Goal: Information Seeking & Learning: Learn about a topic

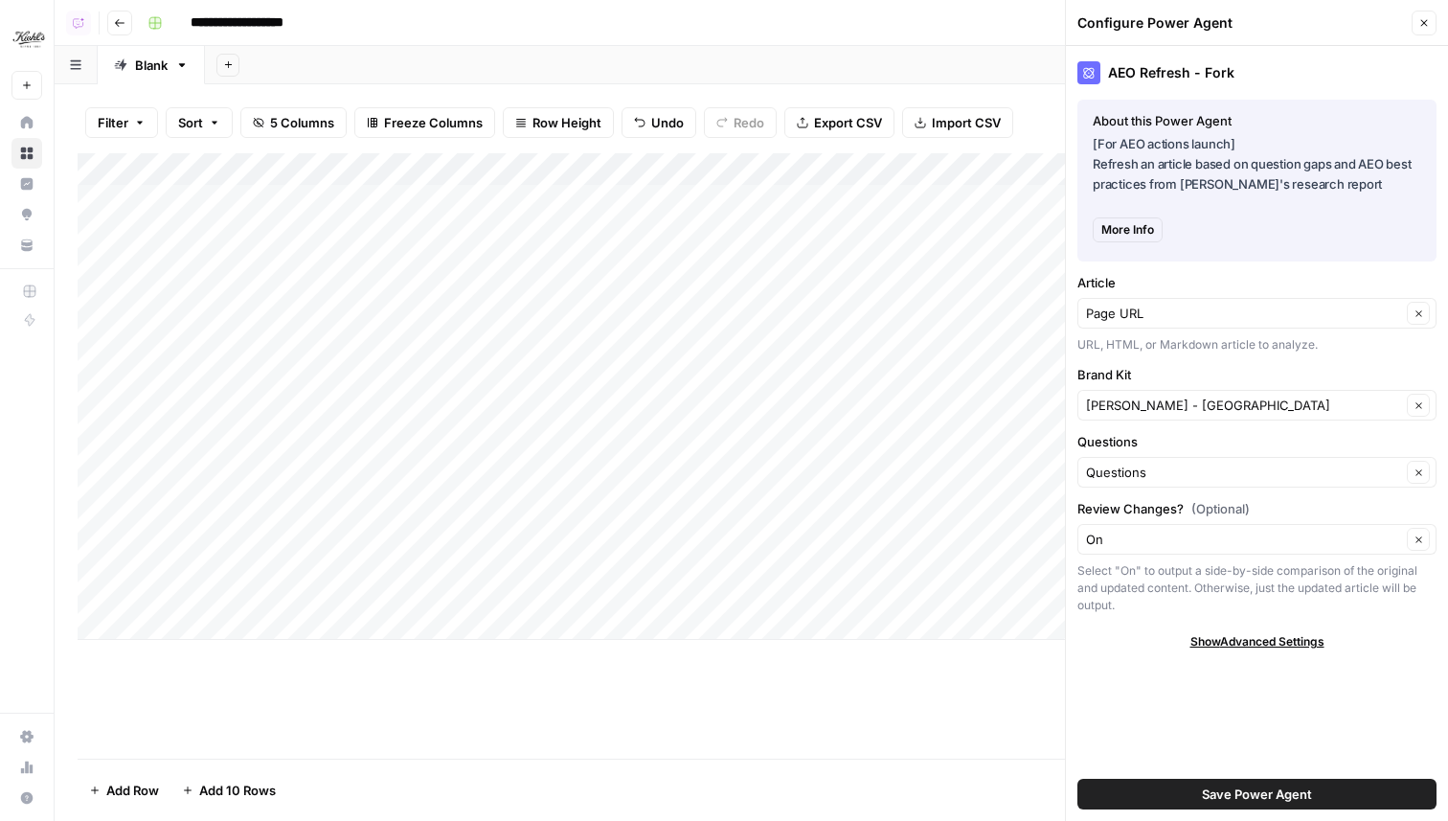
click at [1417, 19] on button "Close" at bounding box center [1424, 23] width 25 height 25
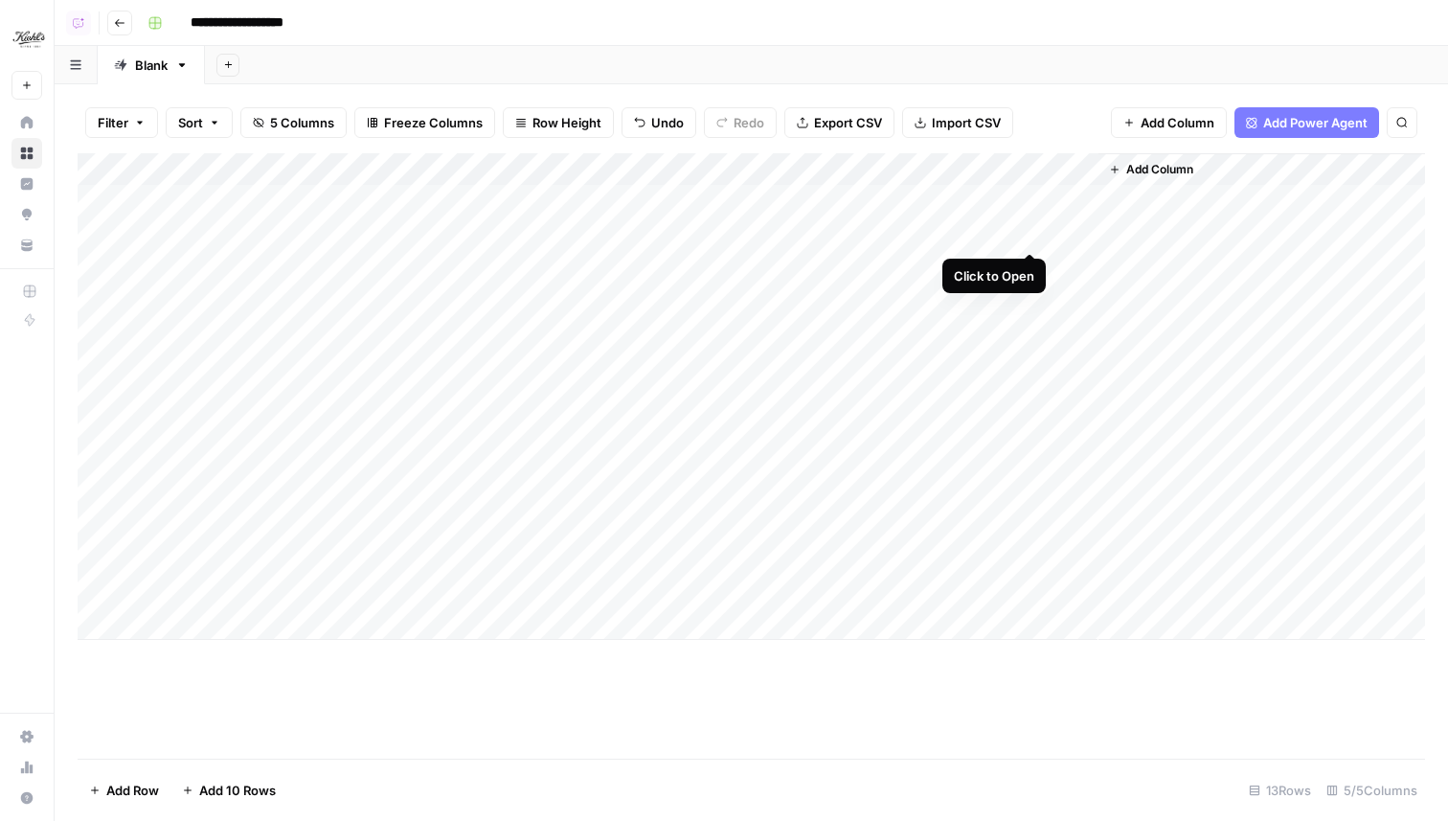
click at [1028, 232] on div "Add Column" at bounding box center [752, 396] width 1348 height 487
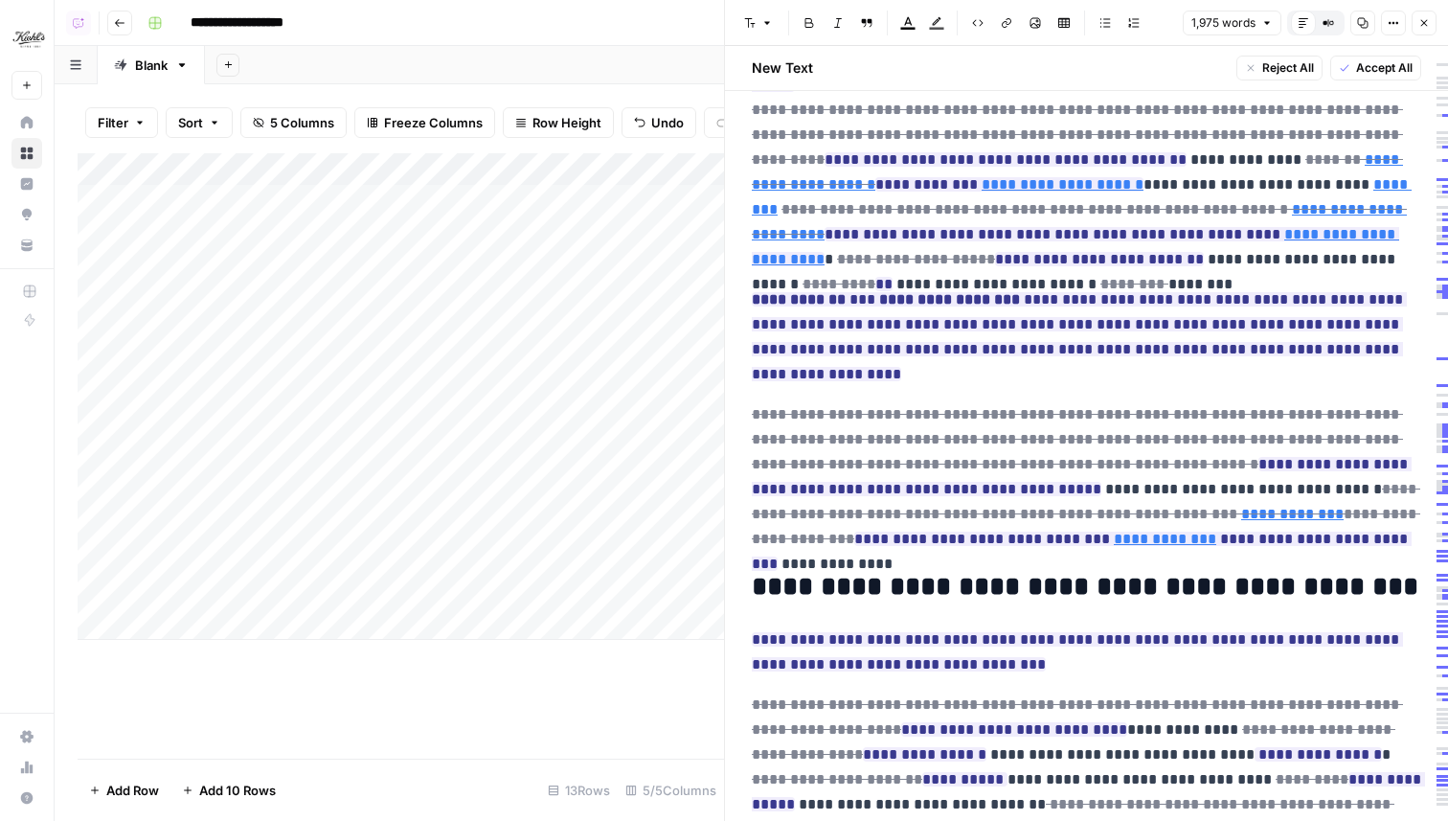
scroll to position [800, 0]
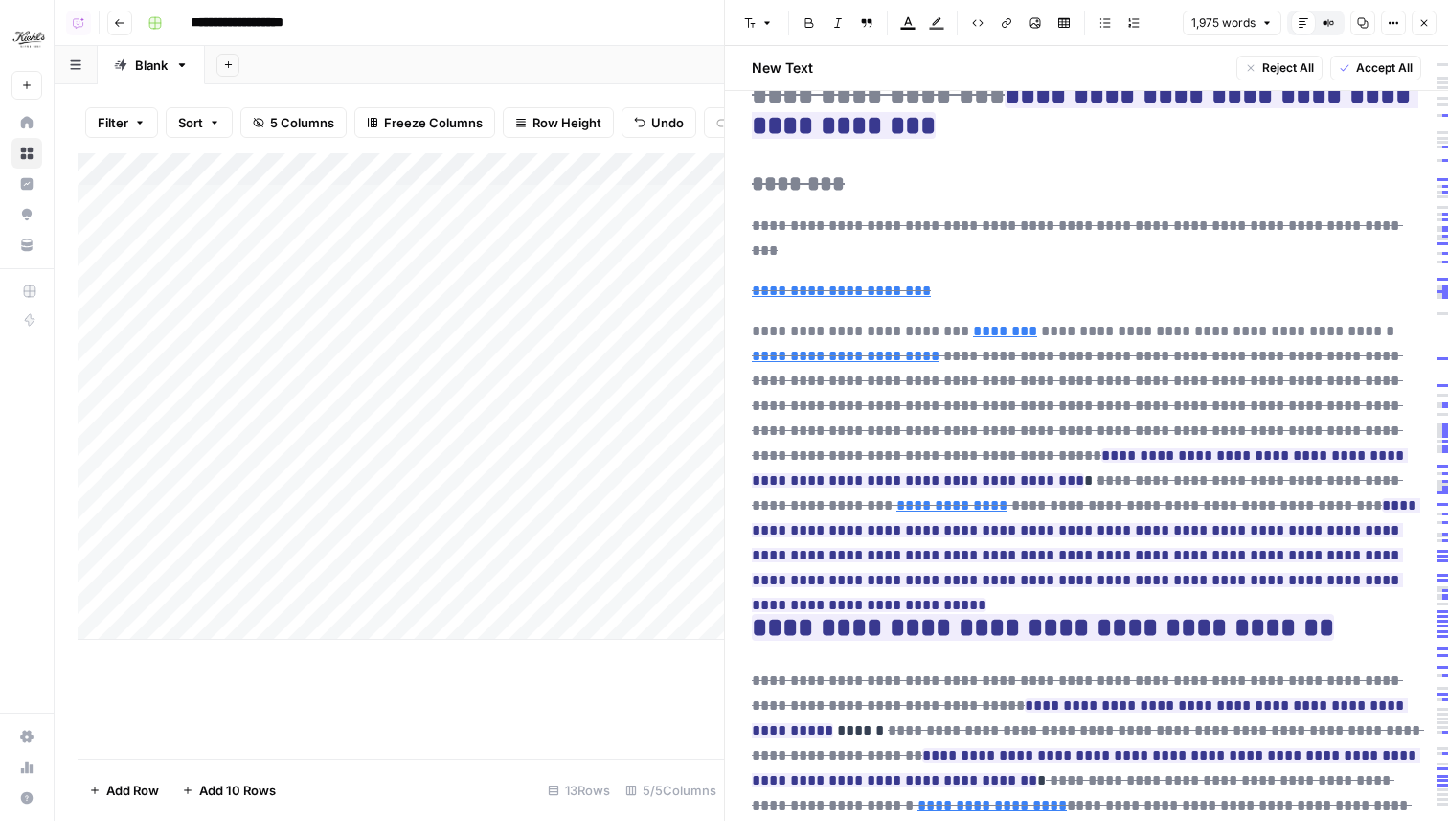
click at [1421, 24] on icon "button" at bounding box center [1424, 22] width 11 height 11
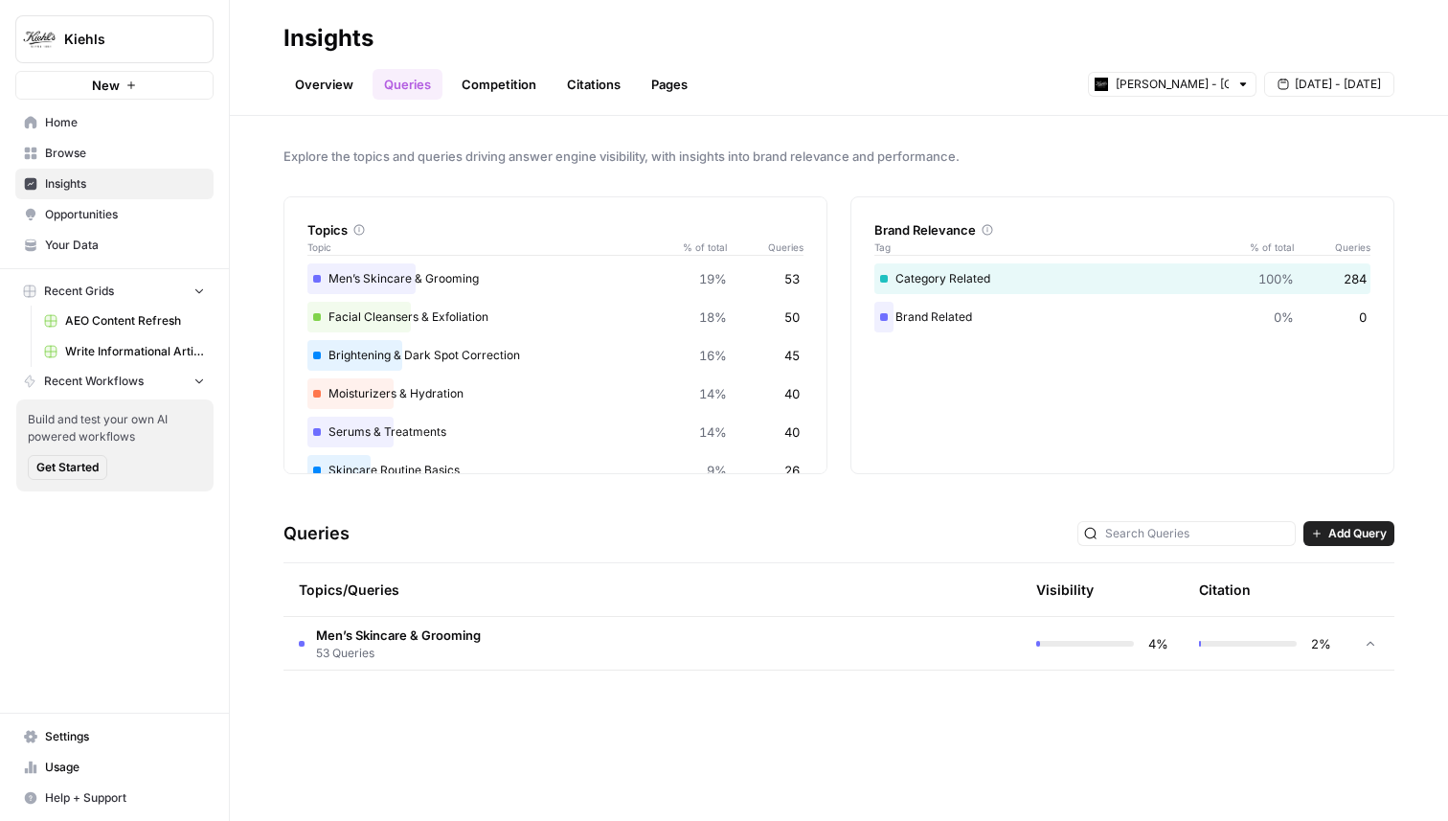
scroll to position [3709, 0]
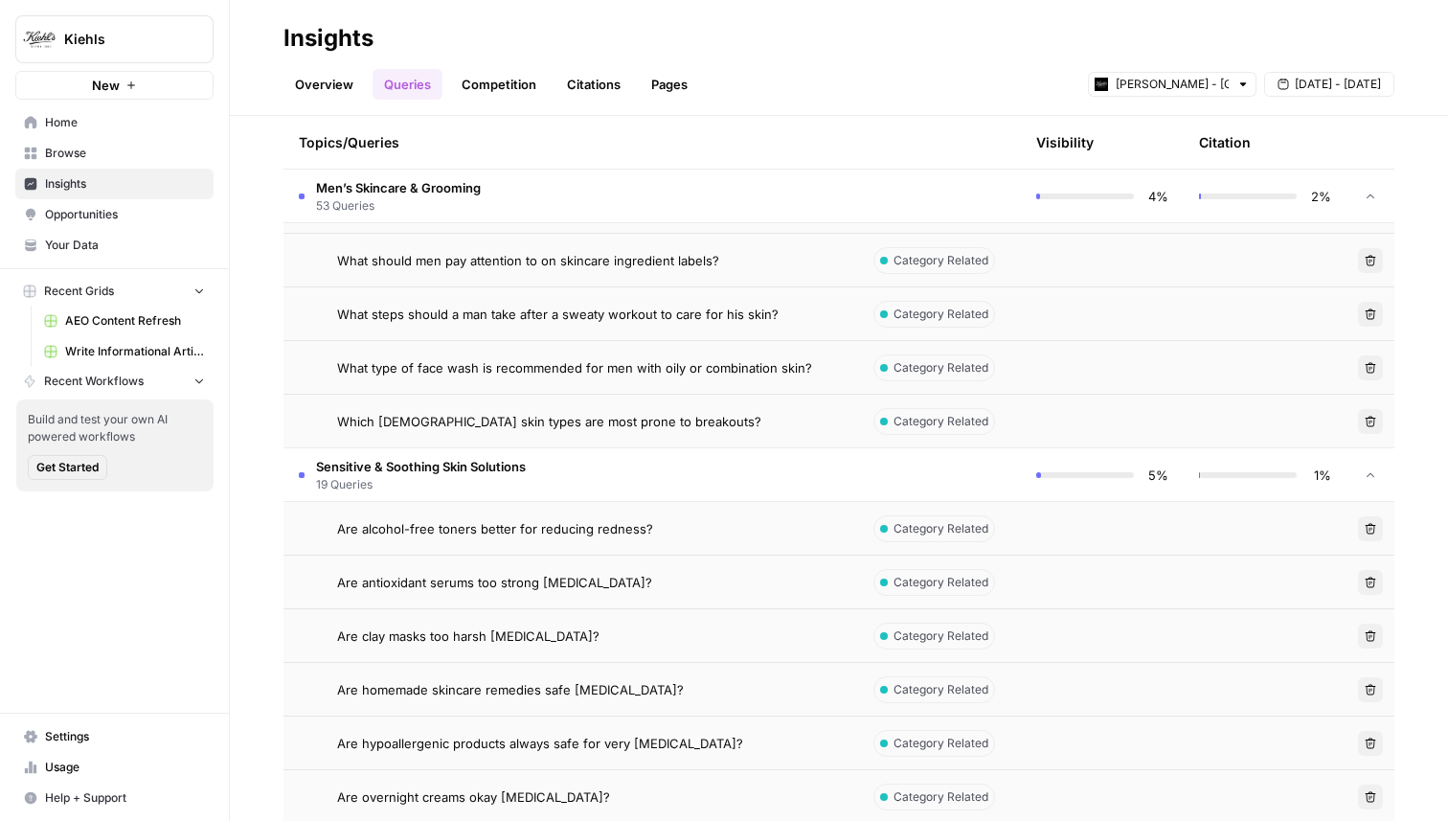
click at [942, 189] on td at bounding box center [939, 196] width 163 height 53
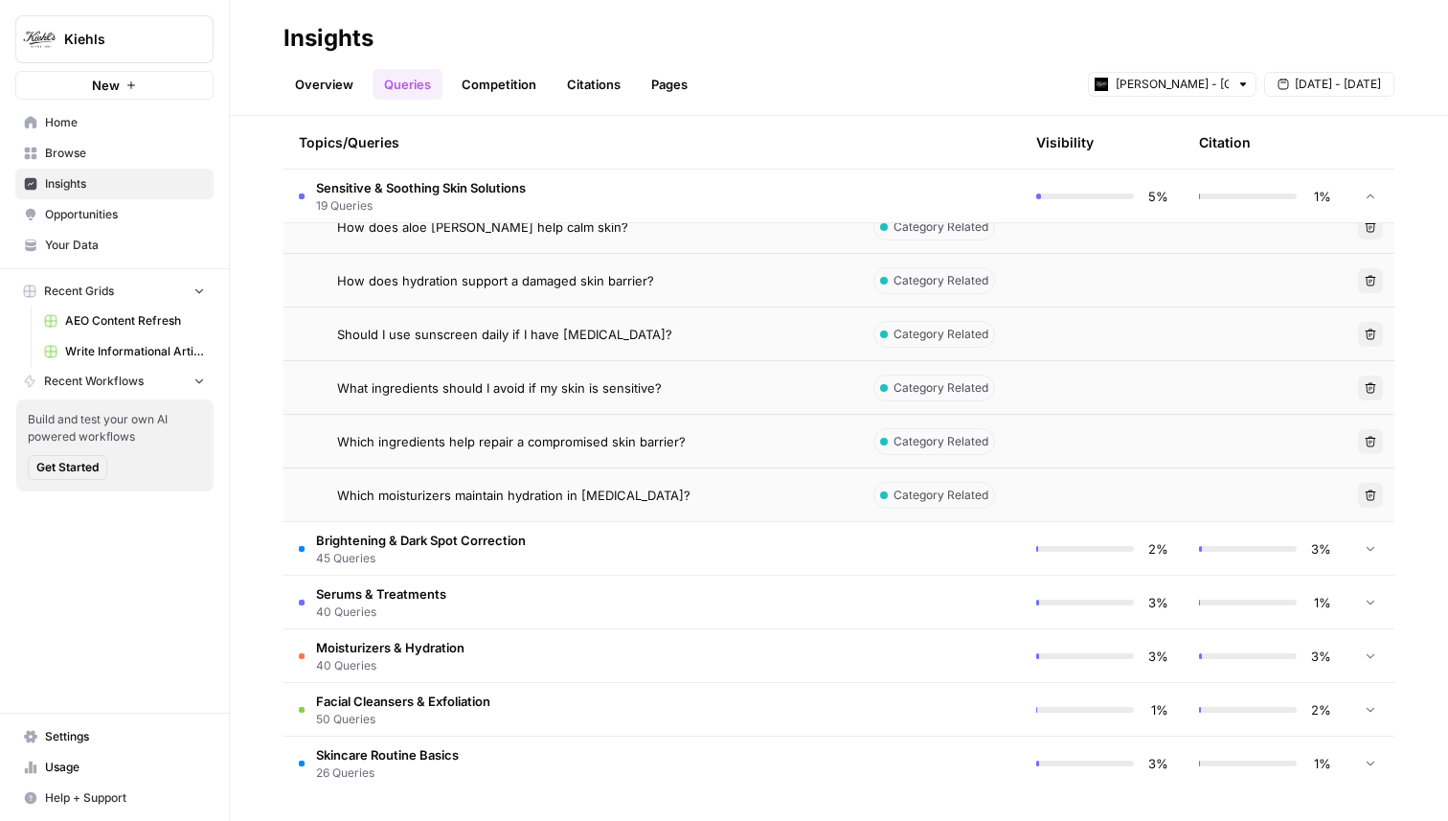
click at [879, 199] on td at bounding box center [939, 196] width 163 height 53
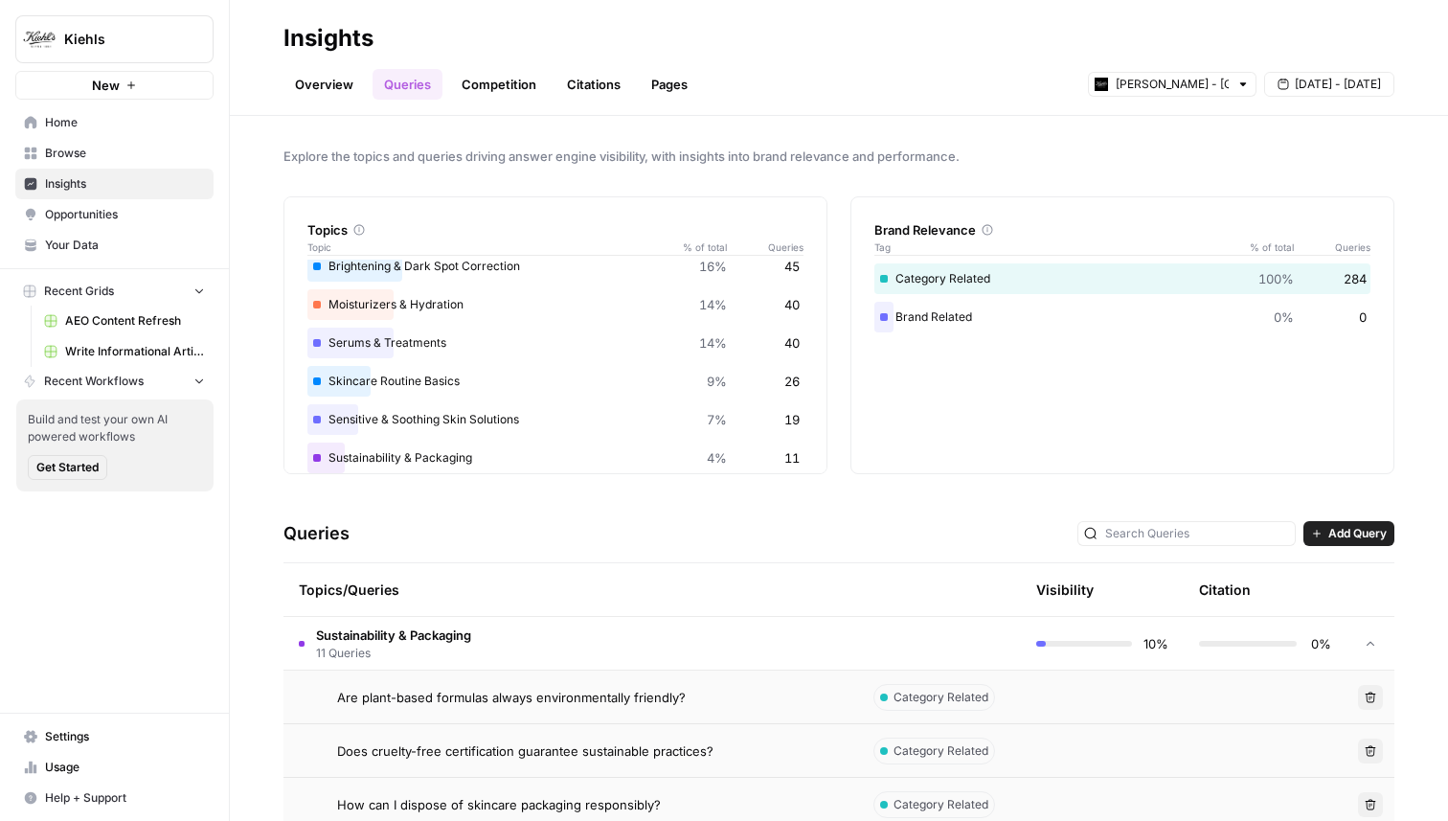
scroll to position [112, 0]
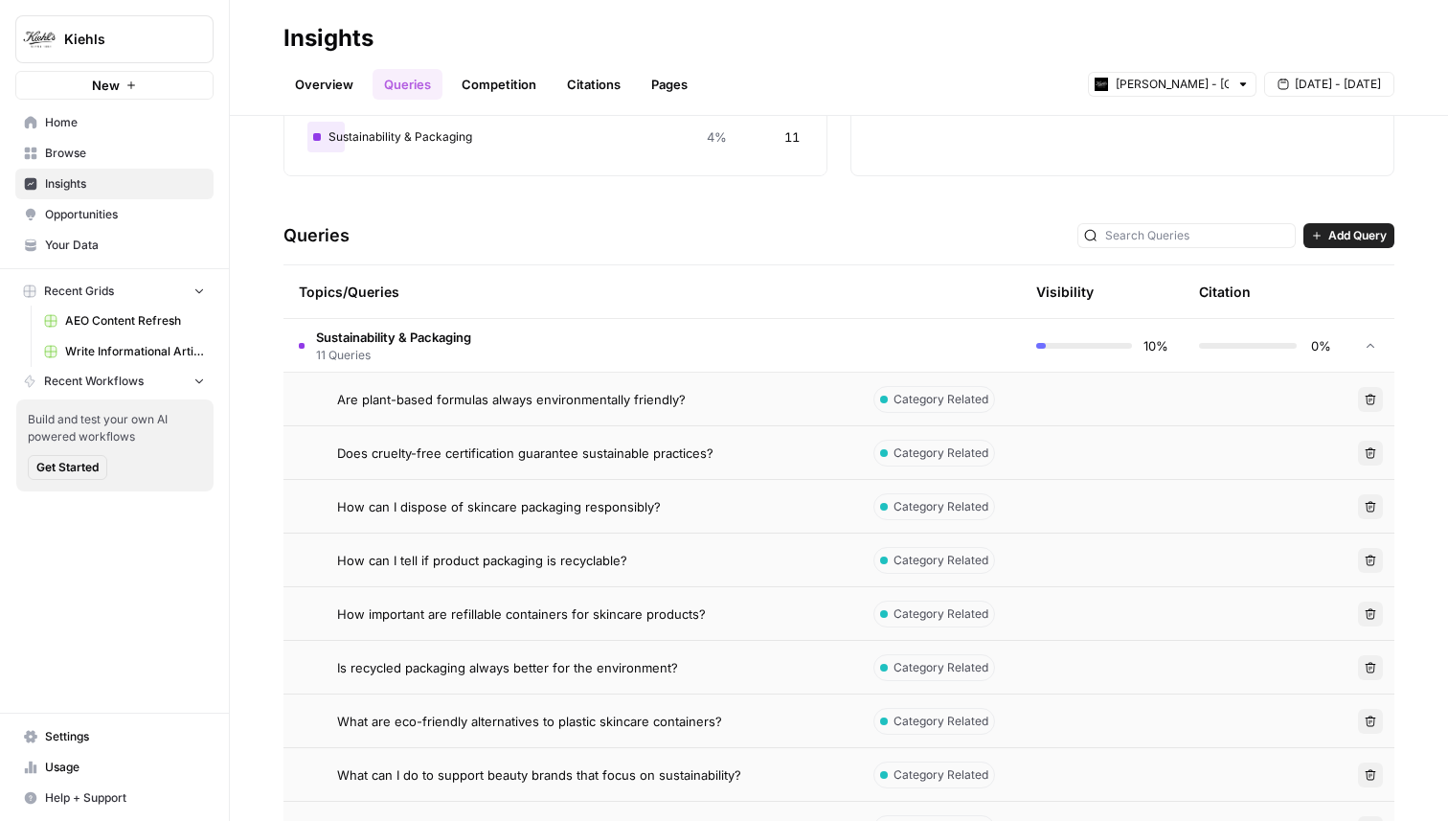
click at [437, 347] on span "11 Queries" at bounding box center [393, 355] width 155 height 17
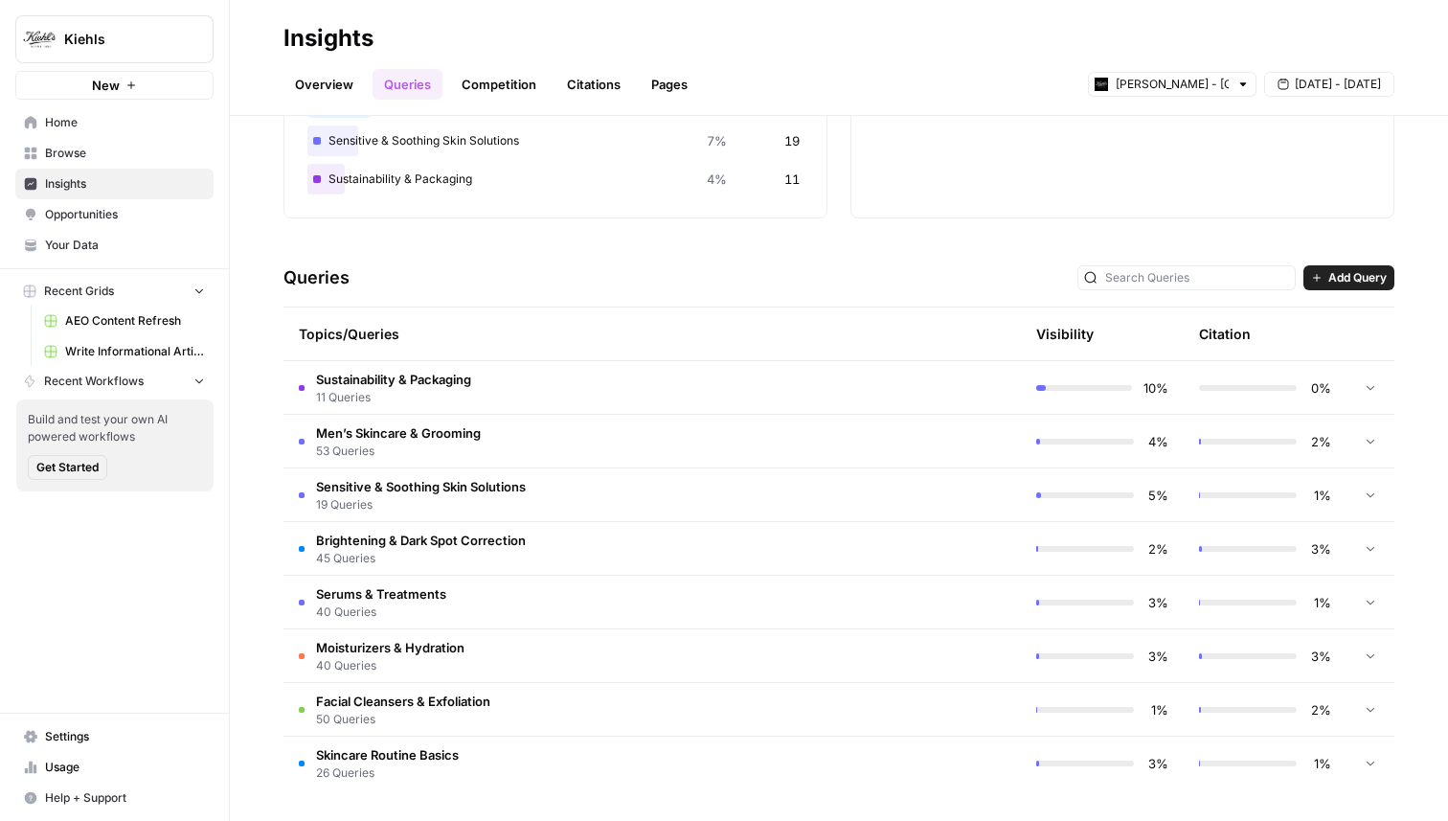
click at [330, 82] on link "Overview" at bounding box center [324, 84] width 81 height 31
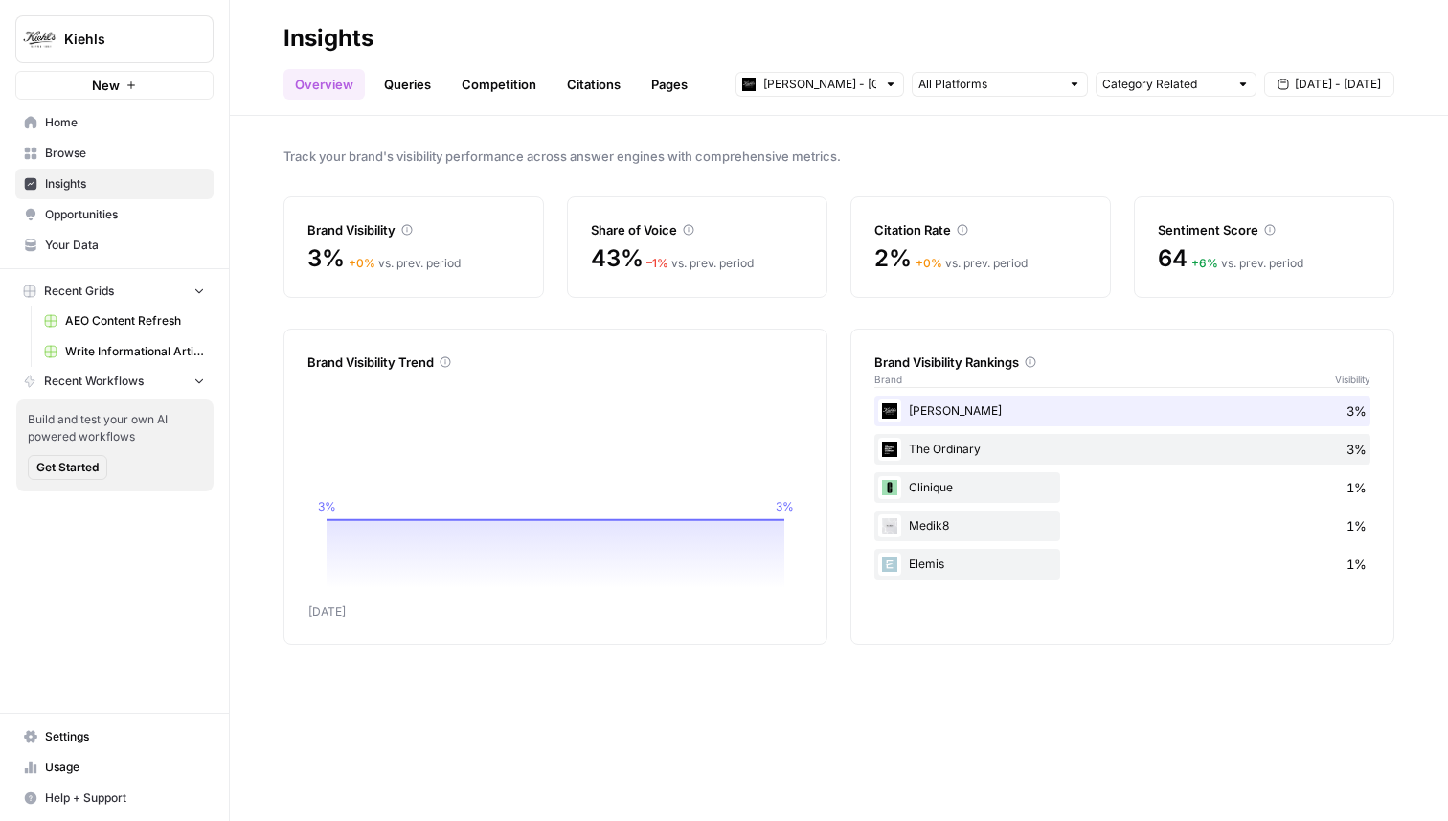
click at [382, 86] on link "Queries" at bounding box center [408, 84] width 70 height 31
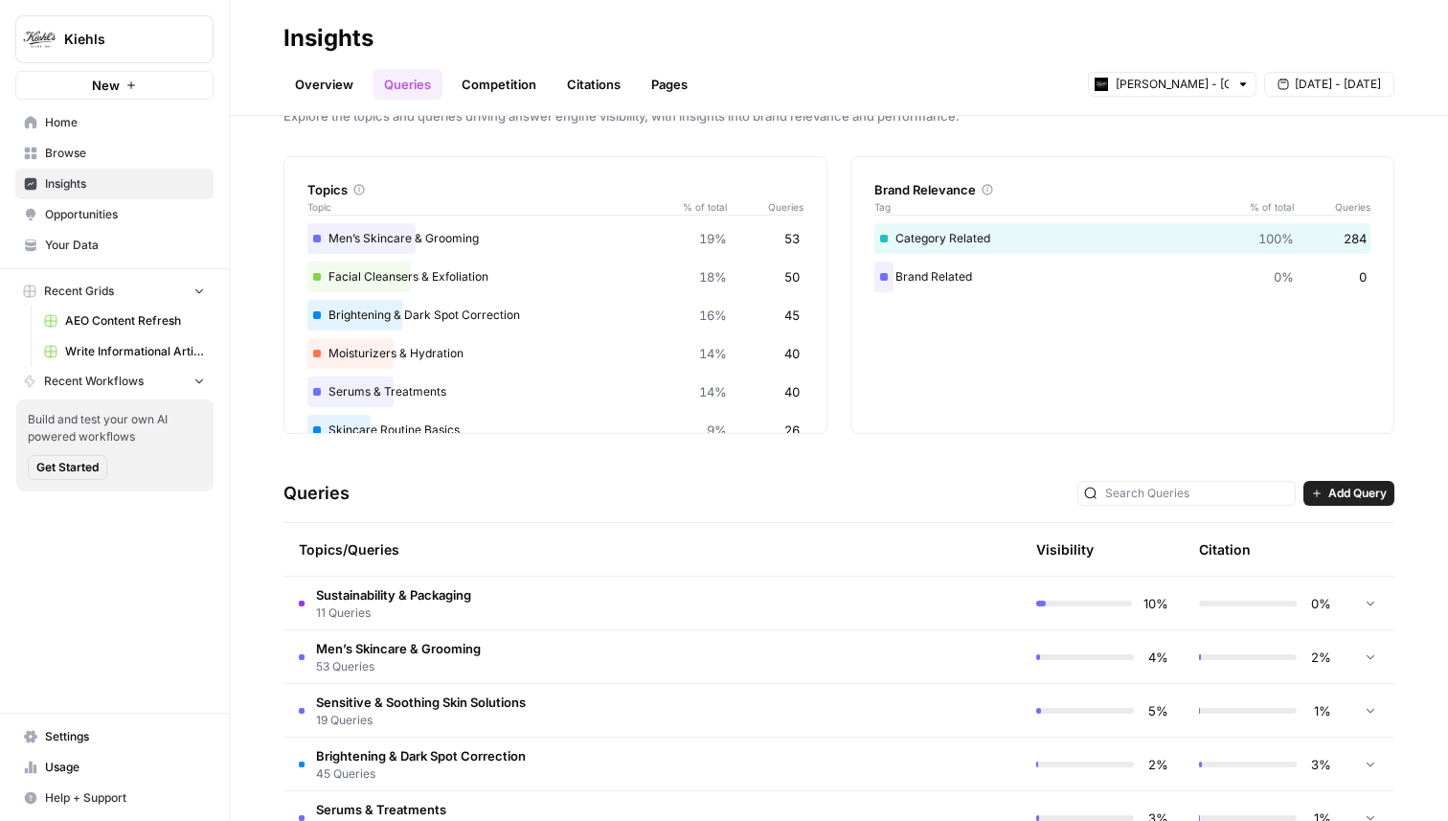
scroll to position [136, 0]
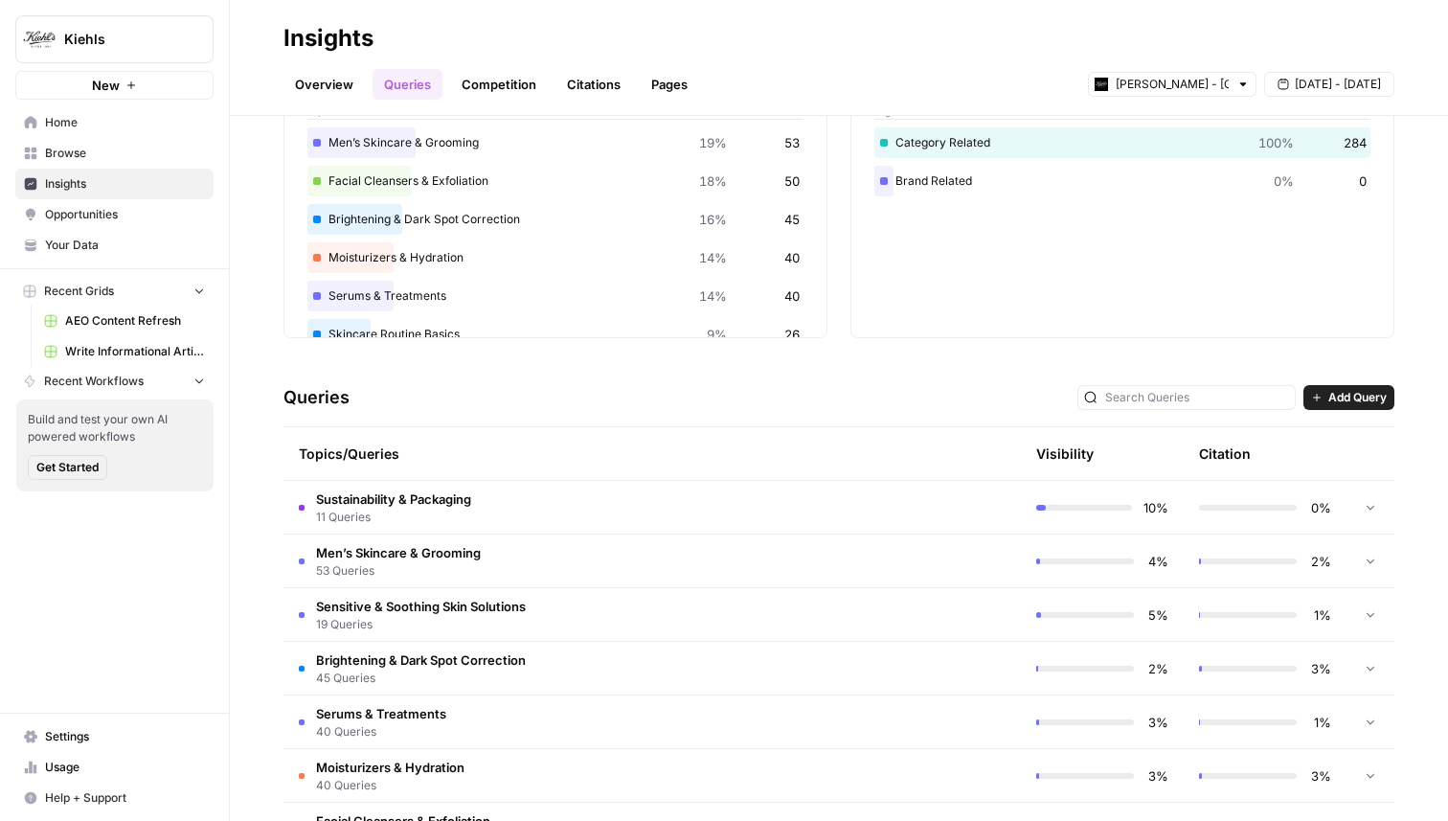
click at [80, 471] on span "Get Started" at bounding box center [67, 467] width 62 height 17
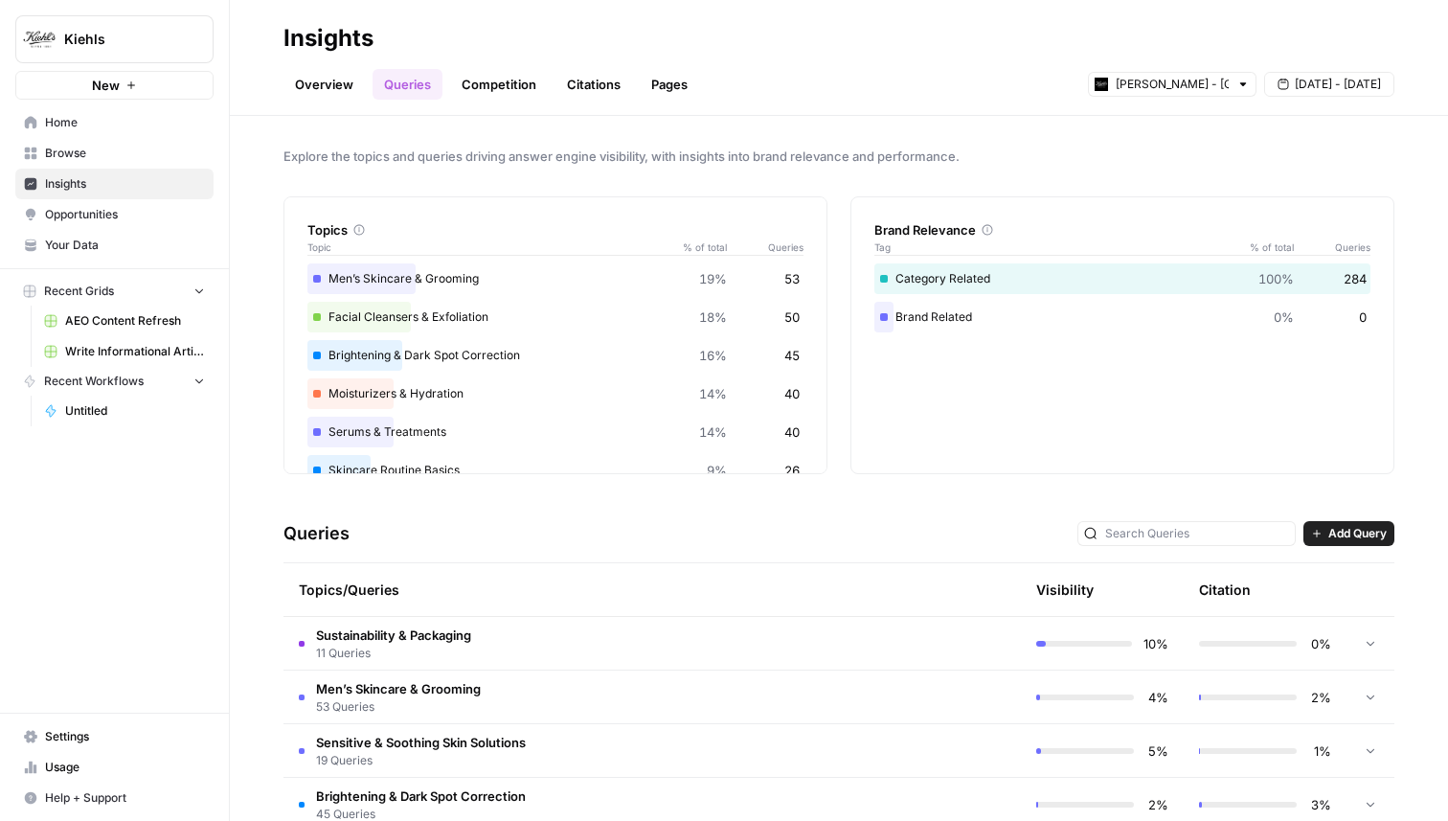
click at [156, 482] on div "Kiehls New Home Browse Insights Opportunities Your Data Recent Grids AEO Conten…" at bounding box center [114, 410] width 229 height 821
click at [335, 79] on link "Overview" at bounding box center [324, 84] width 81 height 31
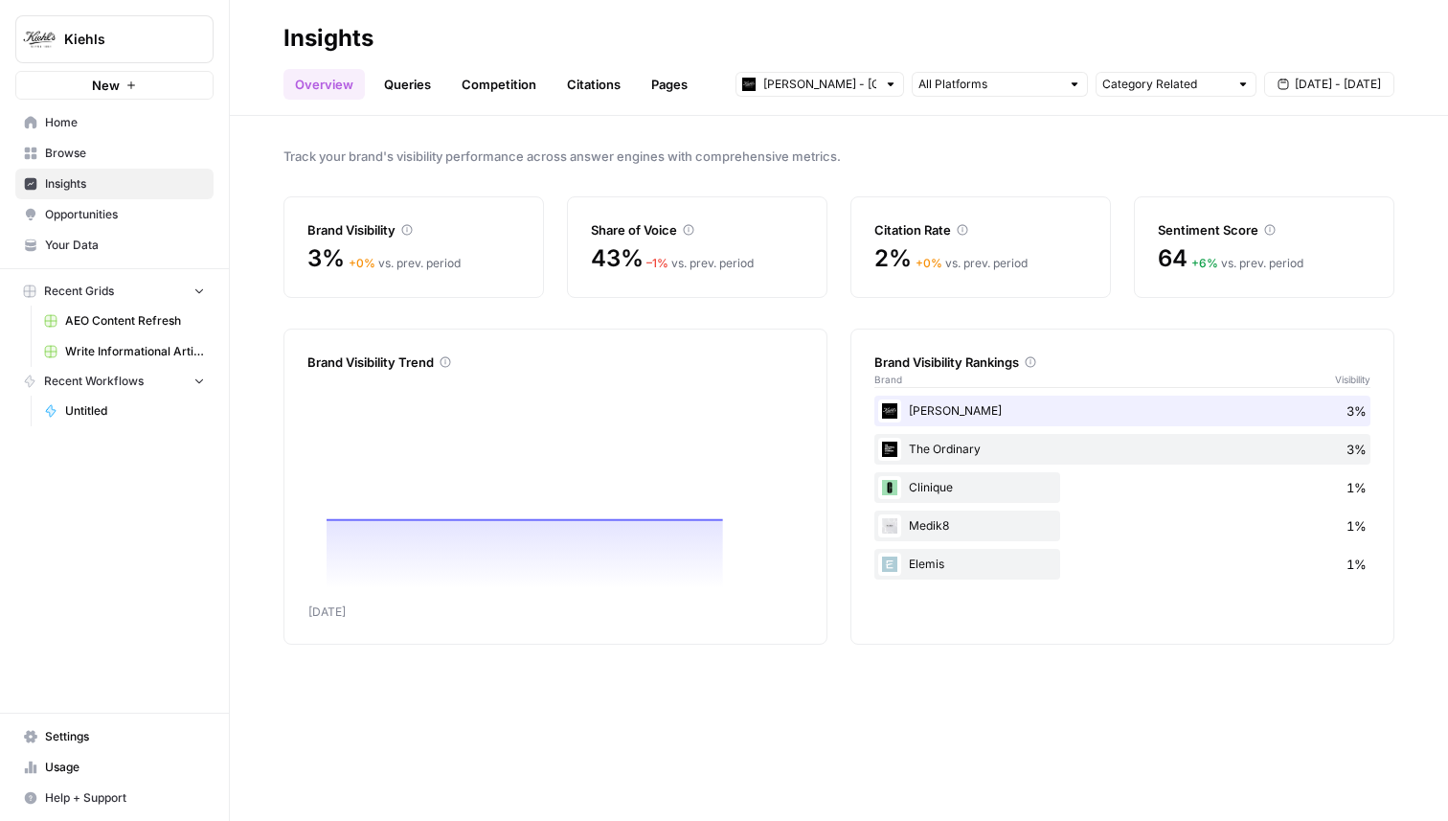
click at [491, 81] on link "Competition" at bounding box center [499, 84] width 98 height 31
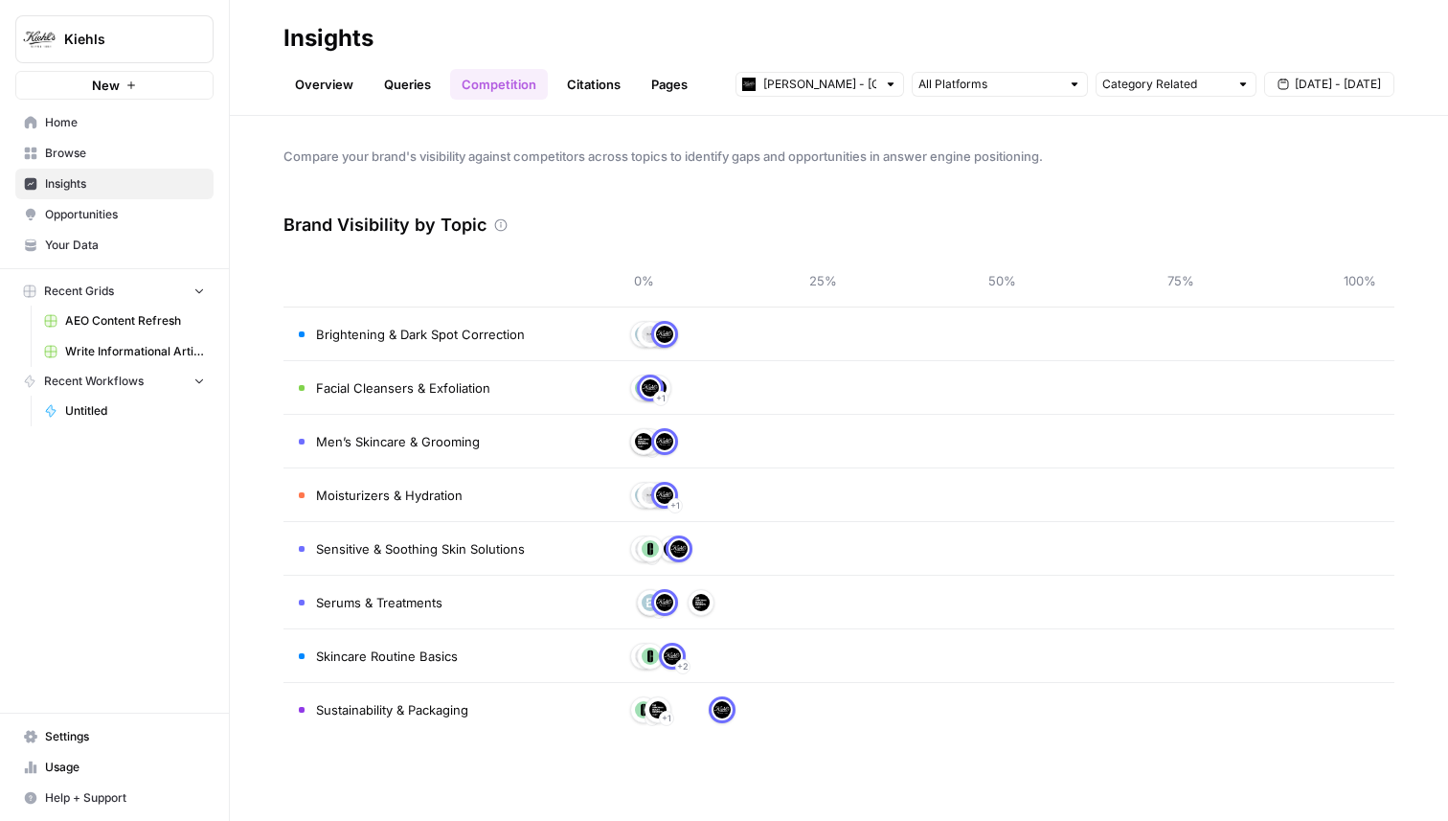
click at [588, 82] on link "Citations" at bounding box center [594, 84] width 77 height 31
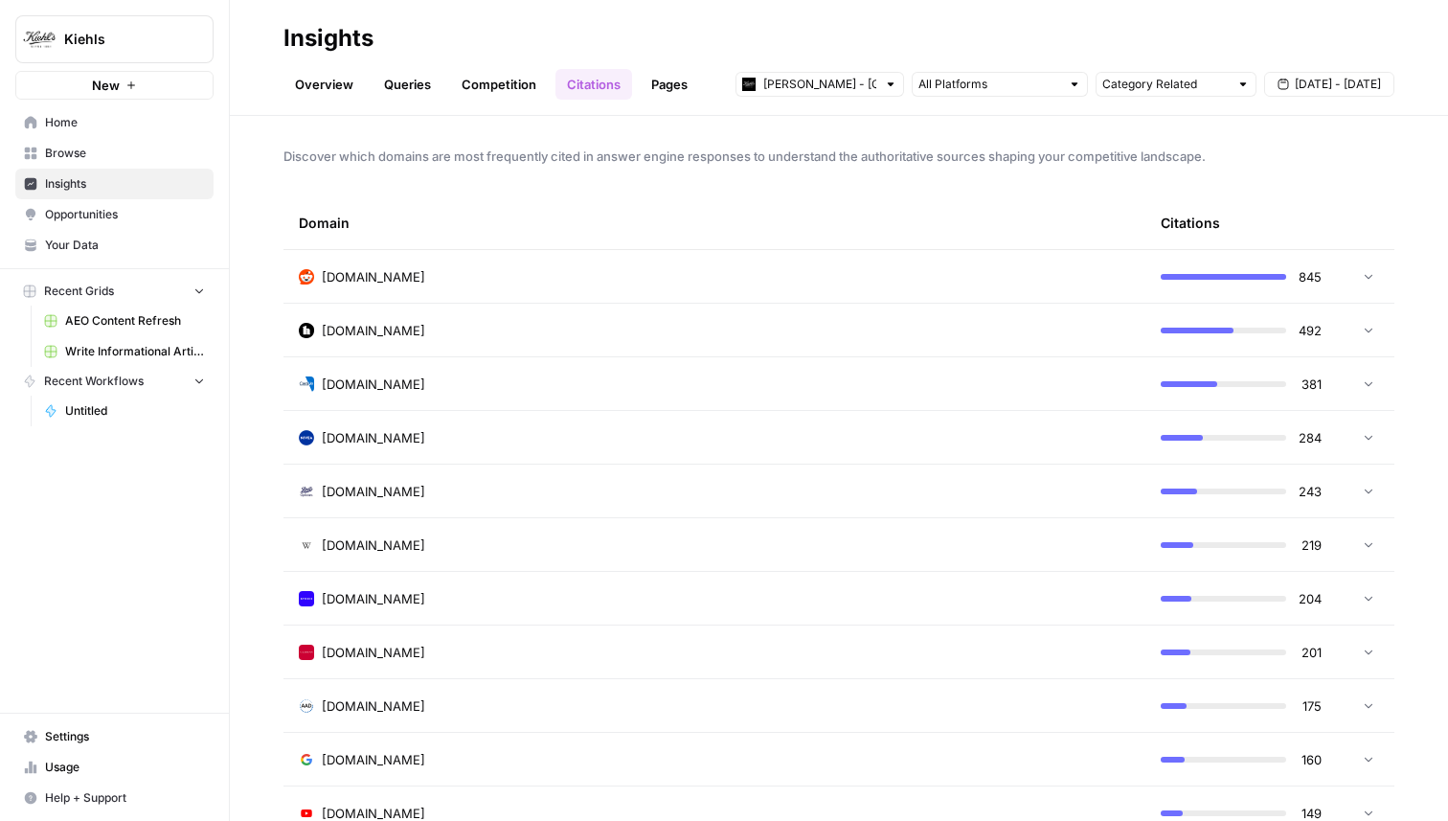
click at [494, 291] on td "reddit.com" at bounding box center [715, 276] width 862 height 53
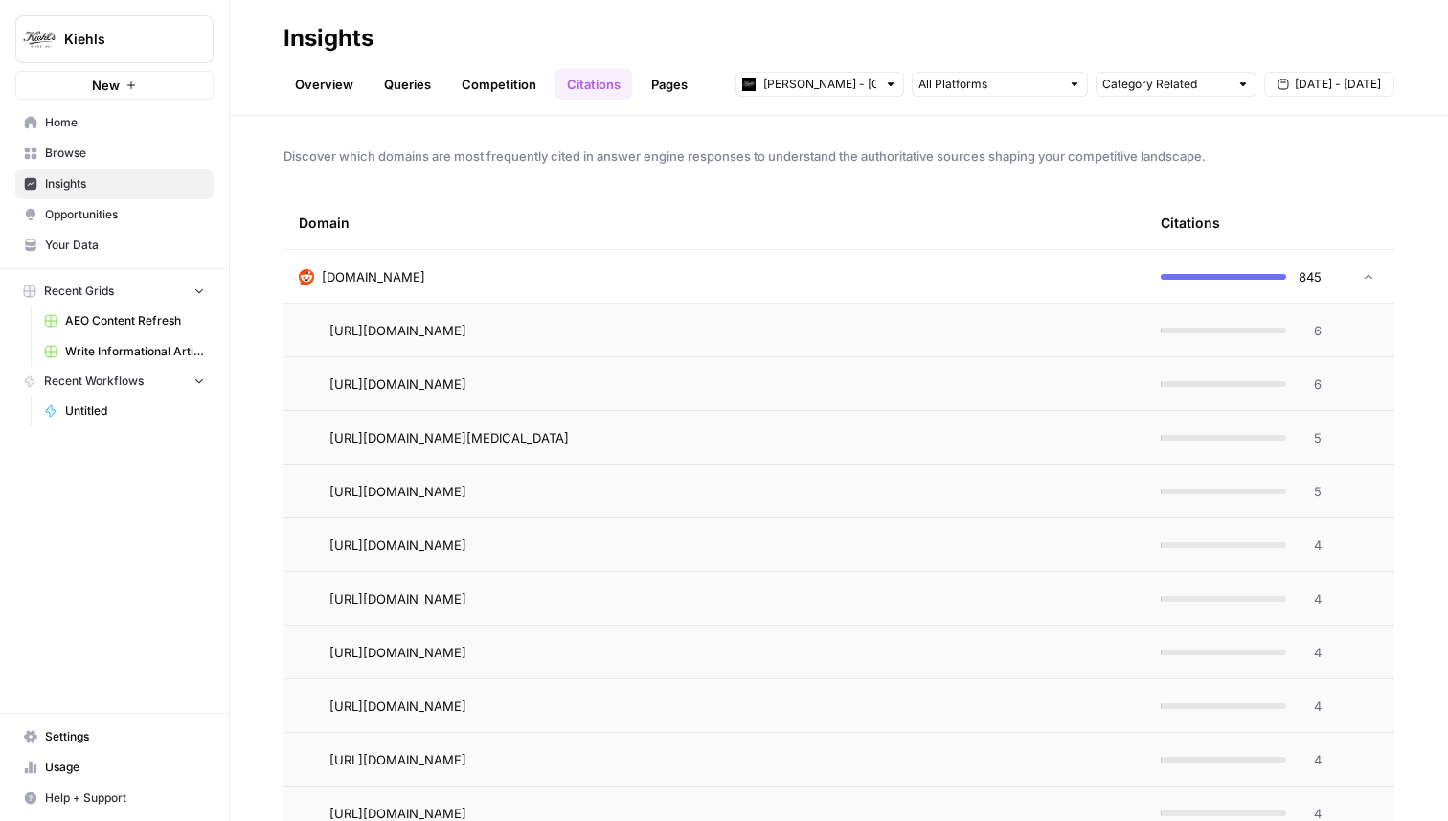
click at [405, 274] on div "reddit.com" at bounding box center [714, 276] width 831 height 19
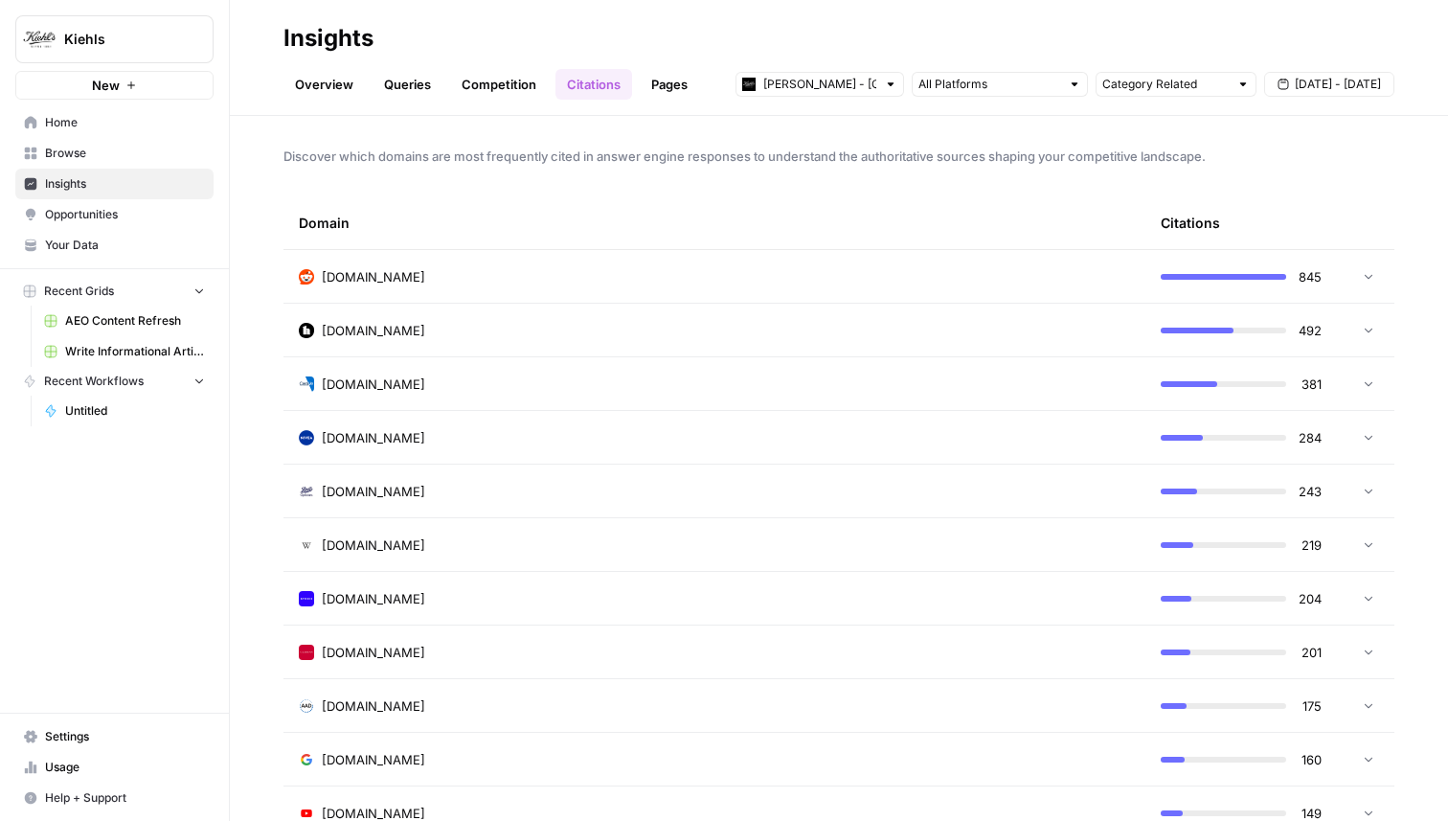
click at [669, 81] on link "Pages" at bounding box center [669, 84] width 59 height 31
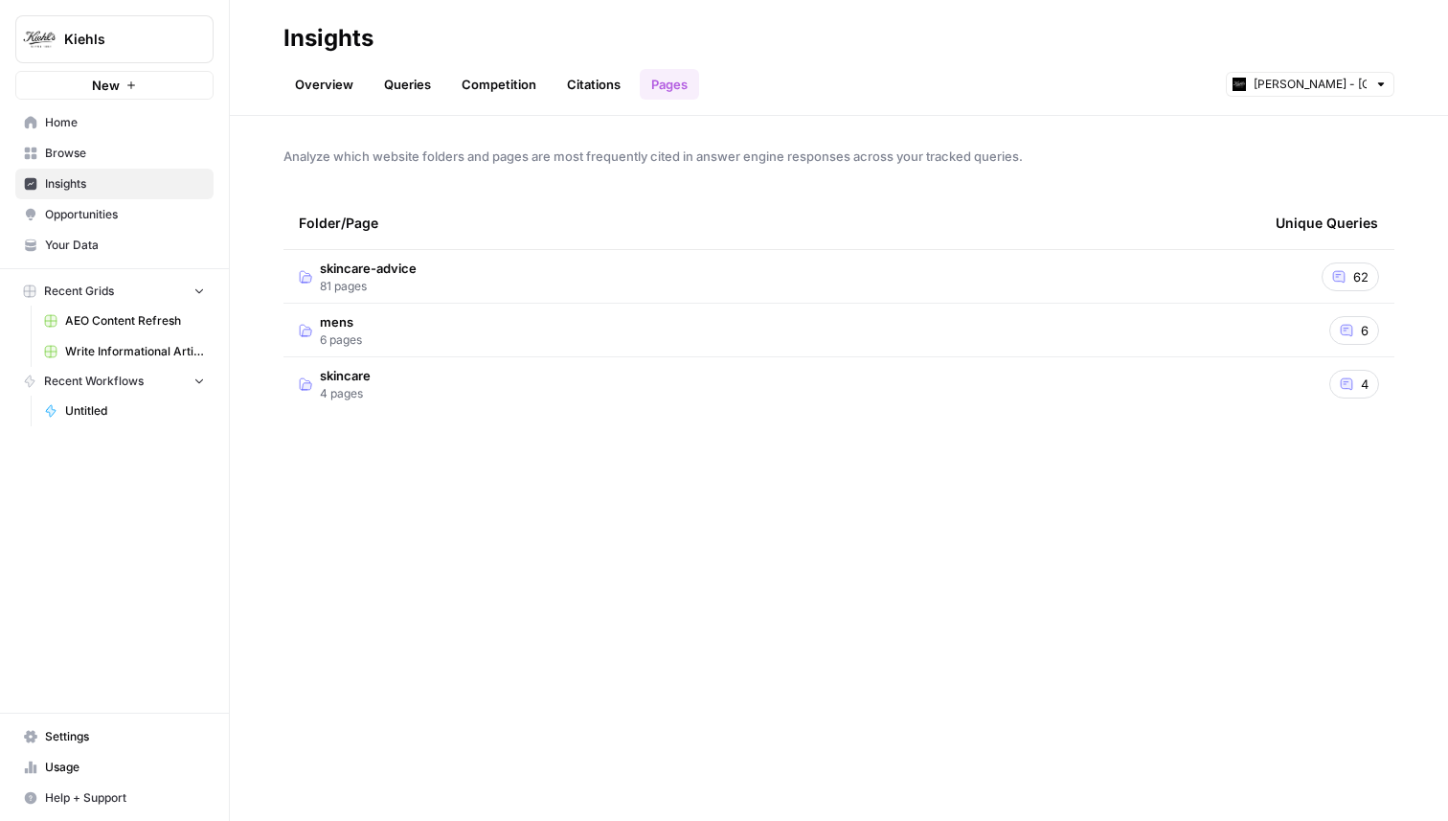
click at [443, 271] on td "skincare-advice 81 pages" at bounding box center [772, 276] width 977 height 53
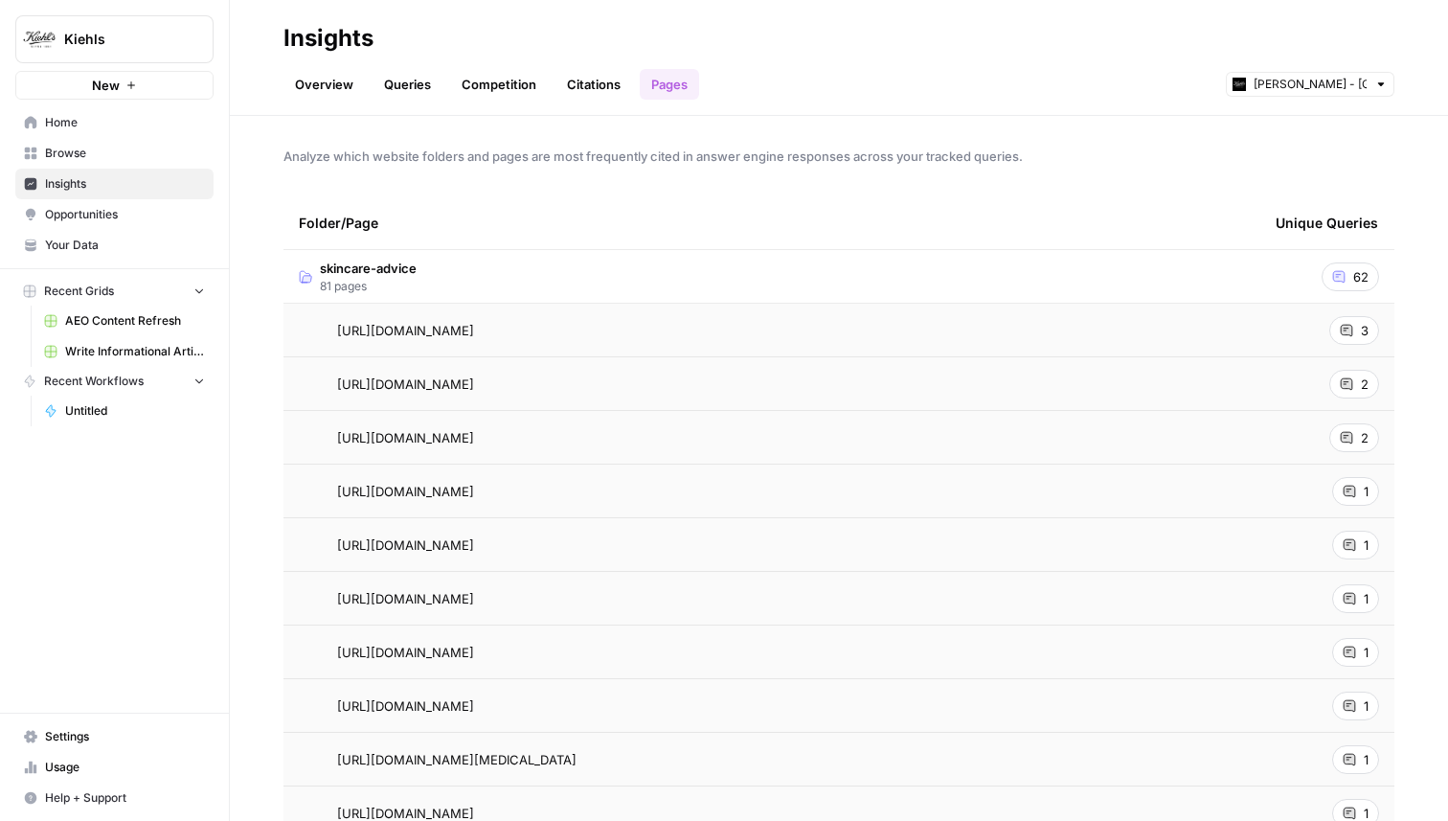
click at [308, 84] on link "Overview" at bounding box center [324, 84] width 81 height 31
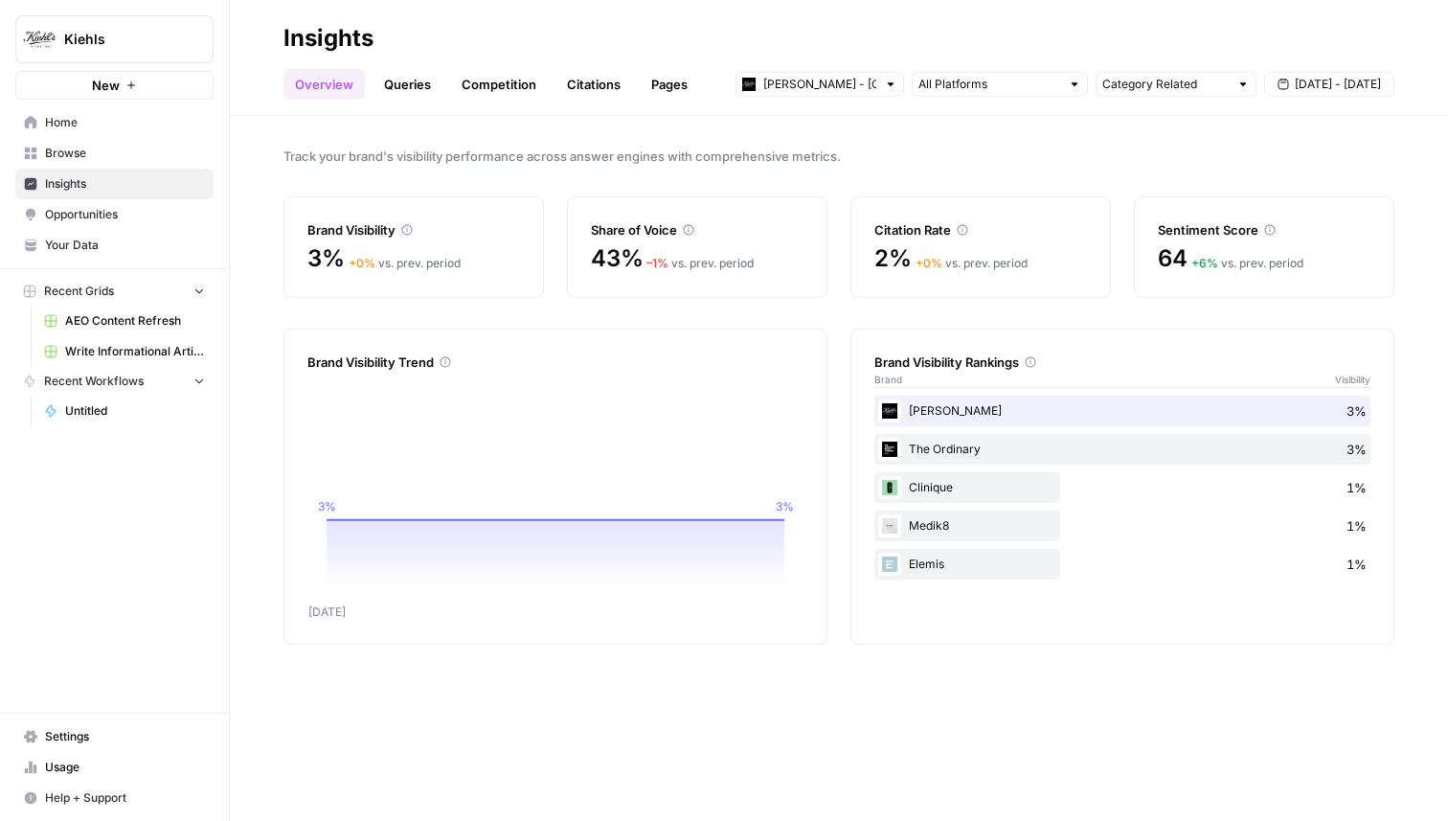
click at [82, 218] on span "Opportunities" at bounding box center [125, 214] width 160 height 17
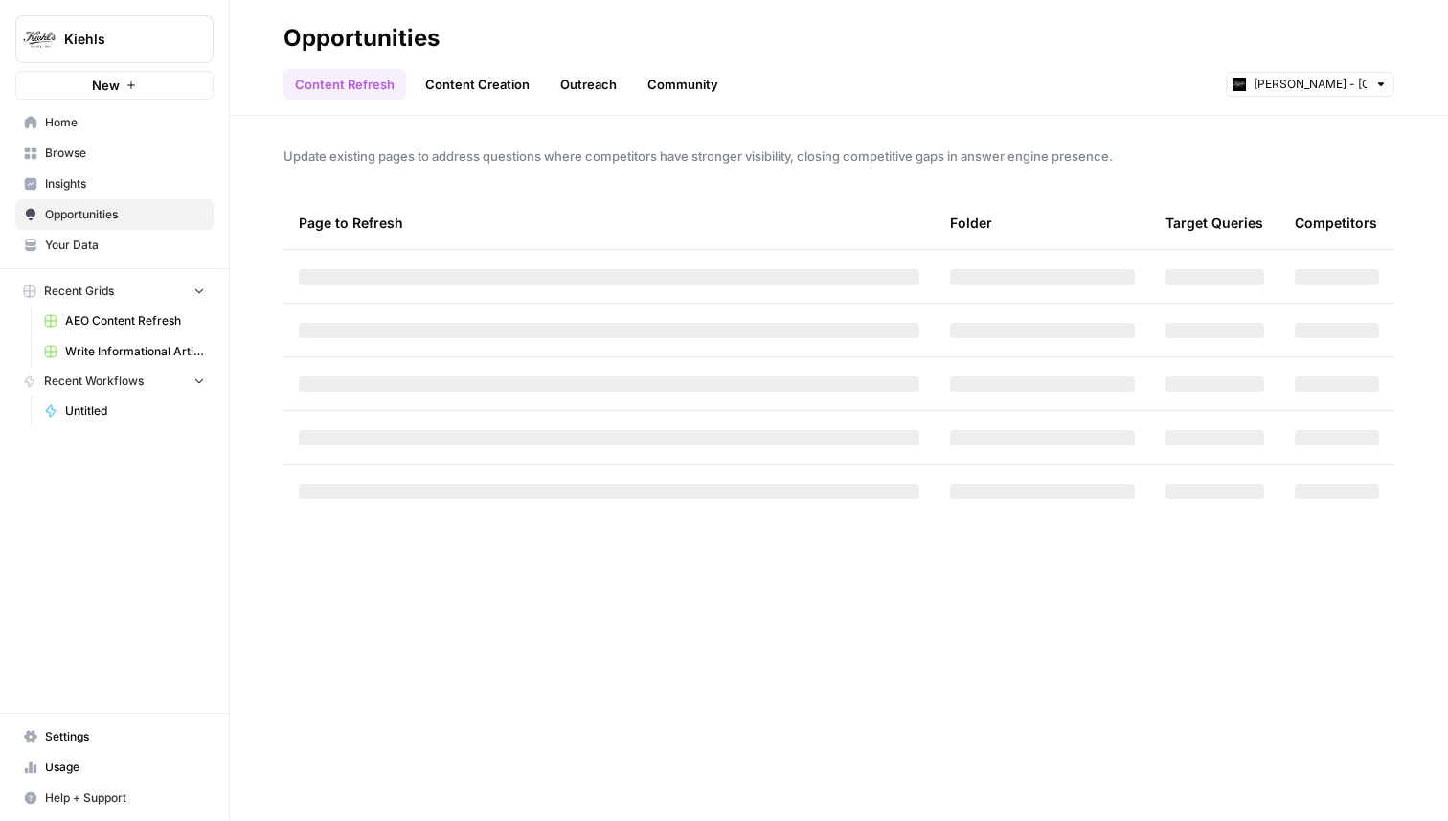
click at [466, 79] on link "Content Creation" at bounding box center [477, 84] width 127 height 31
click at [386, 83] on link "Content Refresh" at bounding box center [345, 84] width 123 height 31
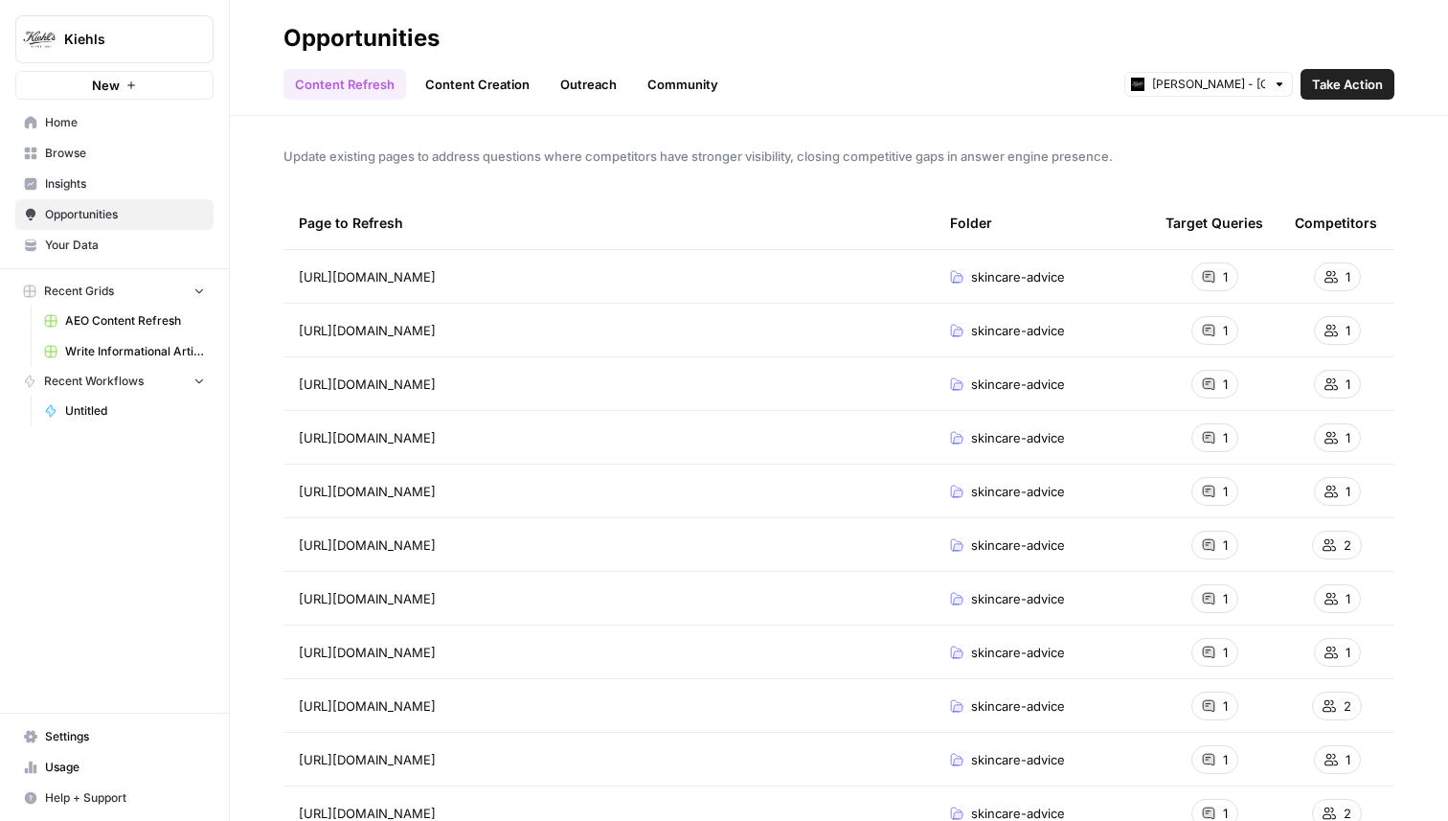
click at [912, 64] on div "Content Refresh Content Creation Outreach Community Kiehl's - UK Take Action" at bounding box center [839, 77] width 1111 height 46
click at [75, 176] on span "Insights" at bounding box center [125, 183] width 160 height 17
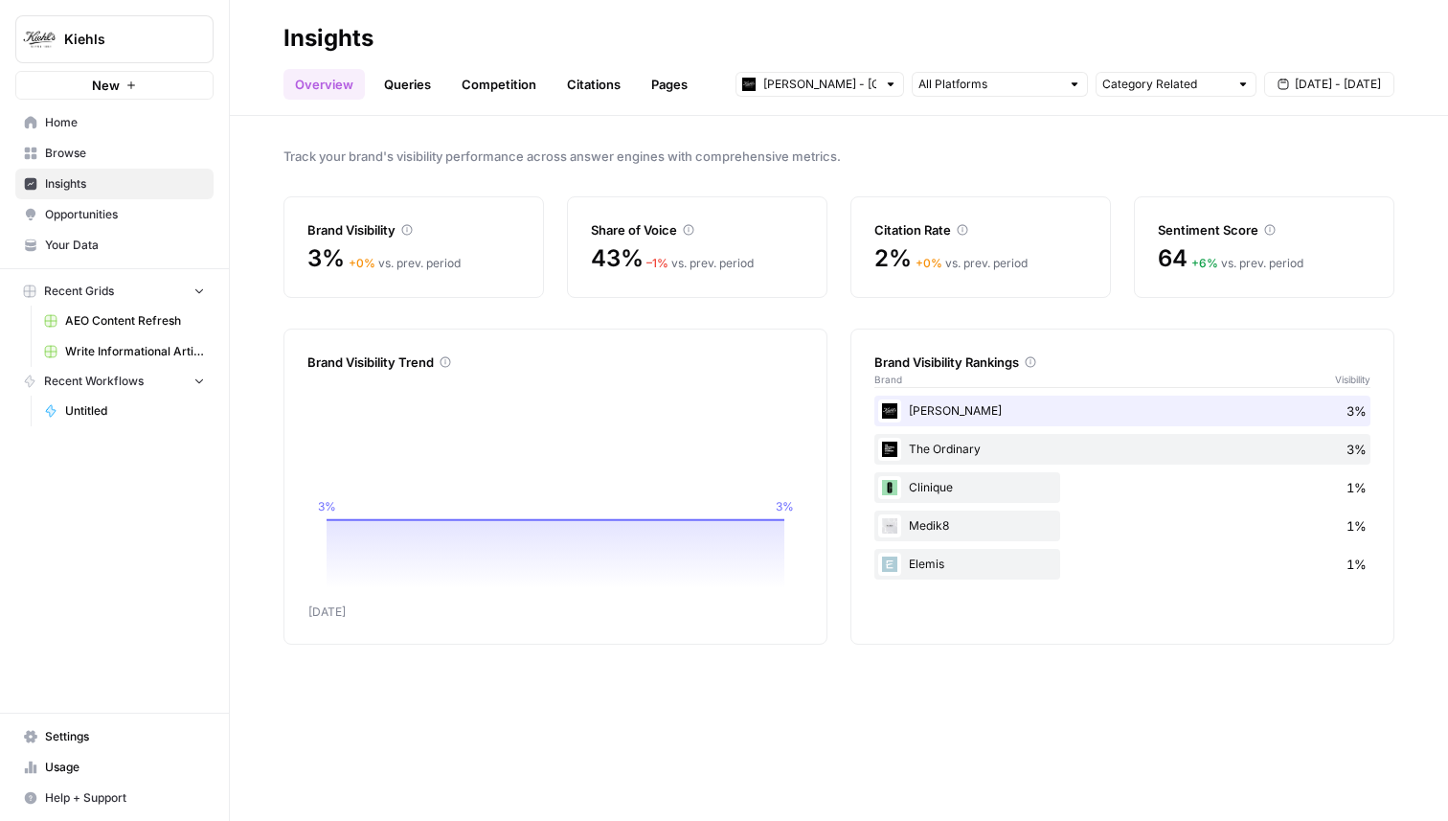
click at [387, 78] on link "Queries" at bounding box center [408, 84] width 70 height 31
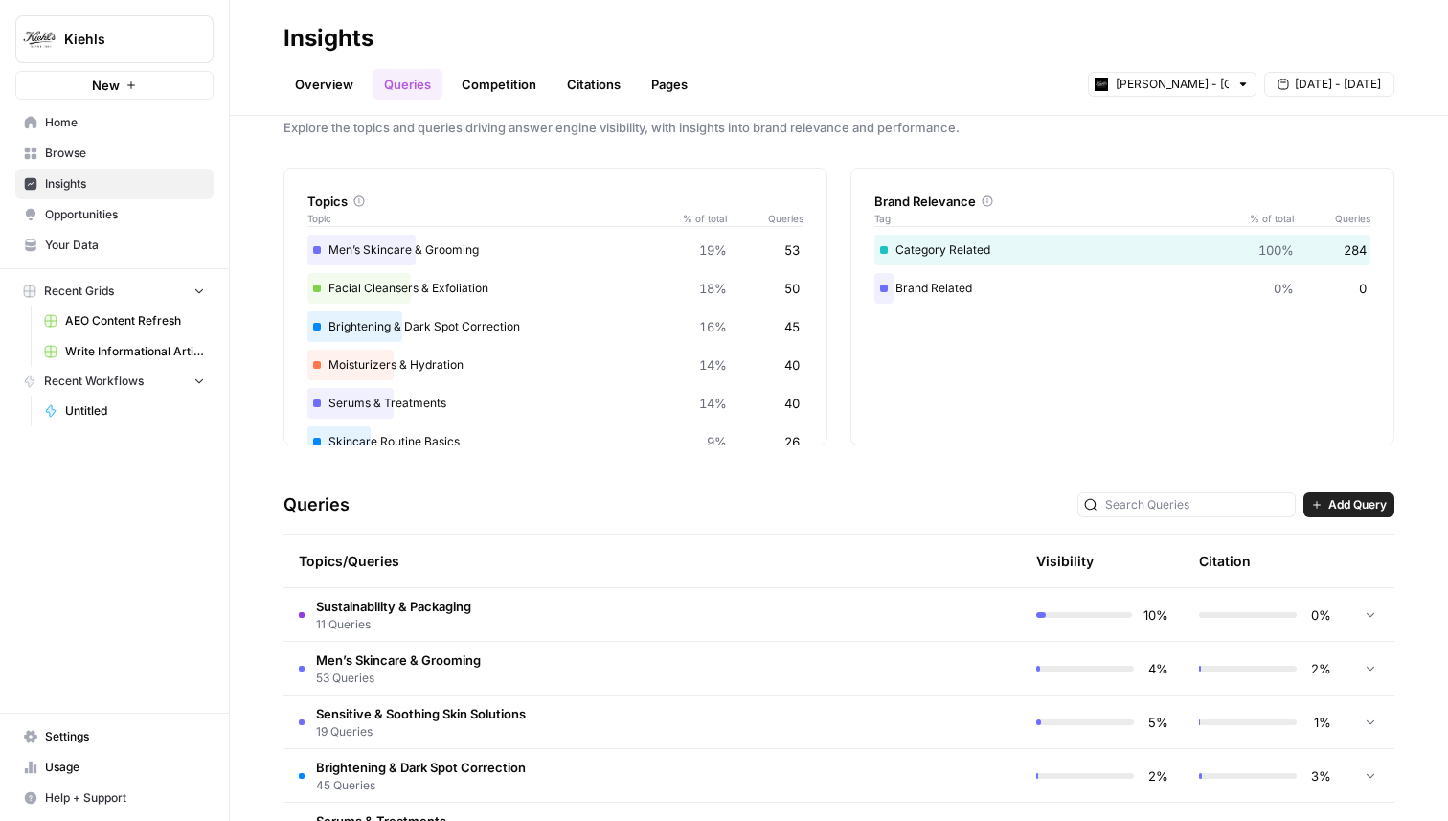
scroll to position [34, 0]
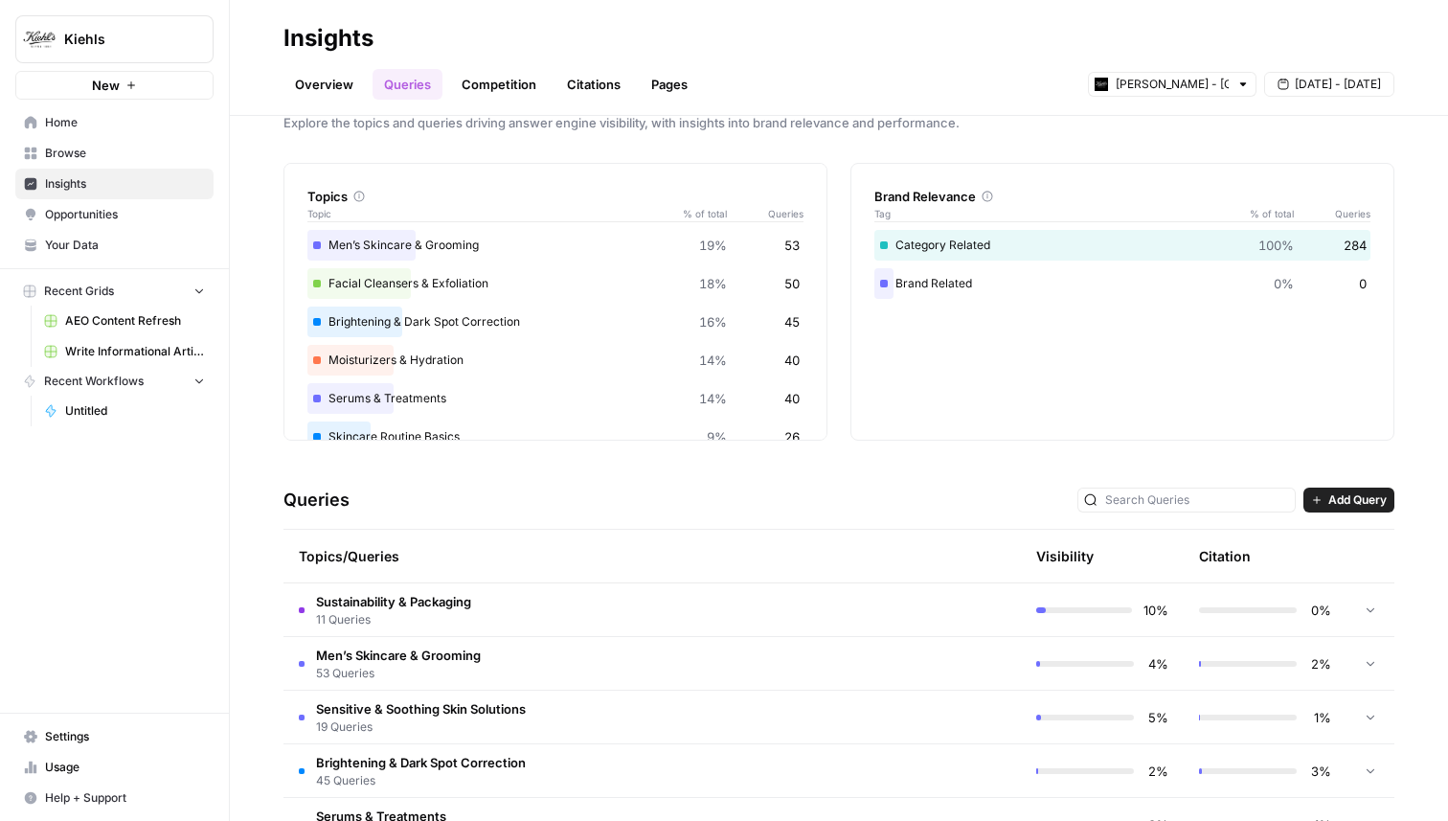
click at [603, 603] on td "Sustainability & Packaging 11 Queries" at bounding box center [571, 609] width 575 height 53
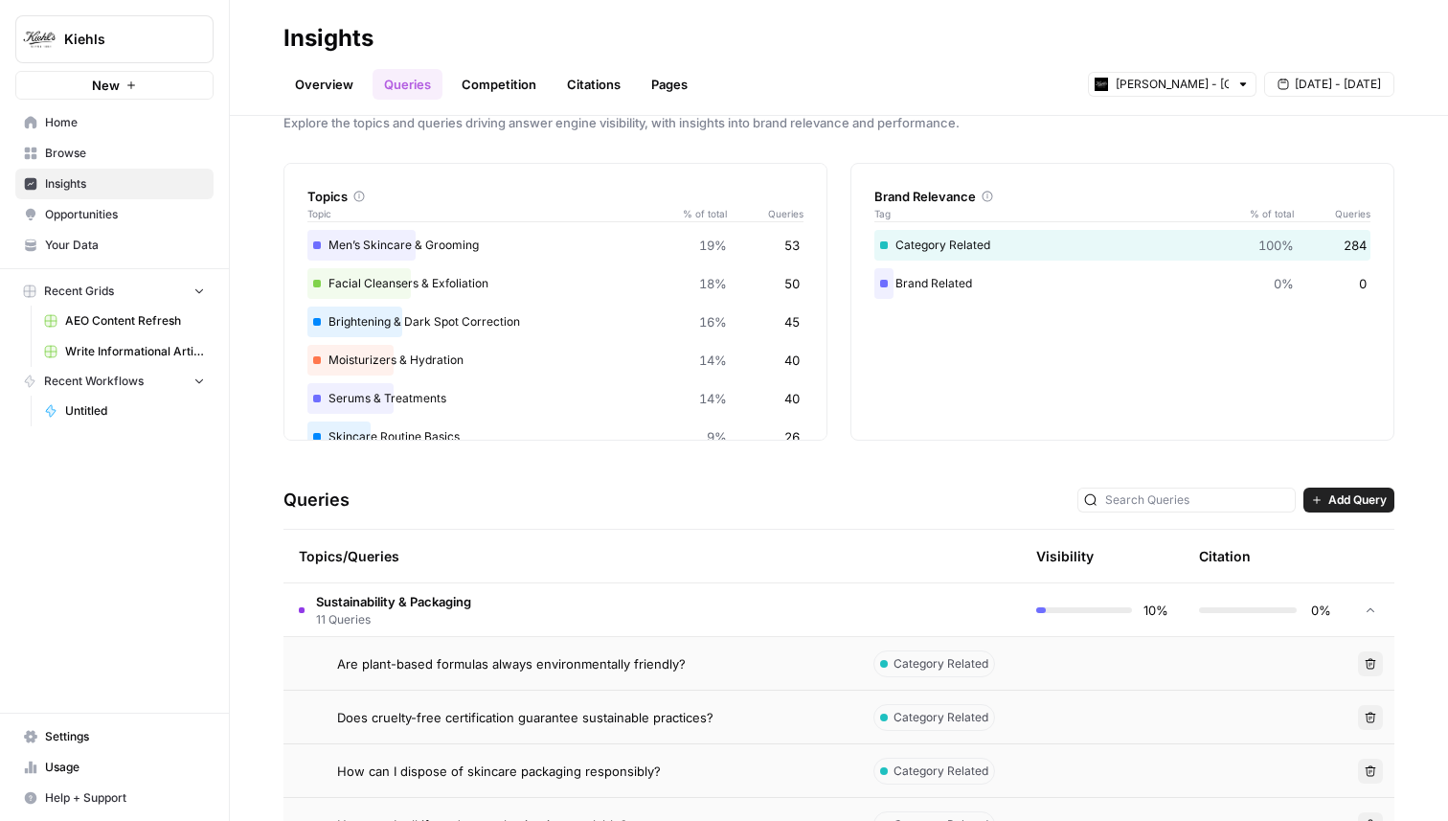
click at [603, 603] on td "Sustainability & Packaging 11 Queries" at bounding box center [571, 609] width 575 height 53
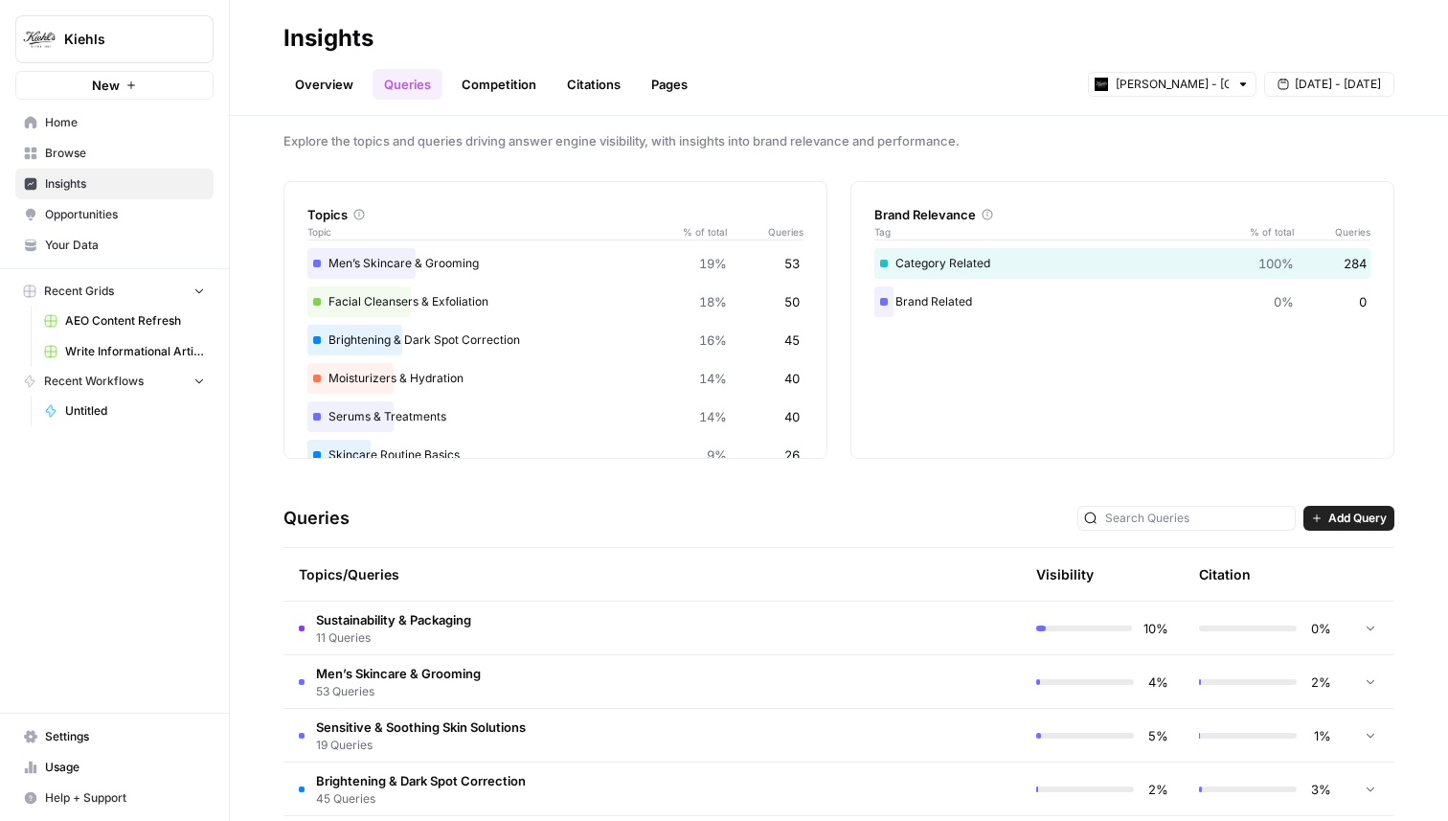
scroll to position [0, 0]
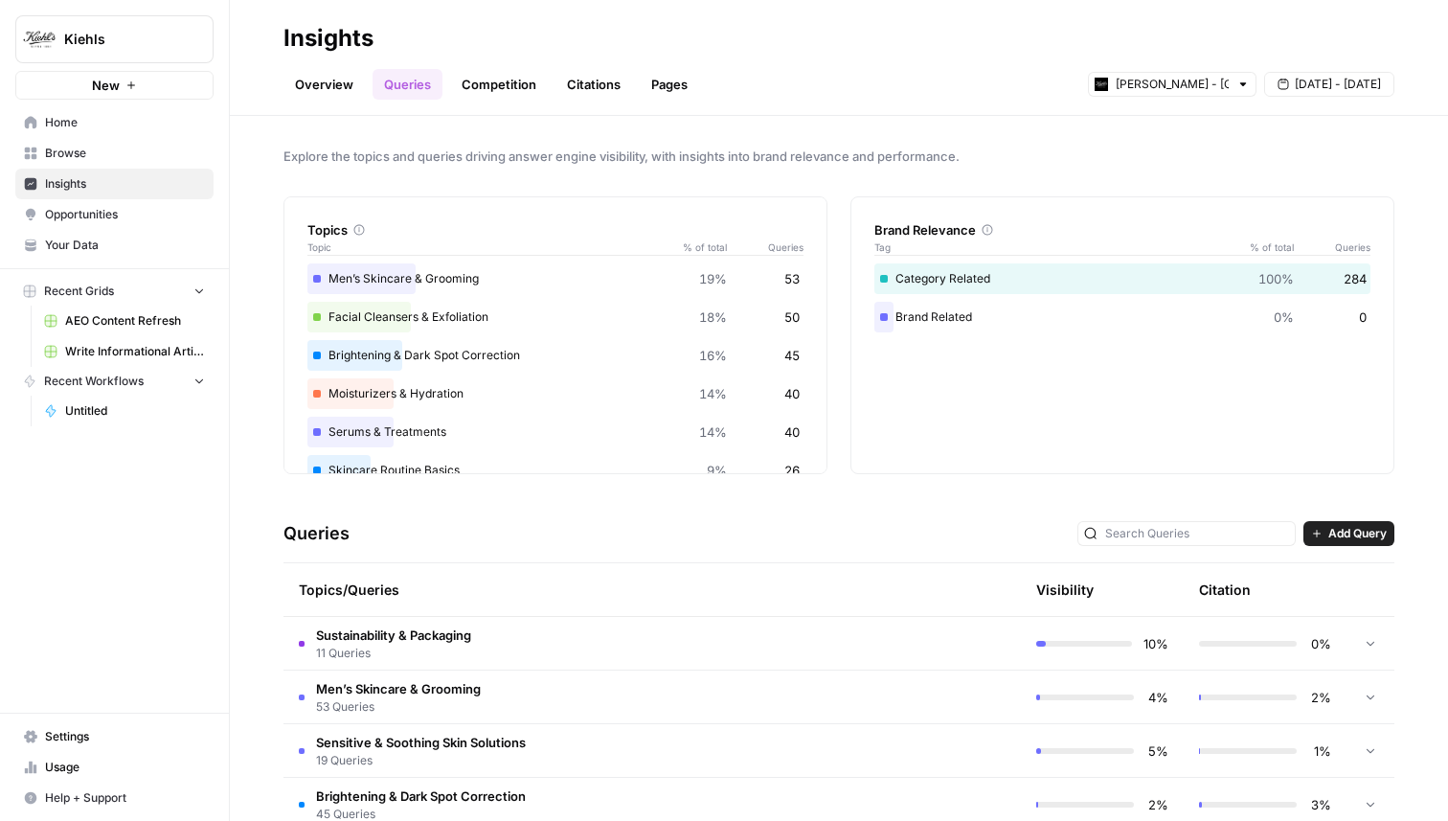
click at [571, 635] on td "Sustainability & Packaging 11 Queries" at bounding box center [571, 643] width 575 height 53
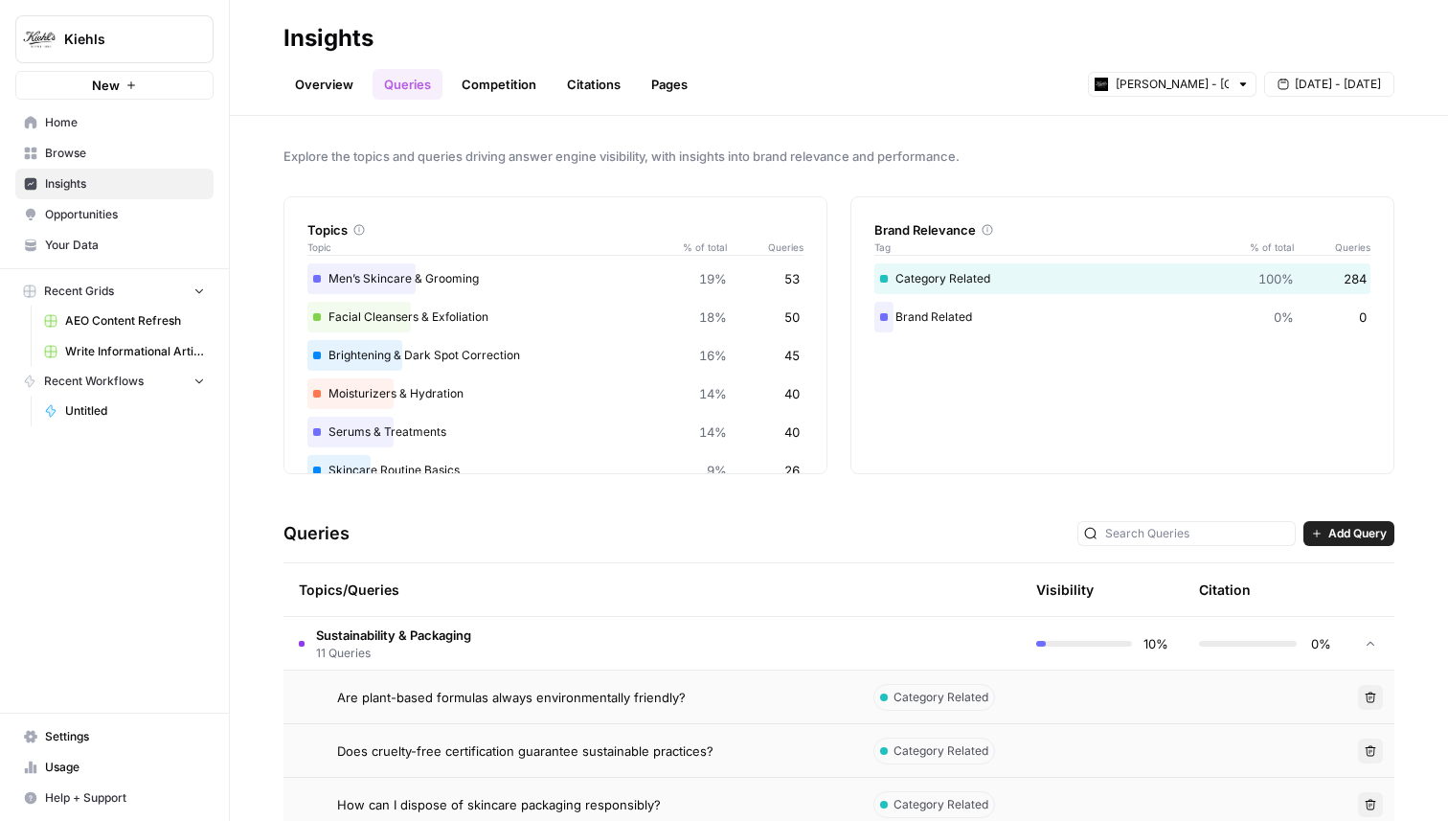
click at [590, 691] on span "Are plant-based formulas always environmentally friendly?" at bounding box center [511, 697] width 349 height 19
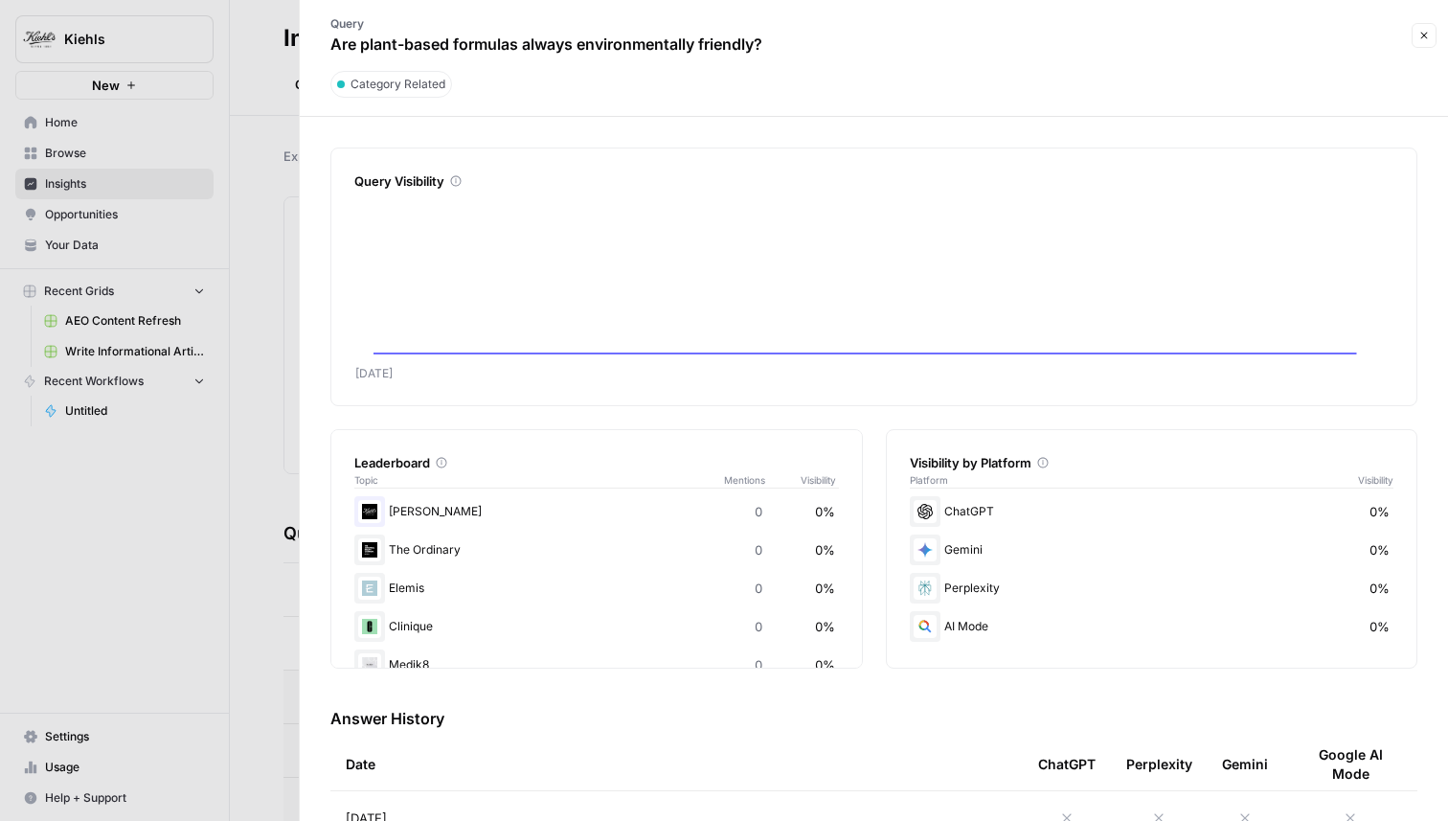
scroll to position [108, 0]
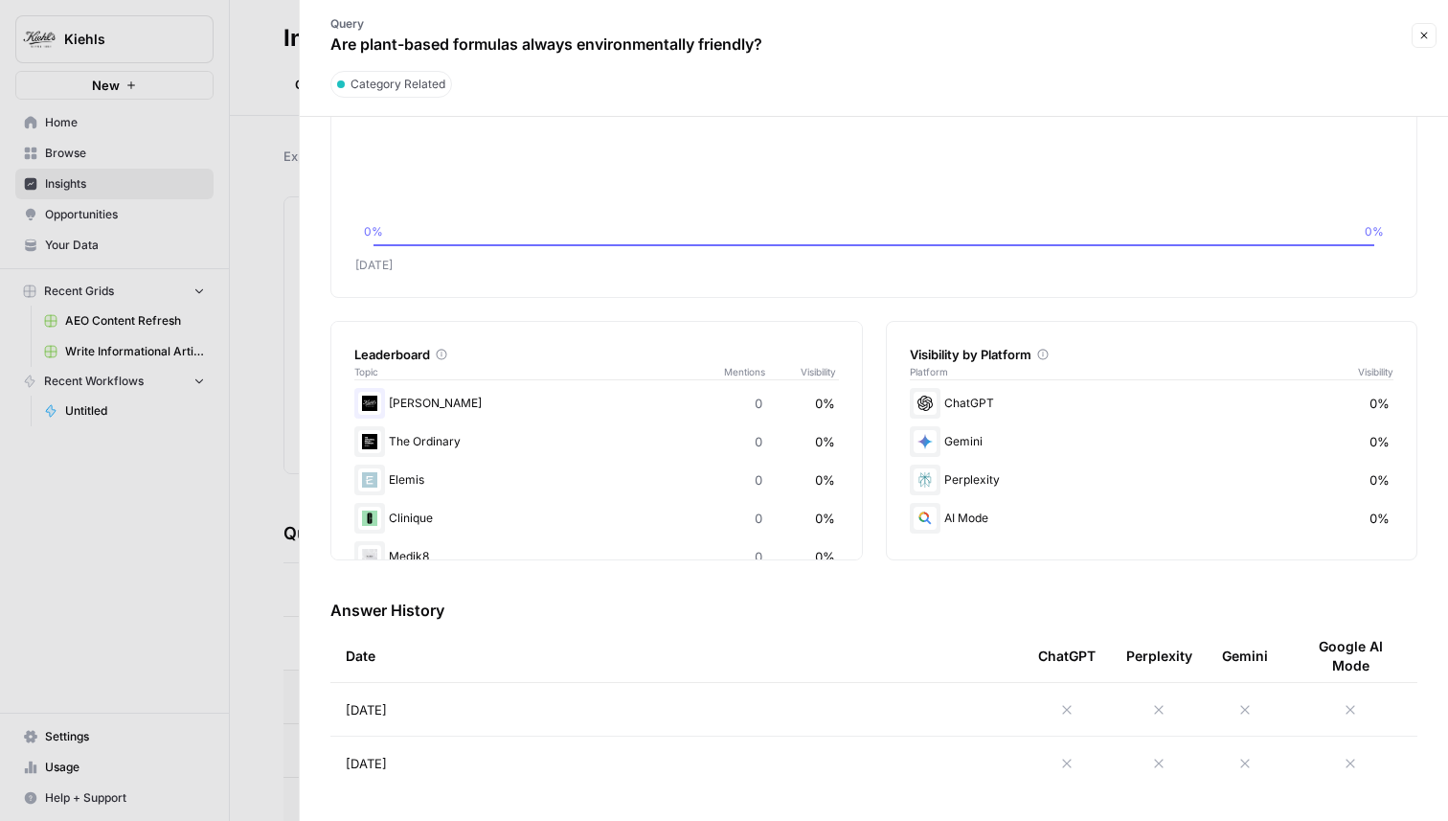
click at [1422, 36] on icon "button" at bounding box center [1424, 35] width 11 height 11
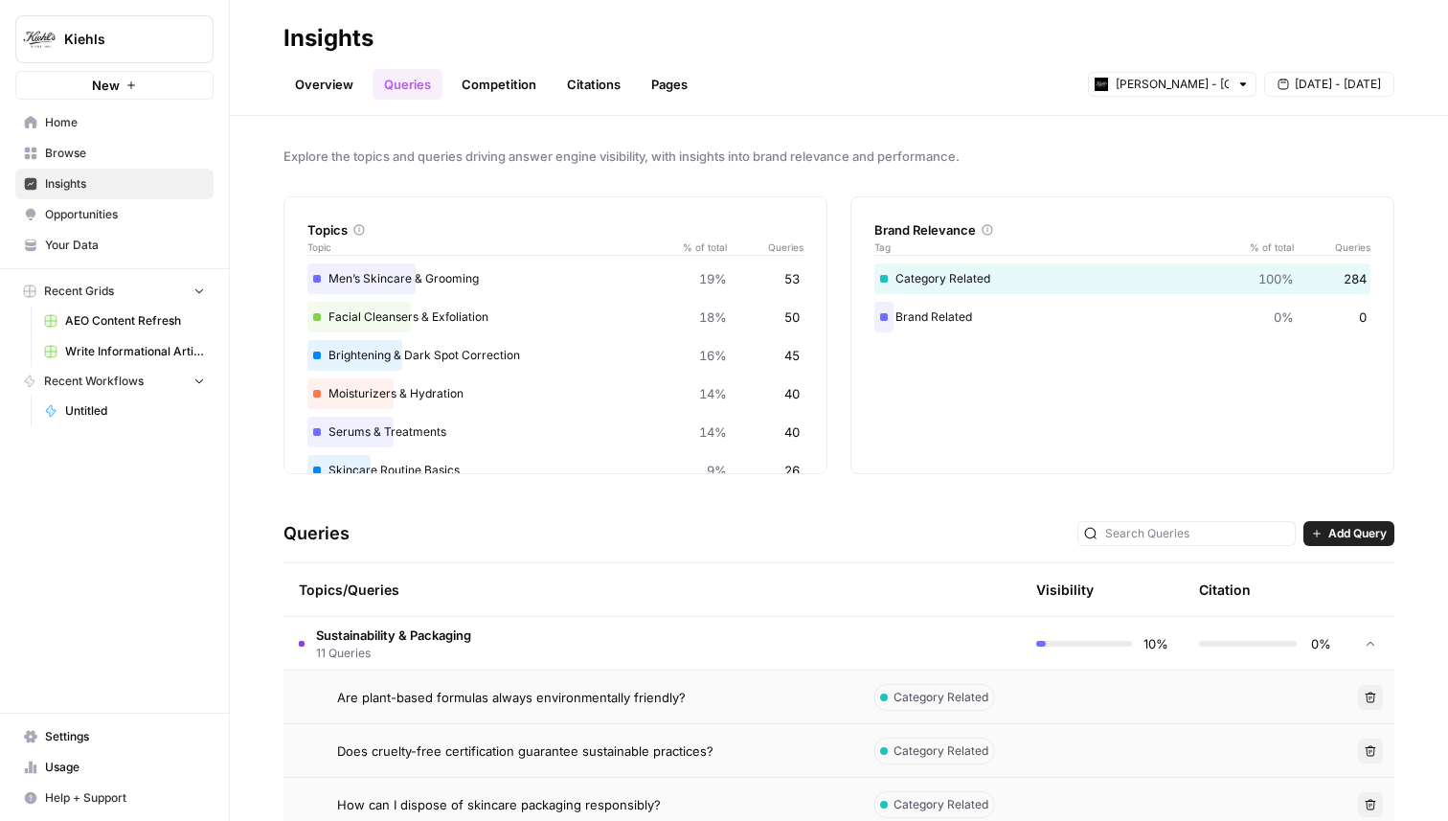
click at [497, 93] on link "Competition" at bounding box center [499, 84] width 98 height 31
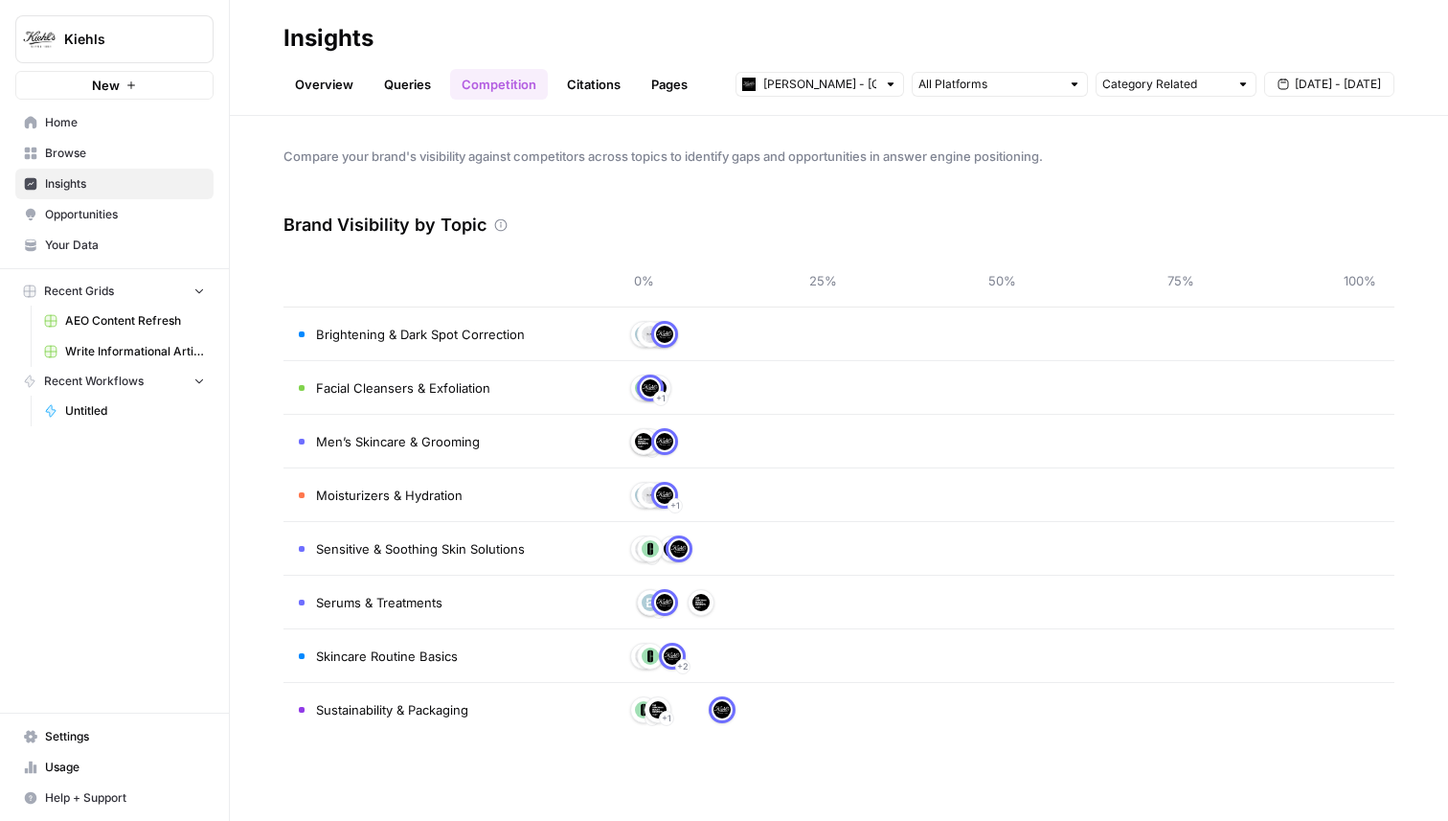
click at [419, 82] on link "Queries" at bounding box center [408, 84] width 70 height 31
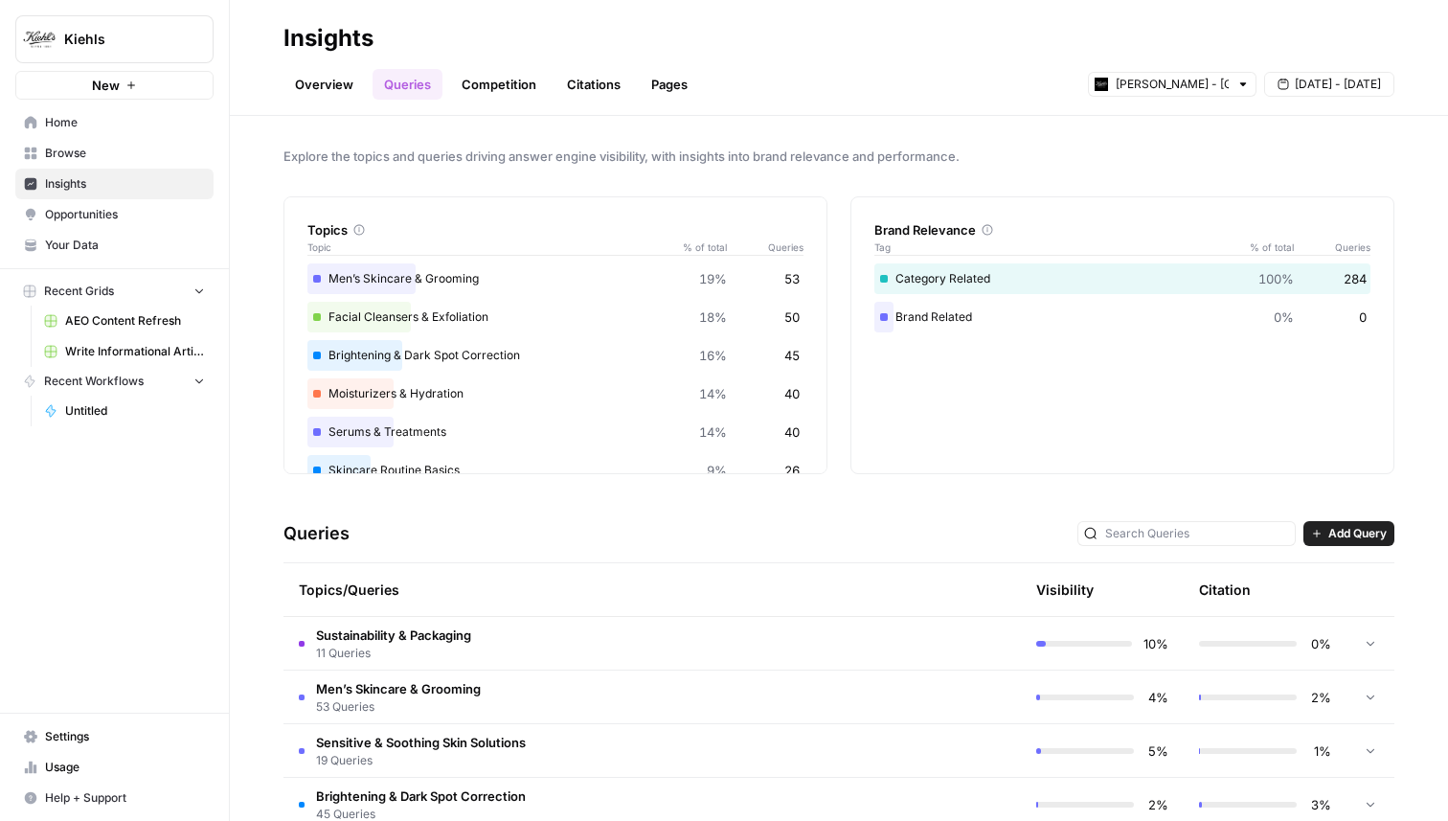
click at [596, 76] on link "Citations" at bounding box center [594, 84] width 77 height 31
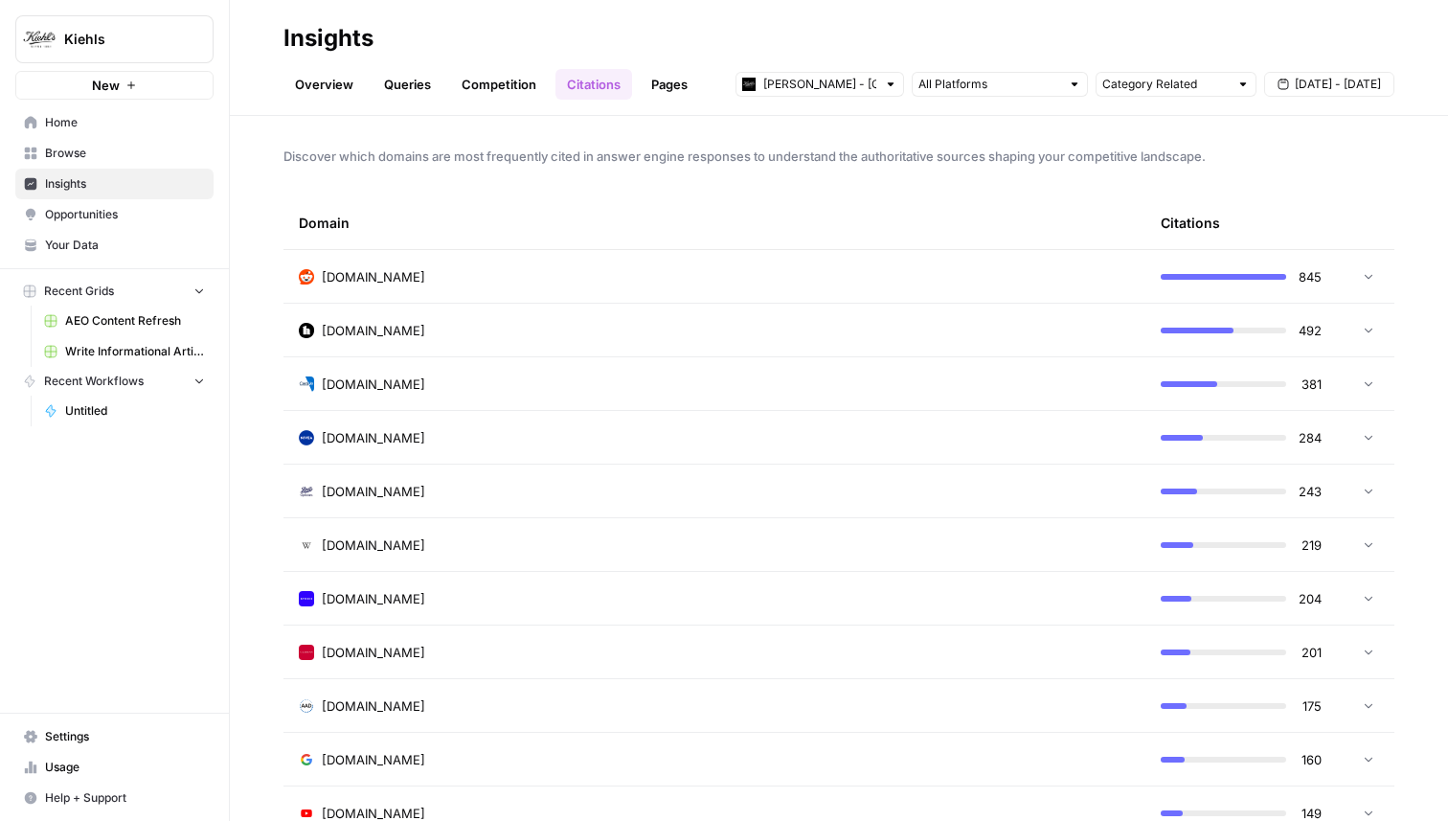
click at [661, 282] on div "reddit.com" at bounding box center [714, 276] width 831 height 19
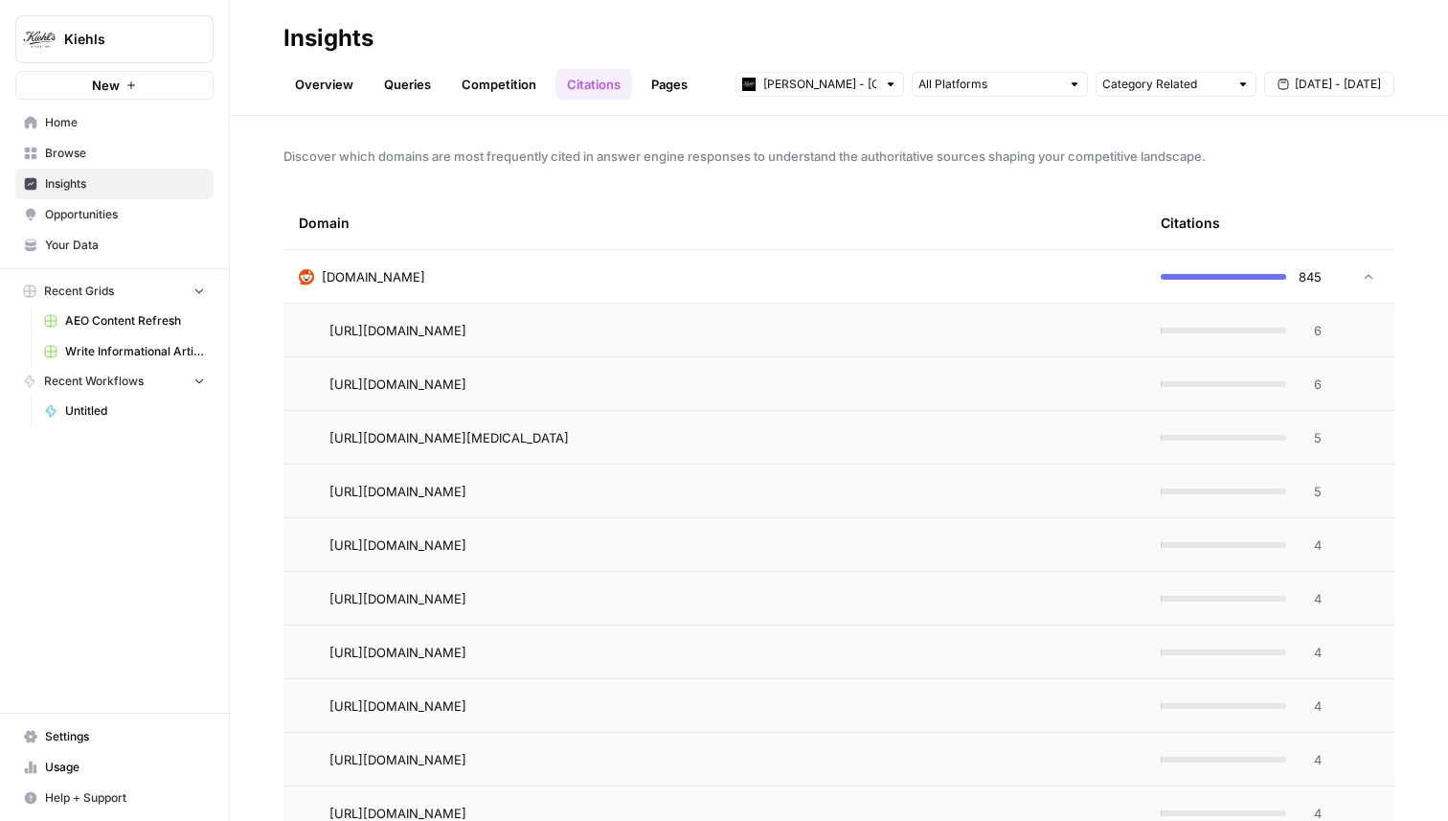
click at [683, 277] on div "reddit.com" at bounding box center [714, 276] width 831 height 19
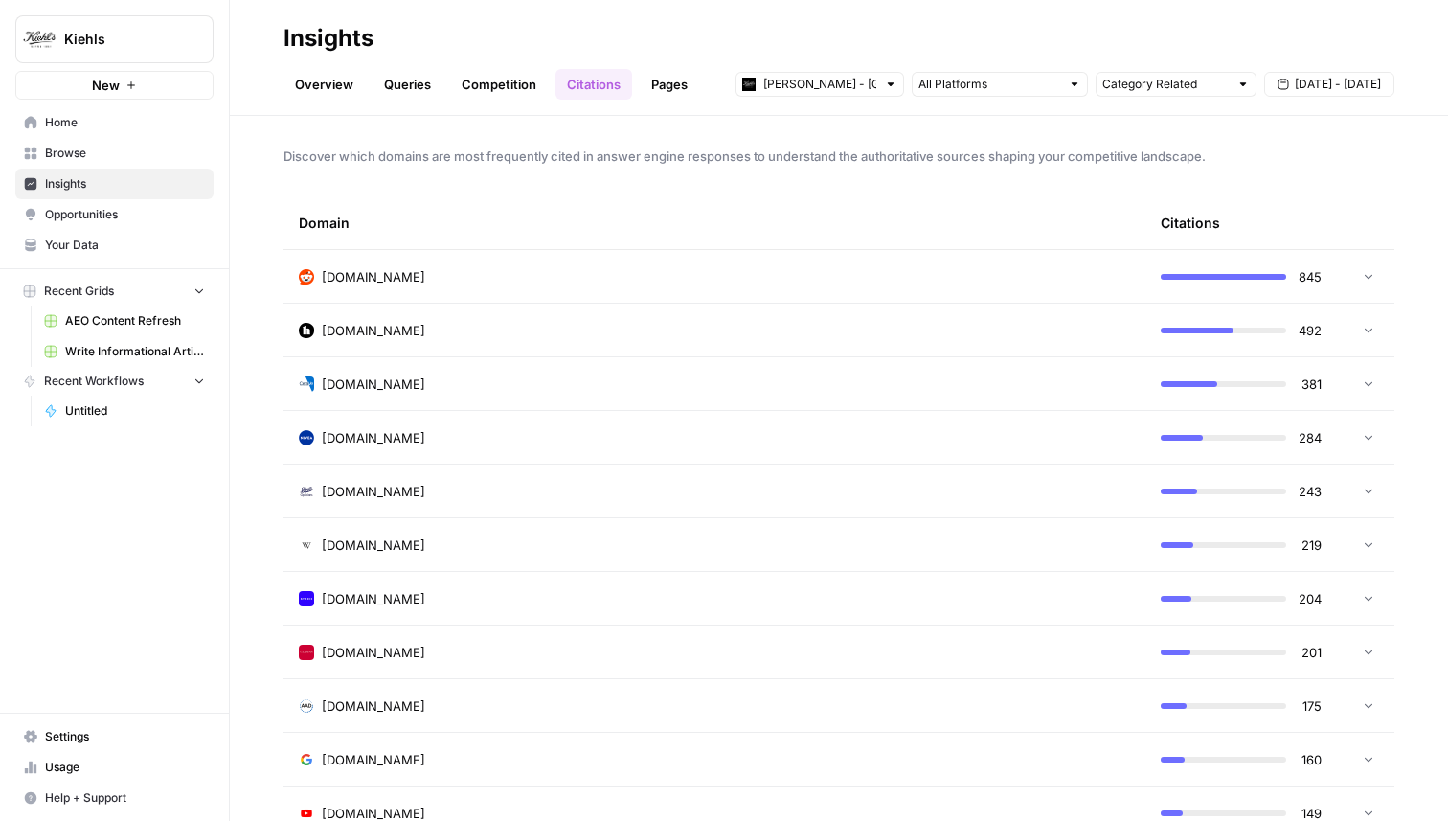
click at [657, 325] on div "healthline.com" at bounding box center [714, 330] width 831 height 19
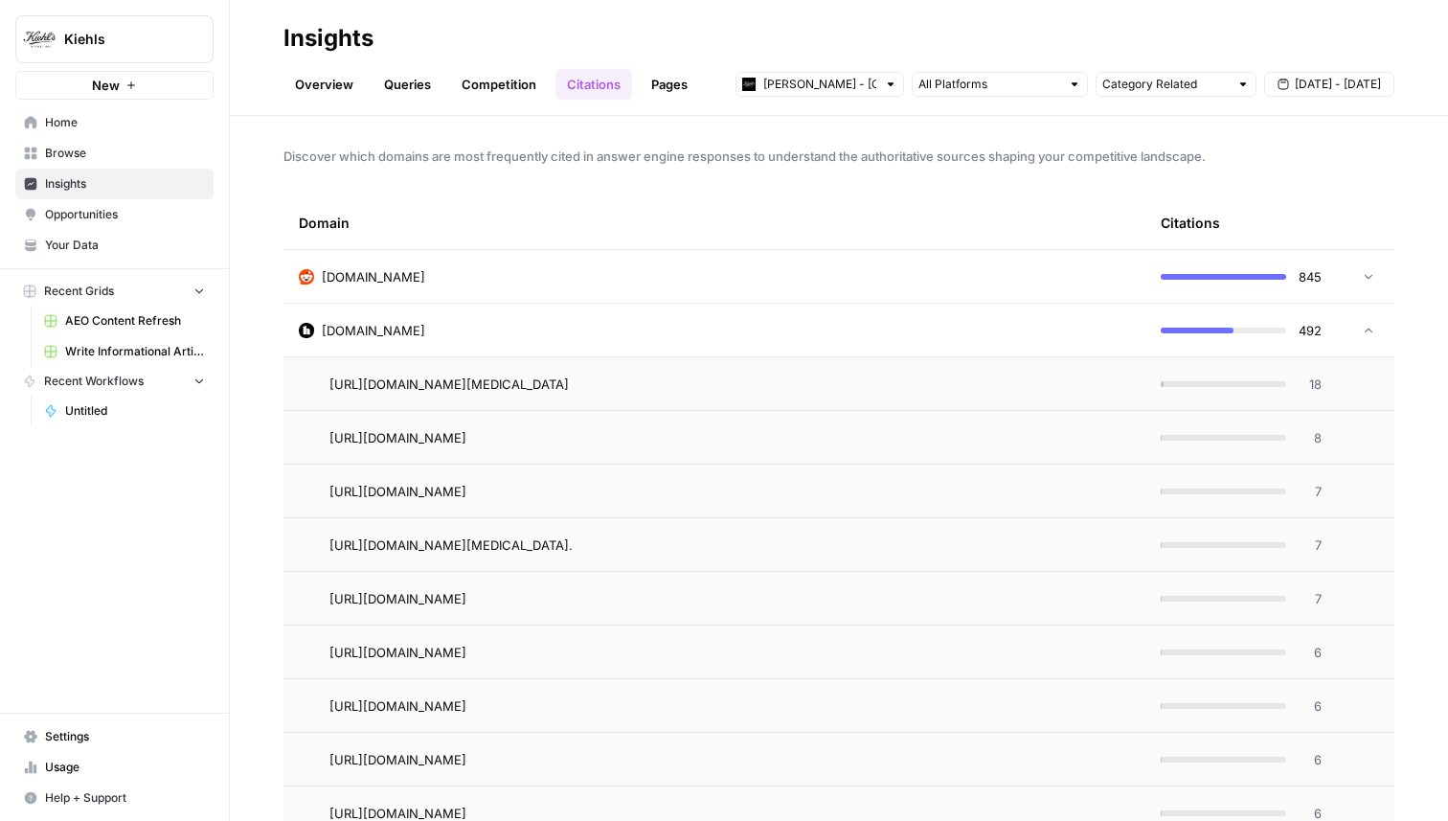
click at [657, 325] on div "healthline.com" at bounding box center [714, 330] width 831 height 19
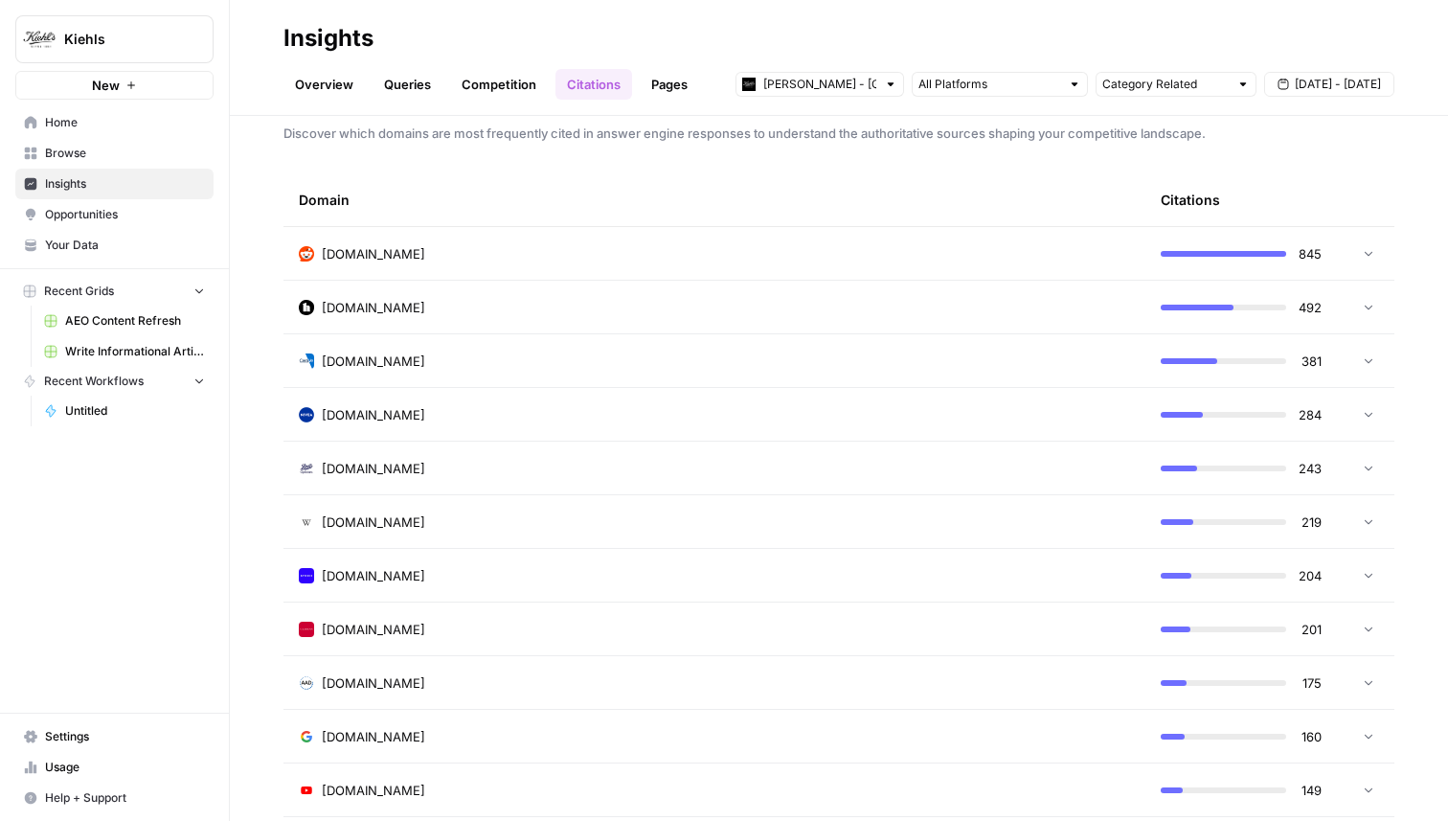
scroll to position [6, 0]
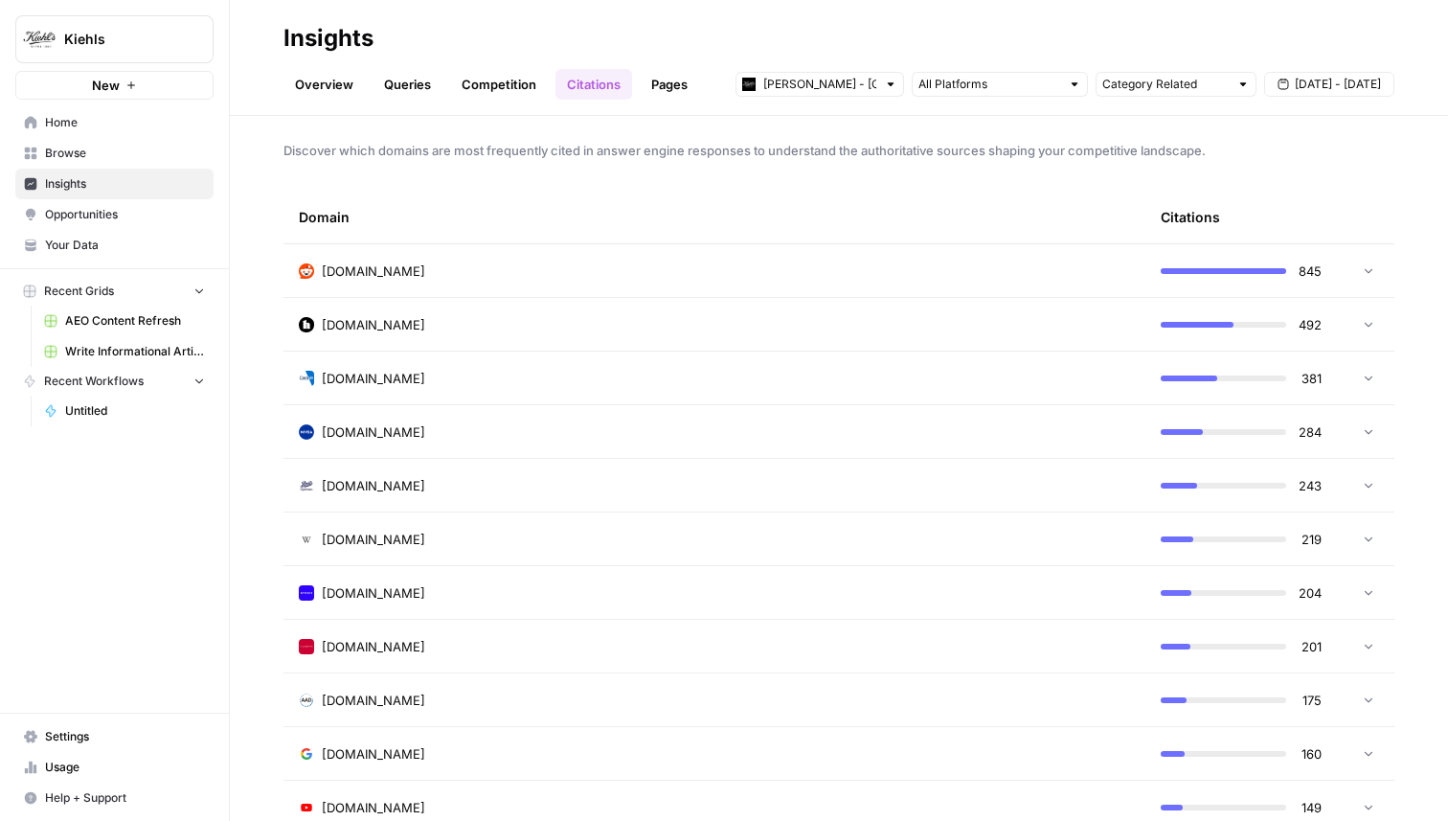
click at [657, 85] on link "Pages" at bounding box center [669, 84] width 59 height 31
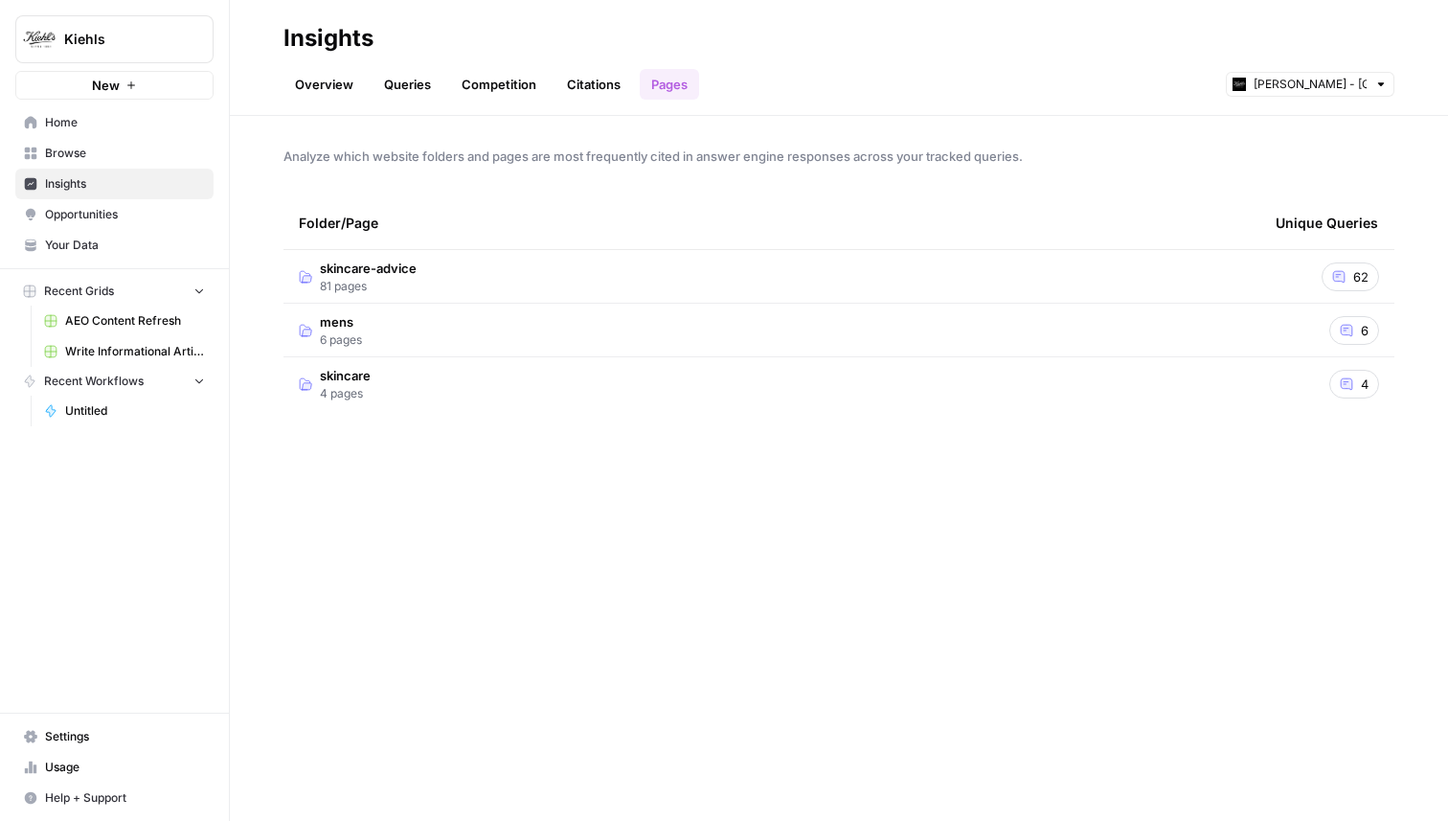
click at [683, 257] on td "skincare-advice 81 pages" at bounding box center [772, 276] width 977 height 53
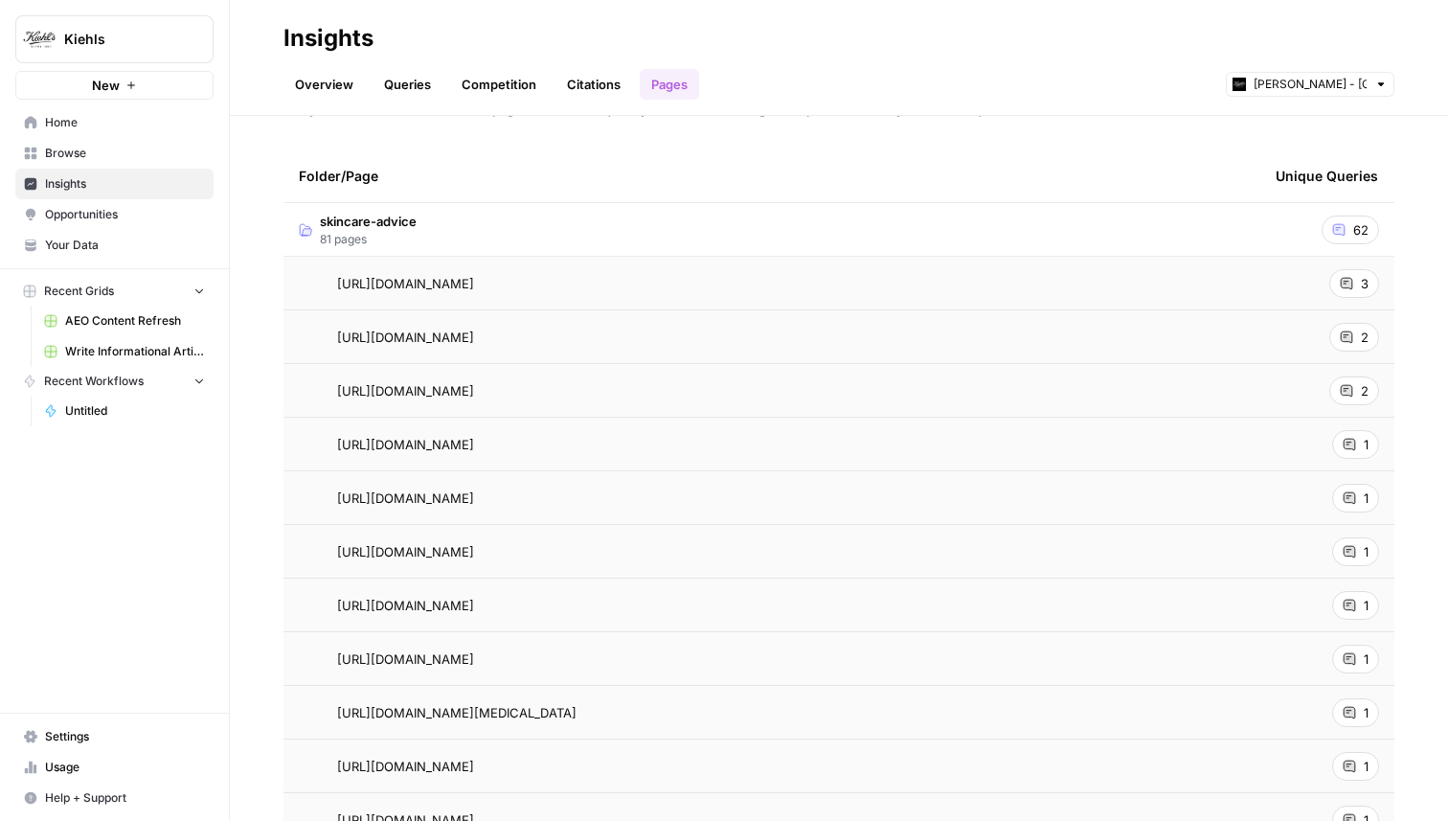
scroll to position [44, 0]
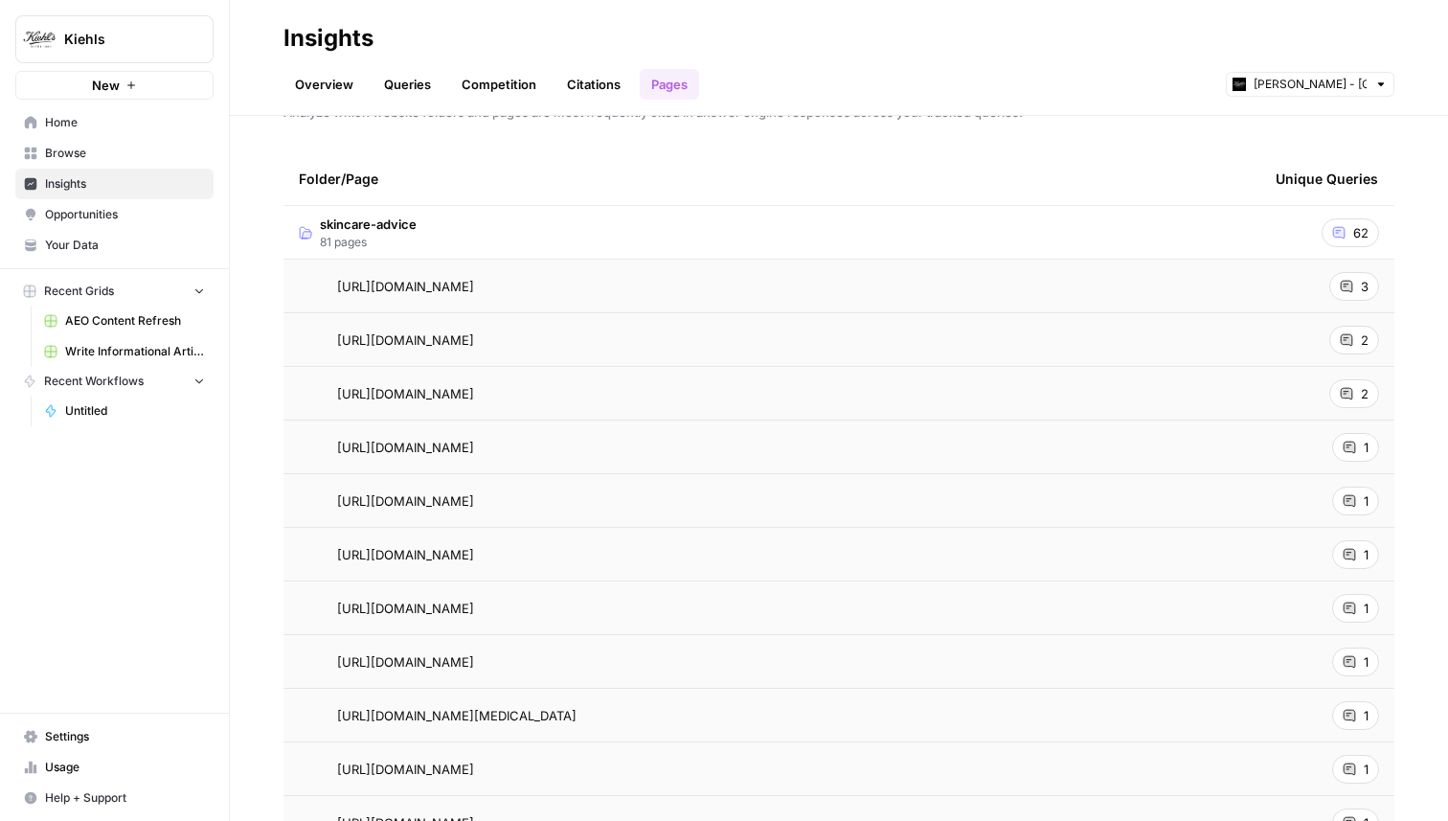
click at [586, 92] on link "Citations" at bounding box center [594, 84] width 77 height 31
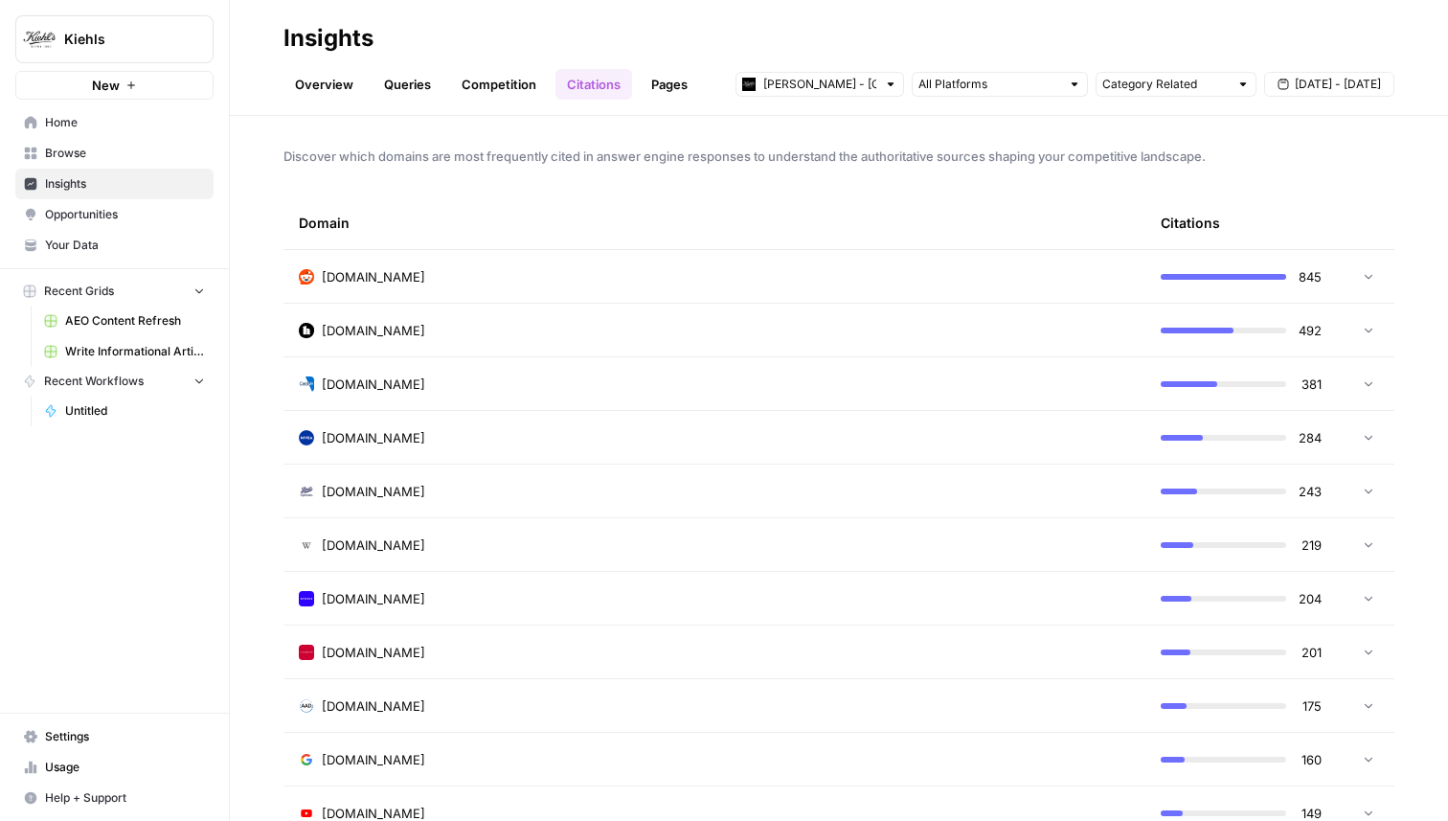
click at [659, 85] on link "Pages" at bounding box center [669, 84] width 59 height 31
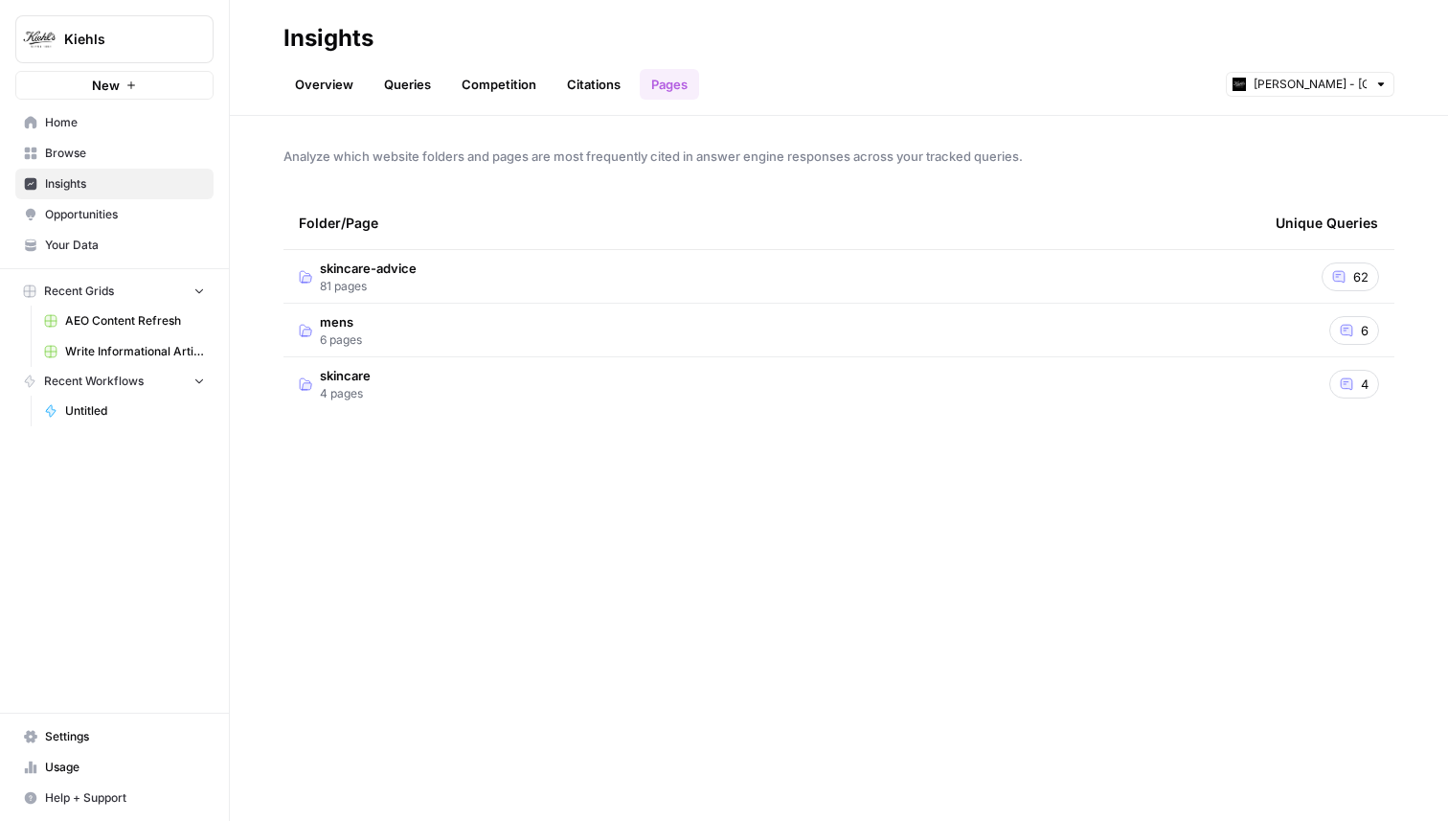
click at [394, 267] on span "skincare-advice" at bounding box center [368, 268] width 97 height 19
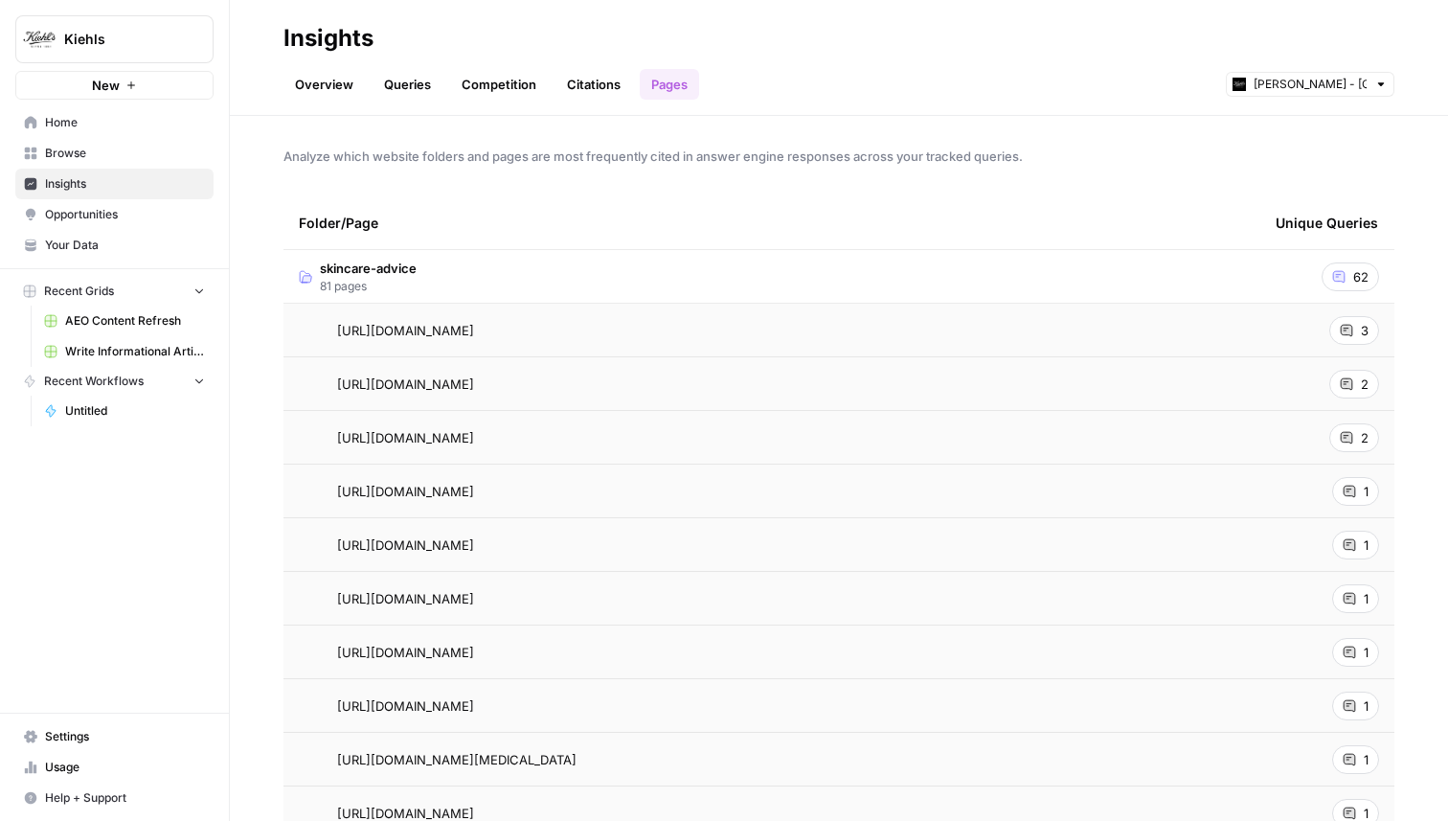
click at [590, 85] on link "Citations" at bounding box center [594, 84] width 77 height 31
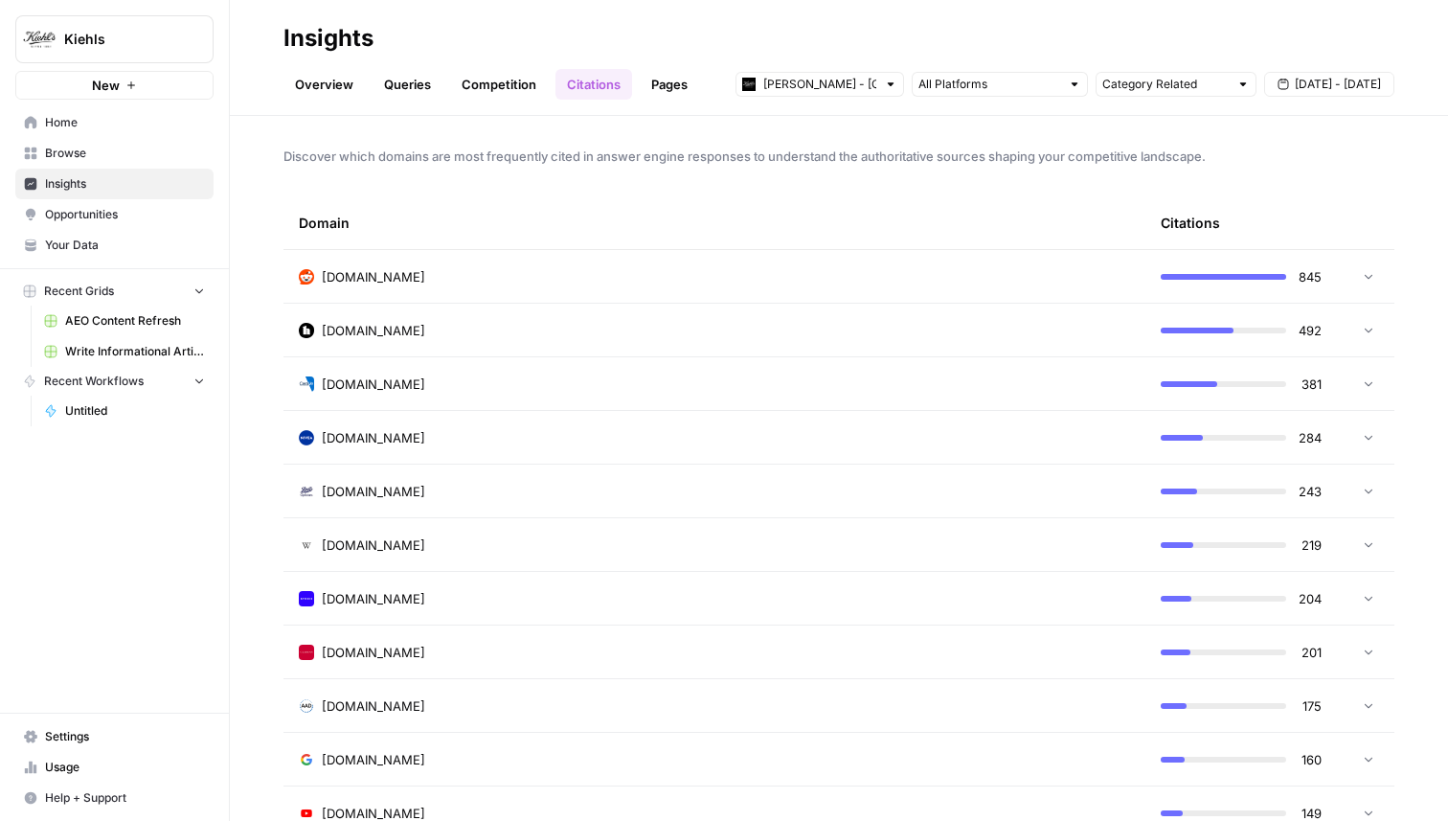
click at [658, 85] on link "Pages" at bounding box center [669, 84] width 59 height 31
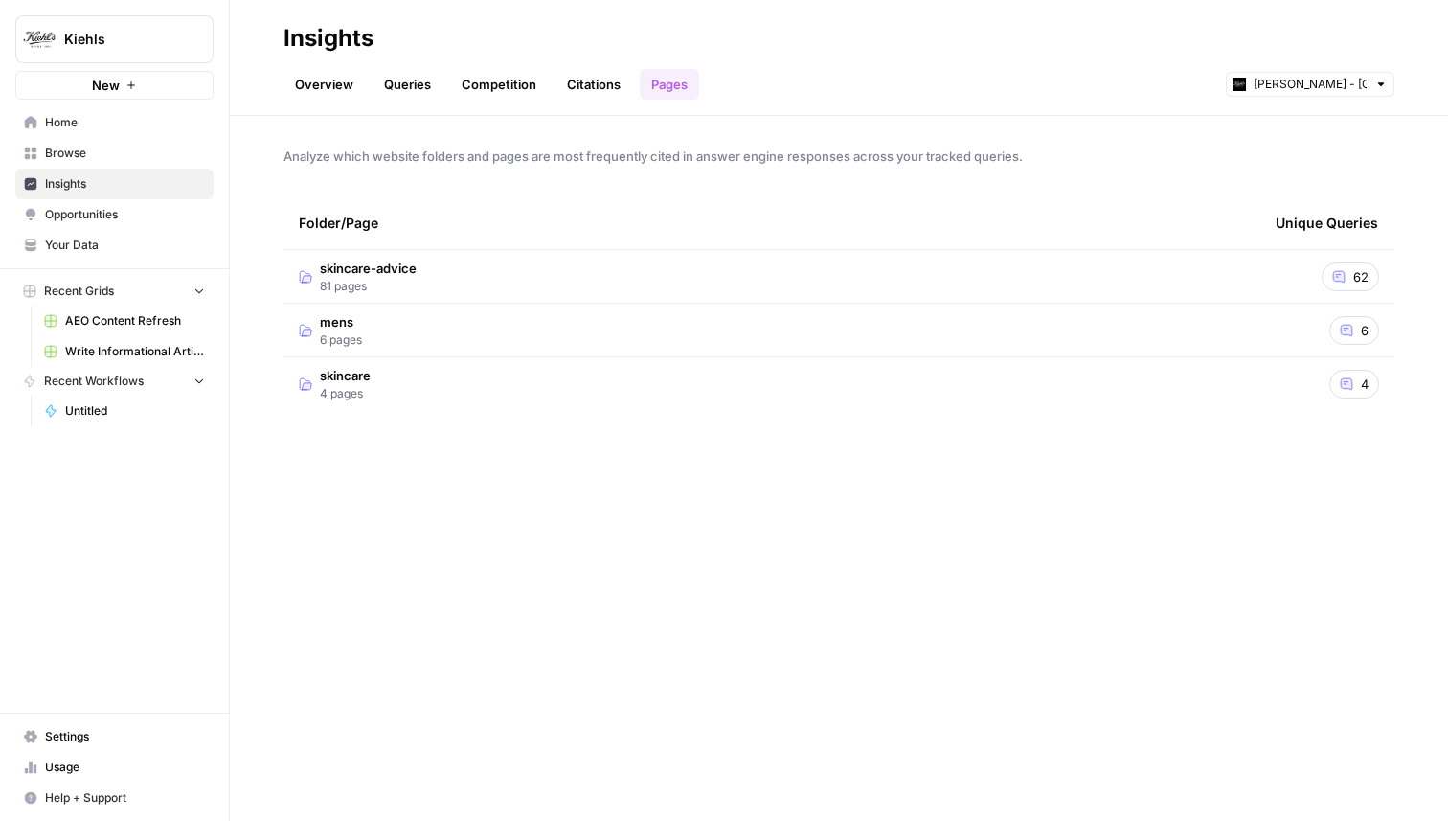
click at [607, 94] on link "Citations" at bounding box center [594, 84] width 77 height 31
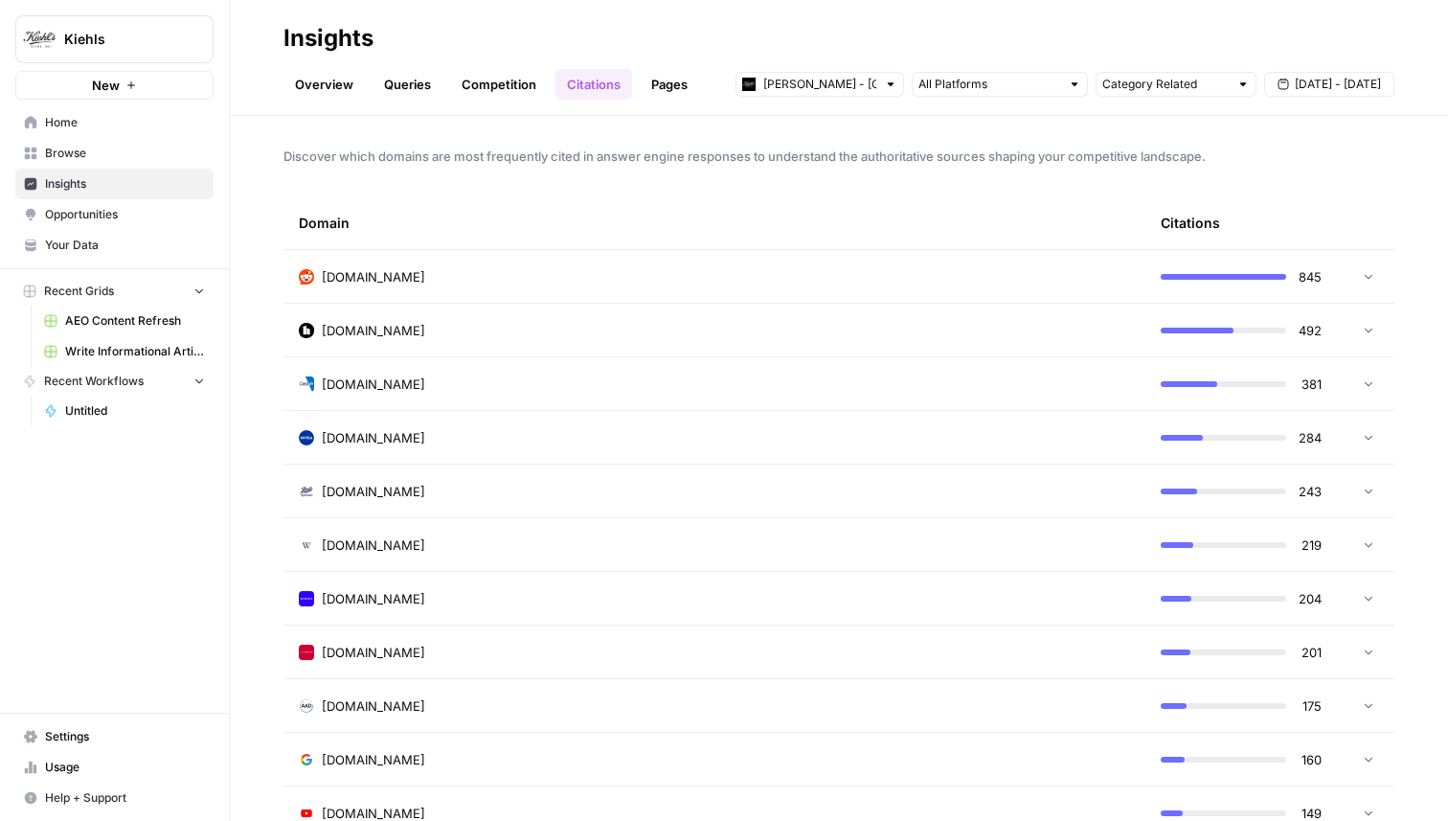
click at [323, 95] on link "Overview" at bounding box center [324, 84] width 81 height 31
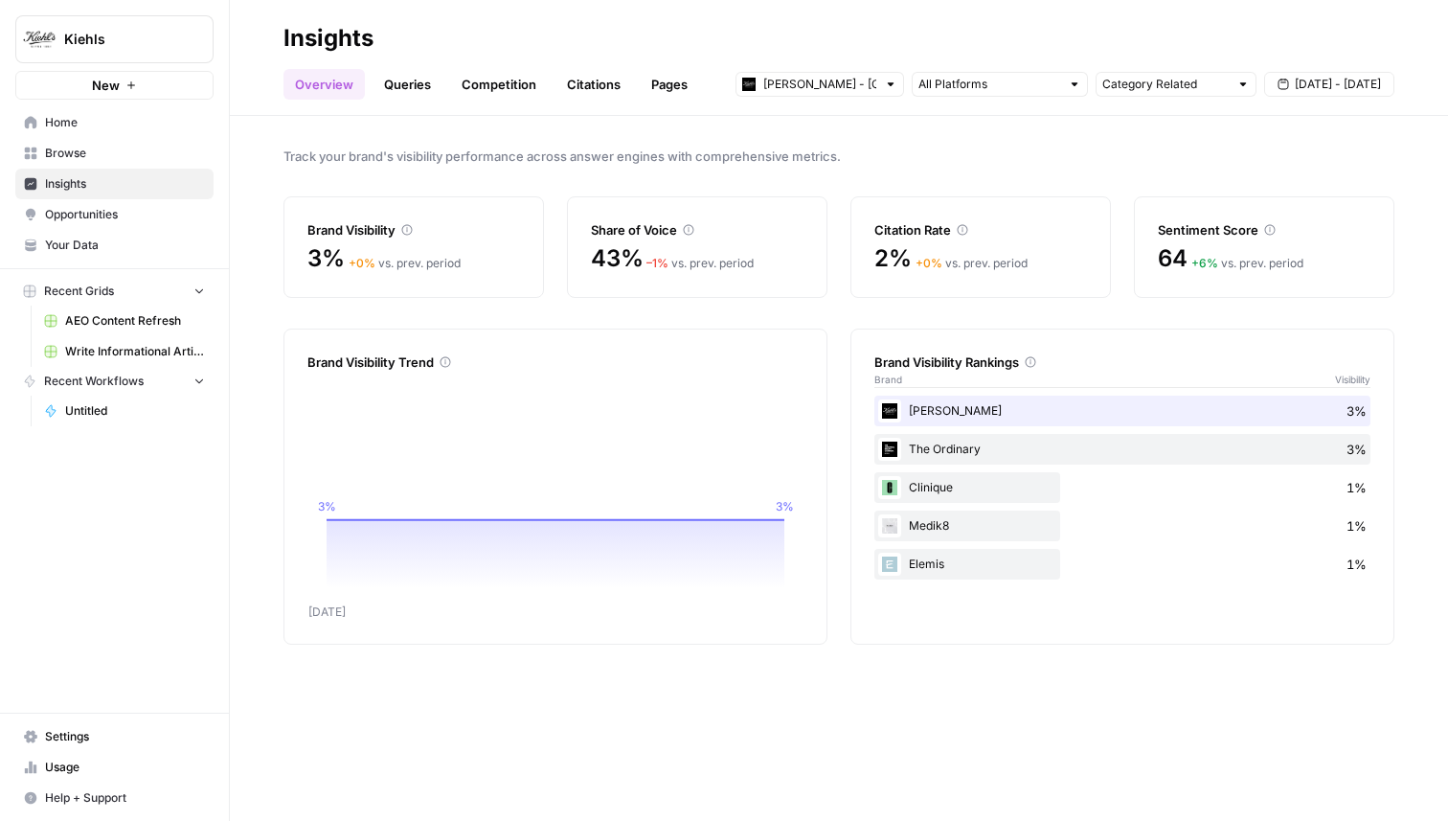
click at [398, 81] on link "Queries" at bounding box center [408, 84] width 70 height 31
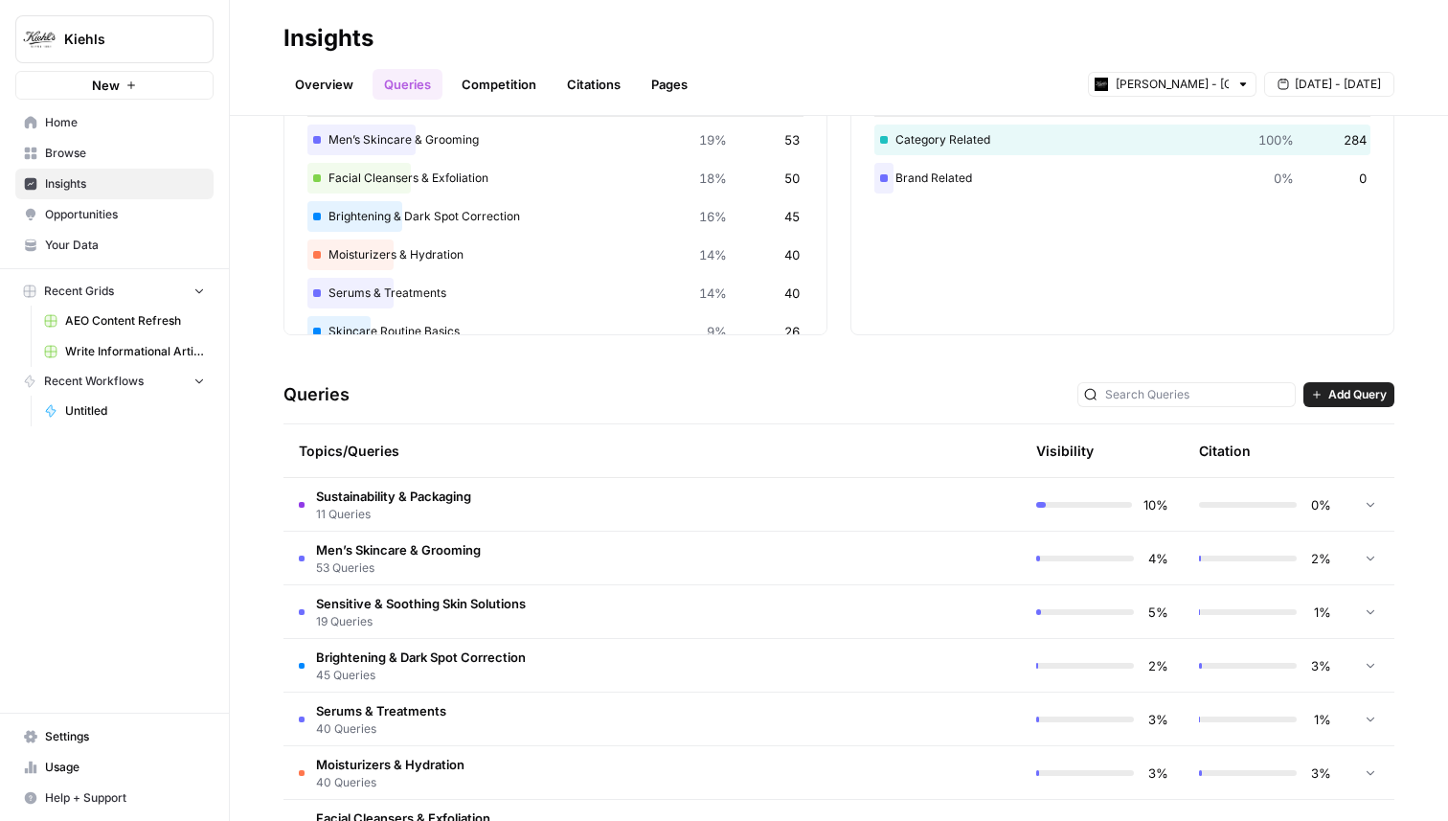
scroll to position [180, 0]
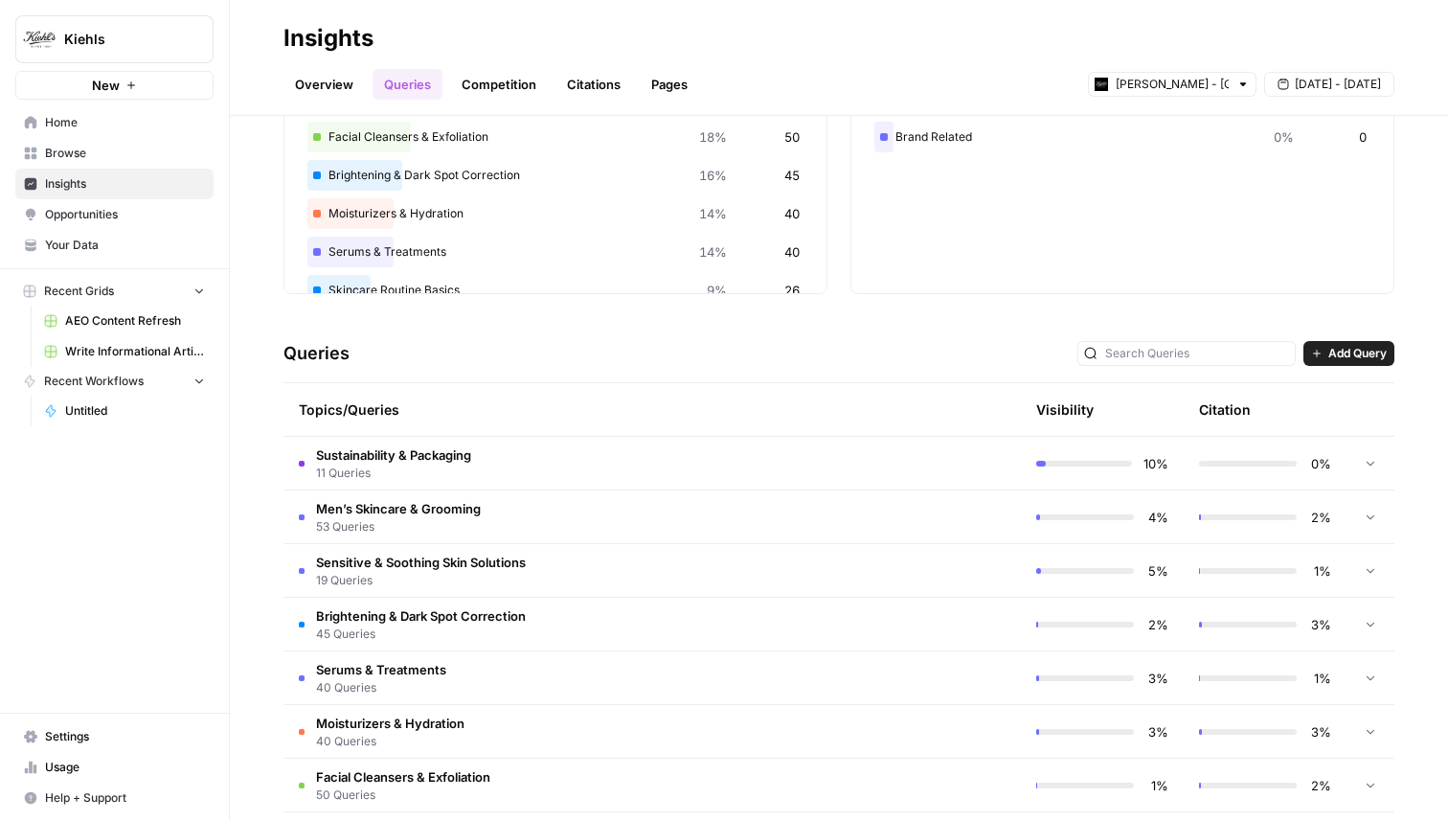
click at [520, 535] on td "Men’s Skincare & Grooming 53 Queries" at bounding box center [571, 516] width 575 height 53
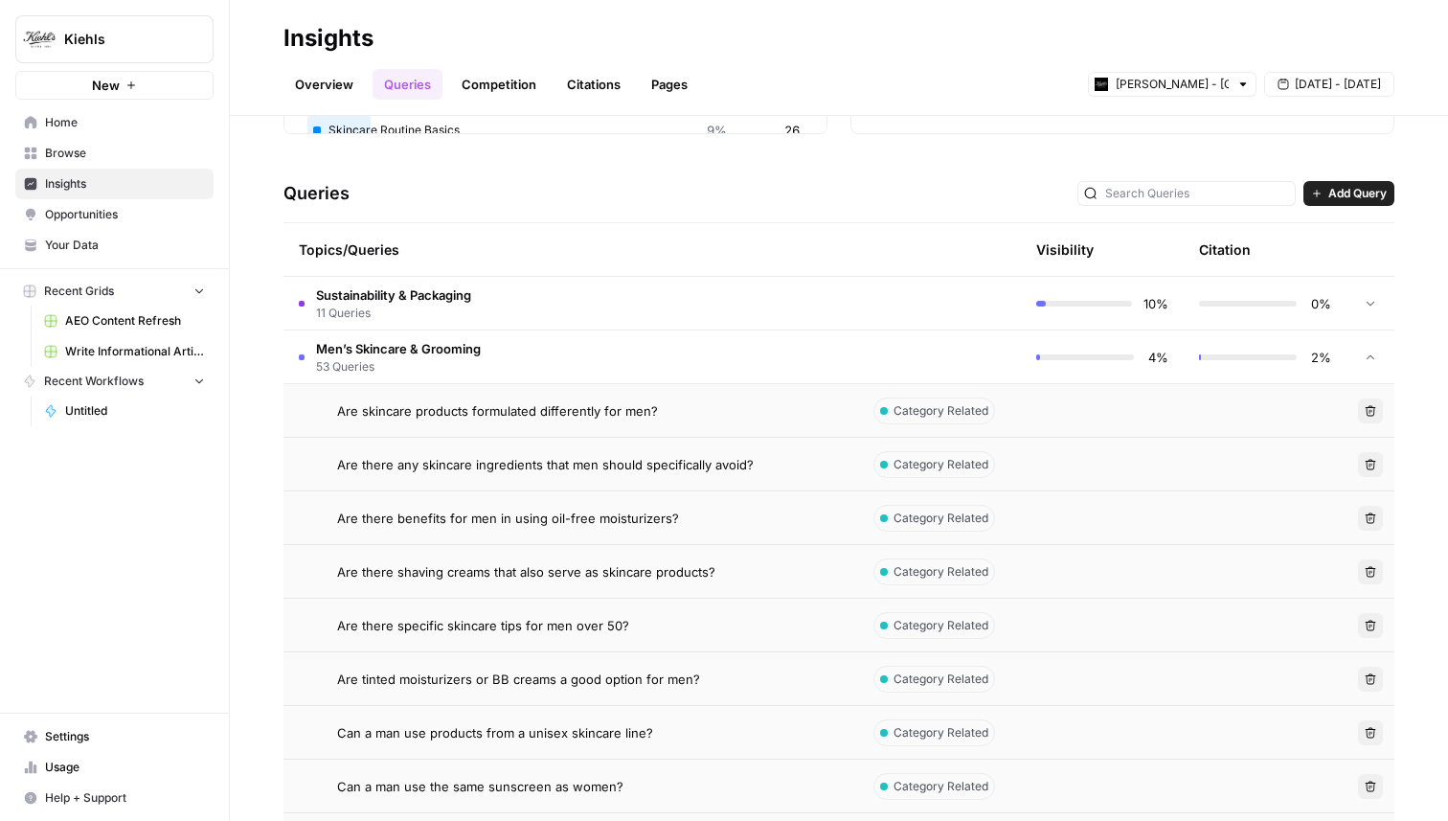
scroll to position [350, 0]
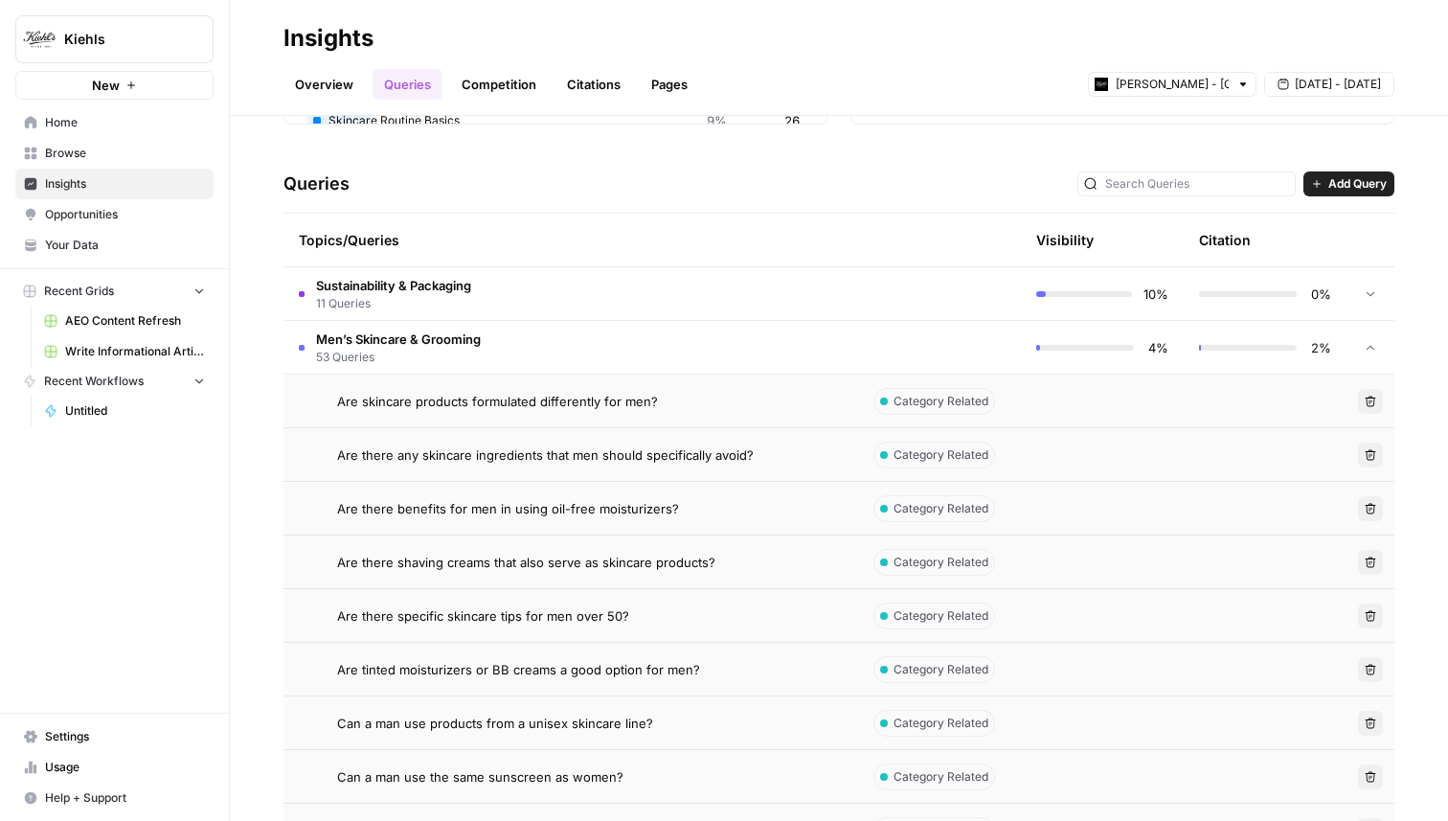
click at [556, 299] on td "Sustainability & Packaging 11 Queries" at bounding box center [571, 293] width 575 height 53
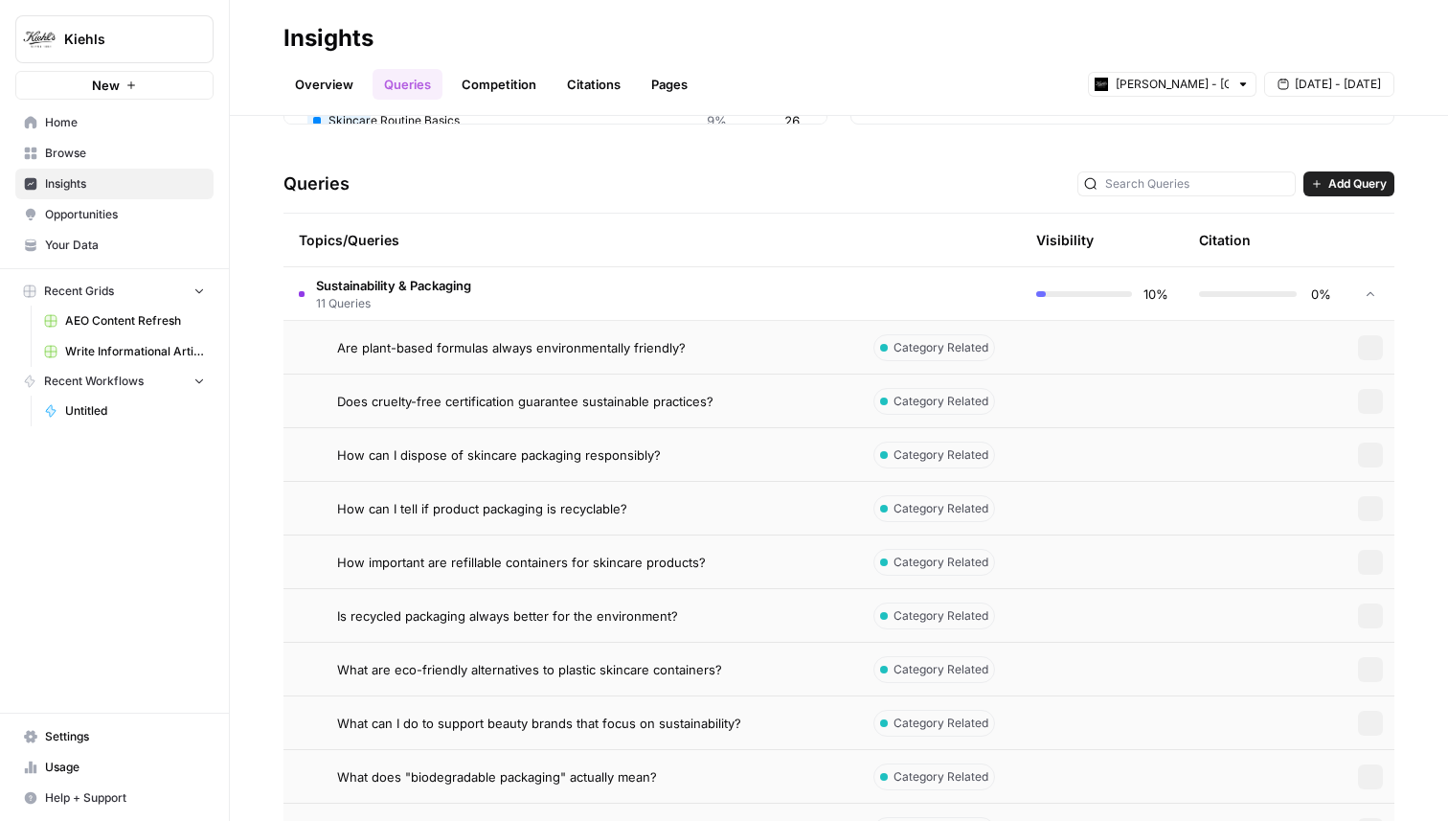
scroll to position [420, 0]
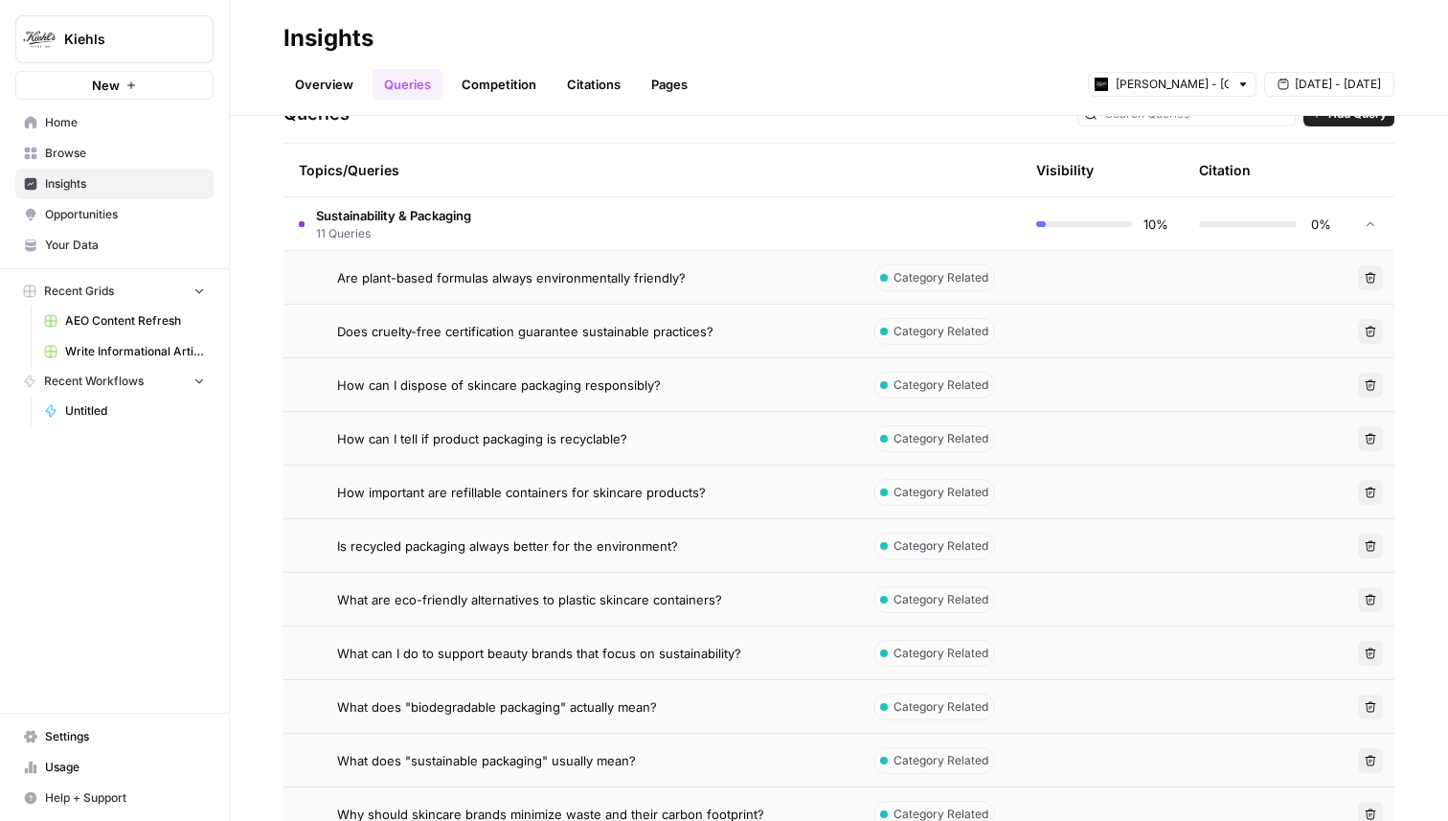
click at [641, 283] on span "Are plant-based formulas always environmentally friendly?" at bounding box center [511, 277] width 349 height 19
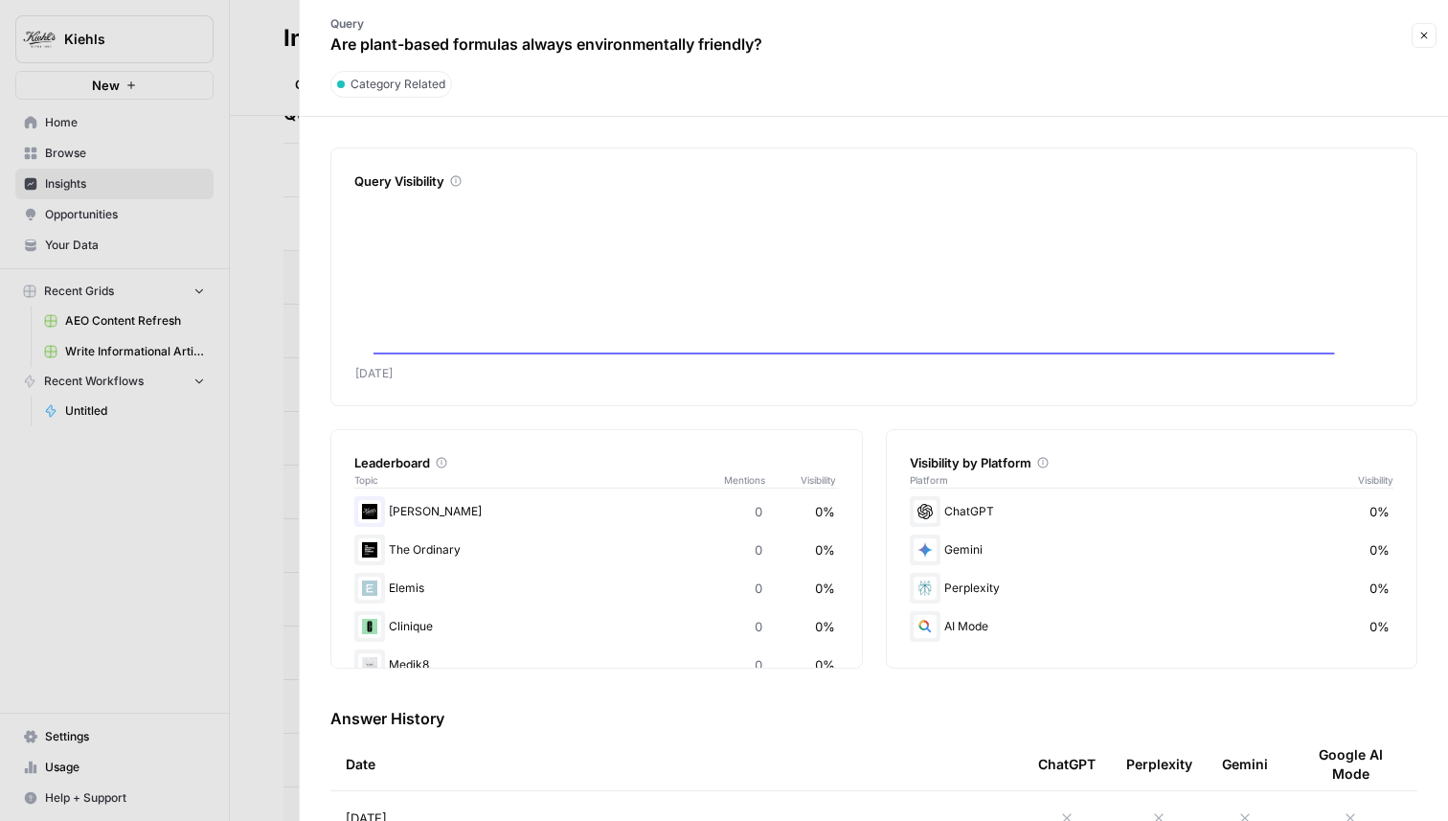
click at [1416, 38] on button "Close" at bounding box center [1424, 35] width 25 height 25
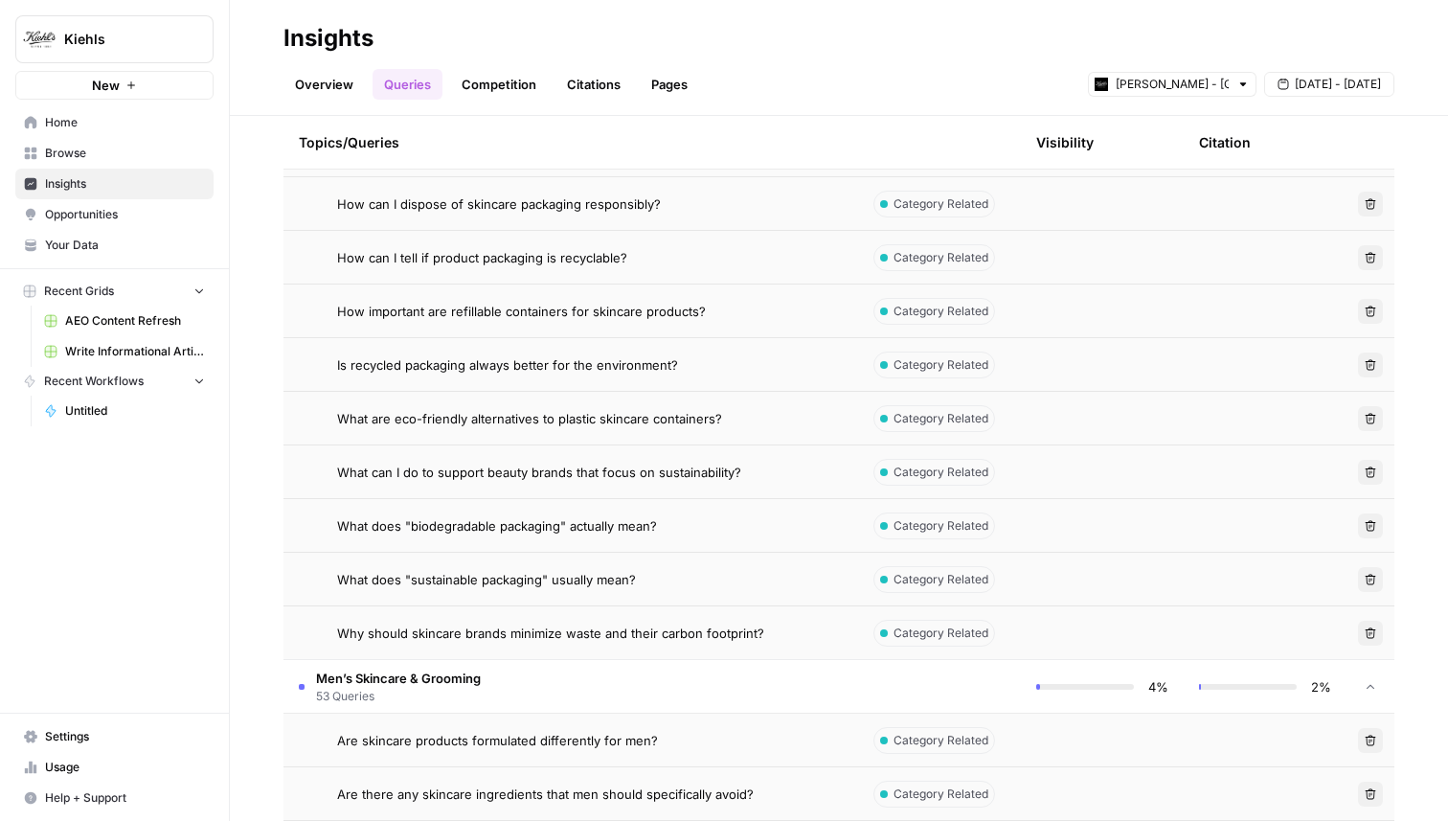
scroll to position [632, 0]
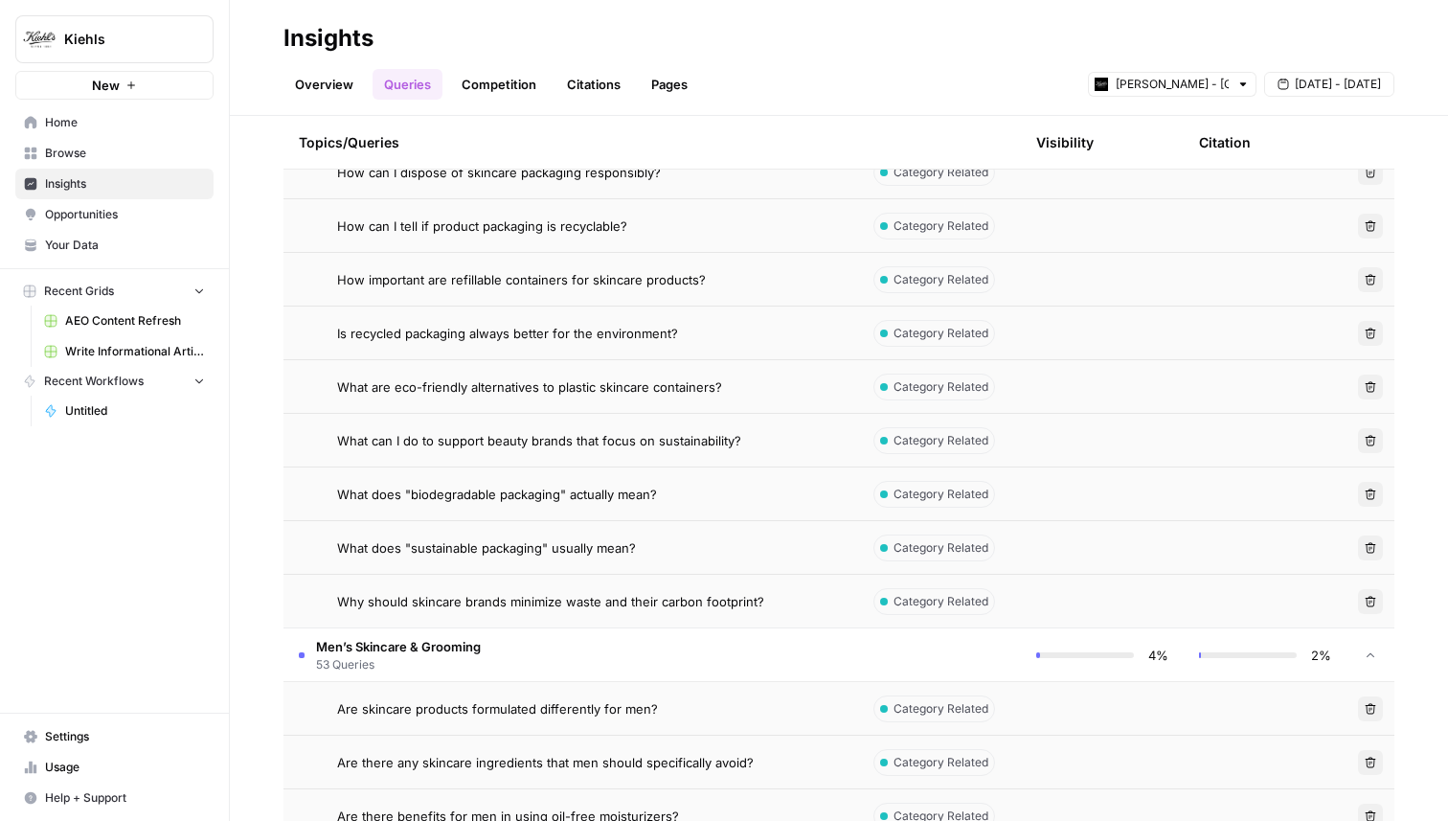
click at [674, 708] on div "Are skincare products formulated differently for men?" at bounding box center [590, 708] width 506 height 19
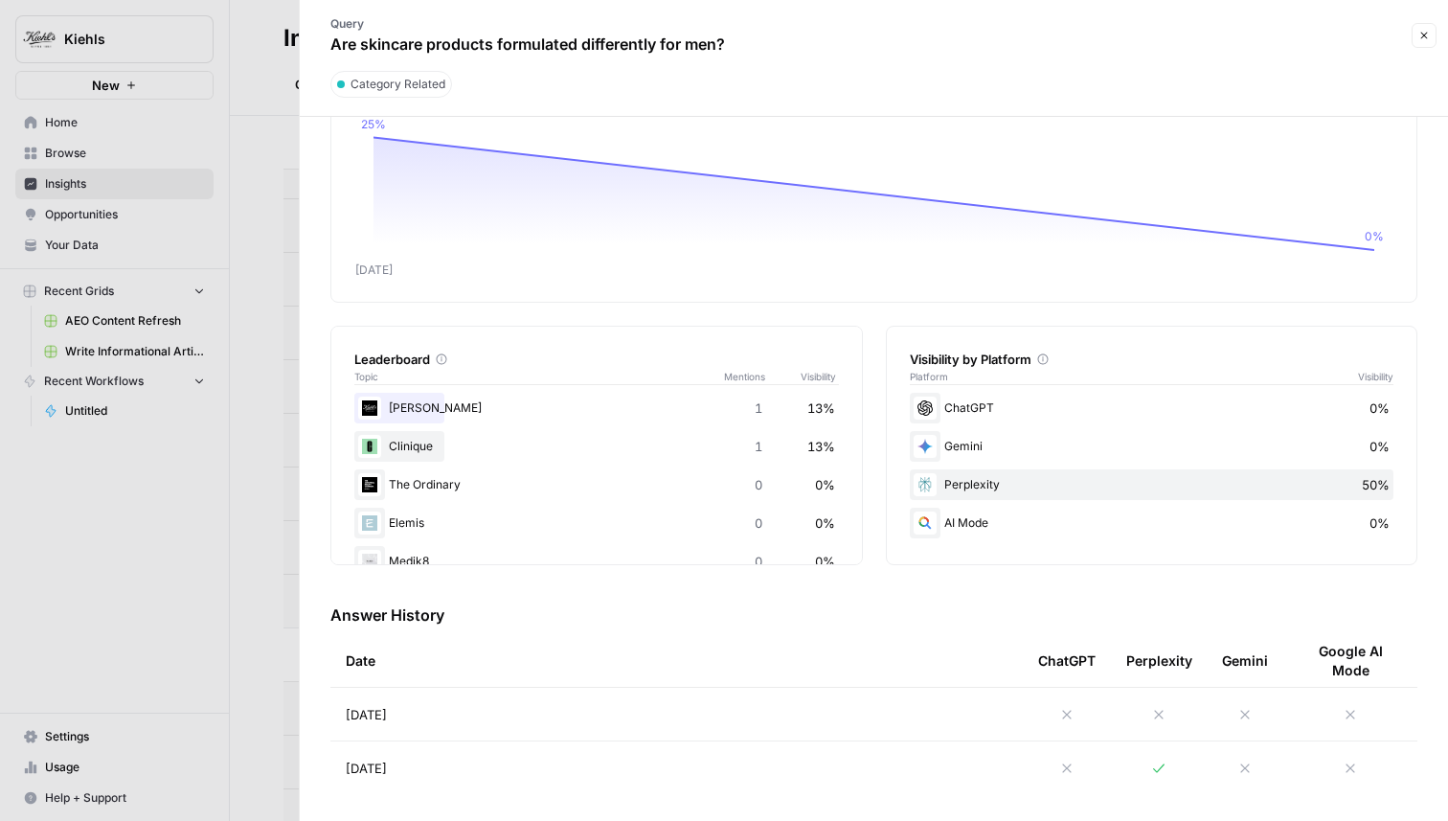
scroll to position [108, 0]
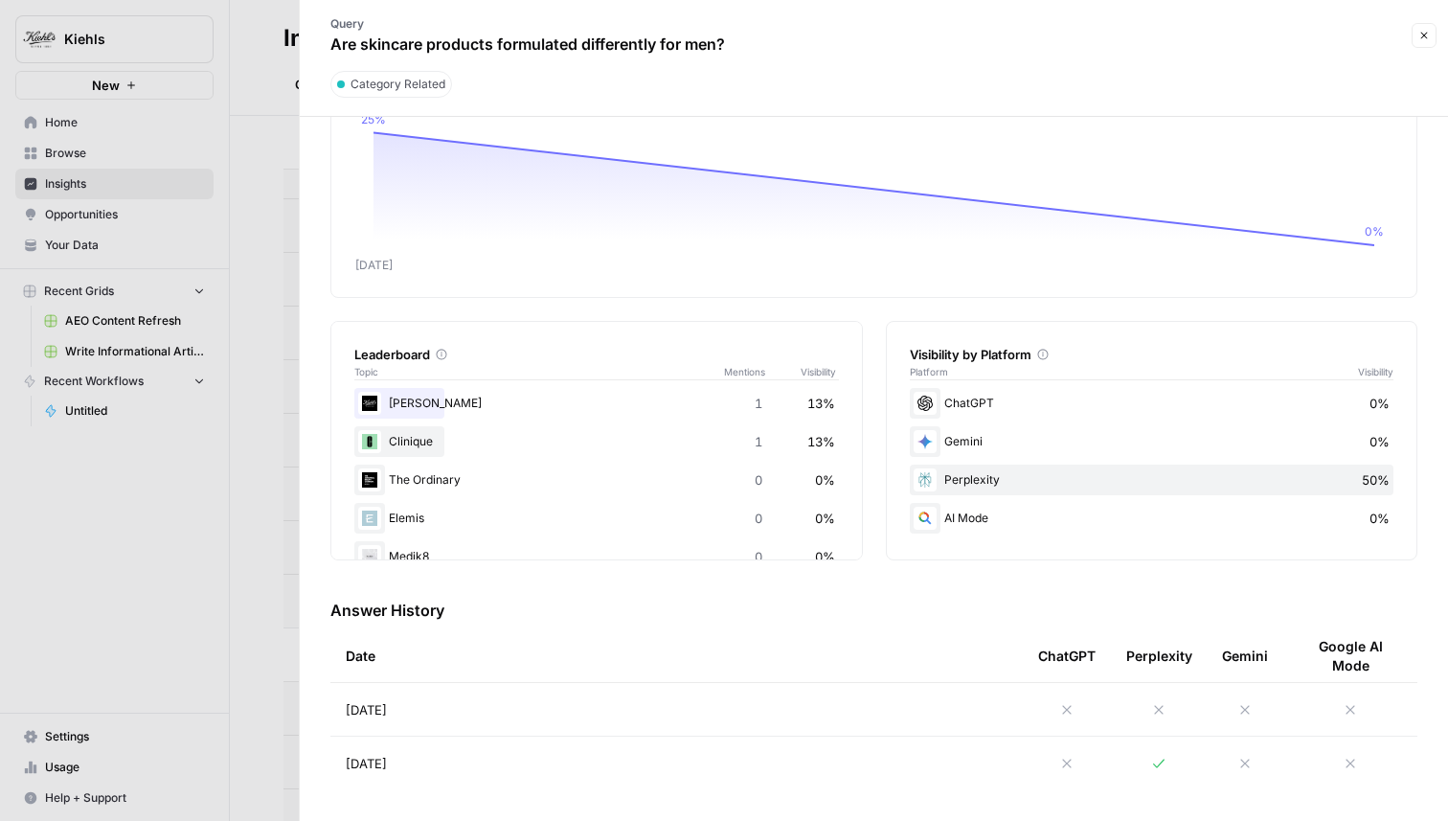
click at [1163, 768] on icon at bounding box center [1158, 763] width 15 height 15
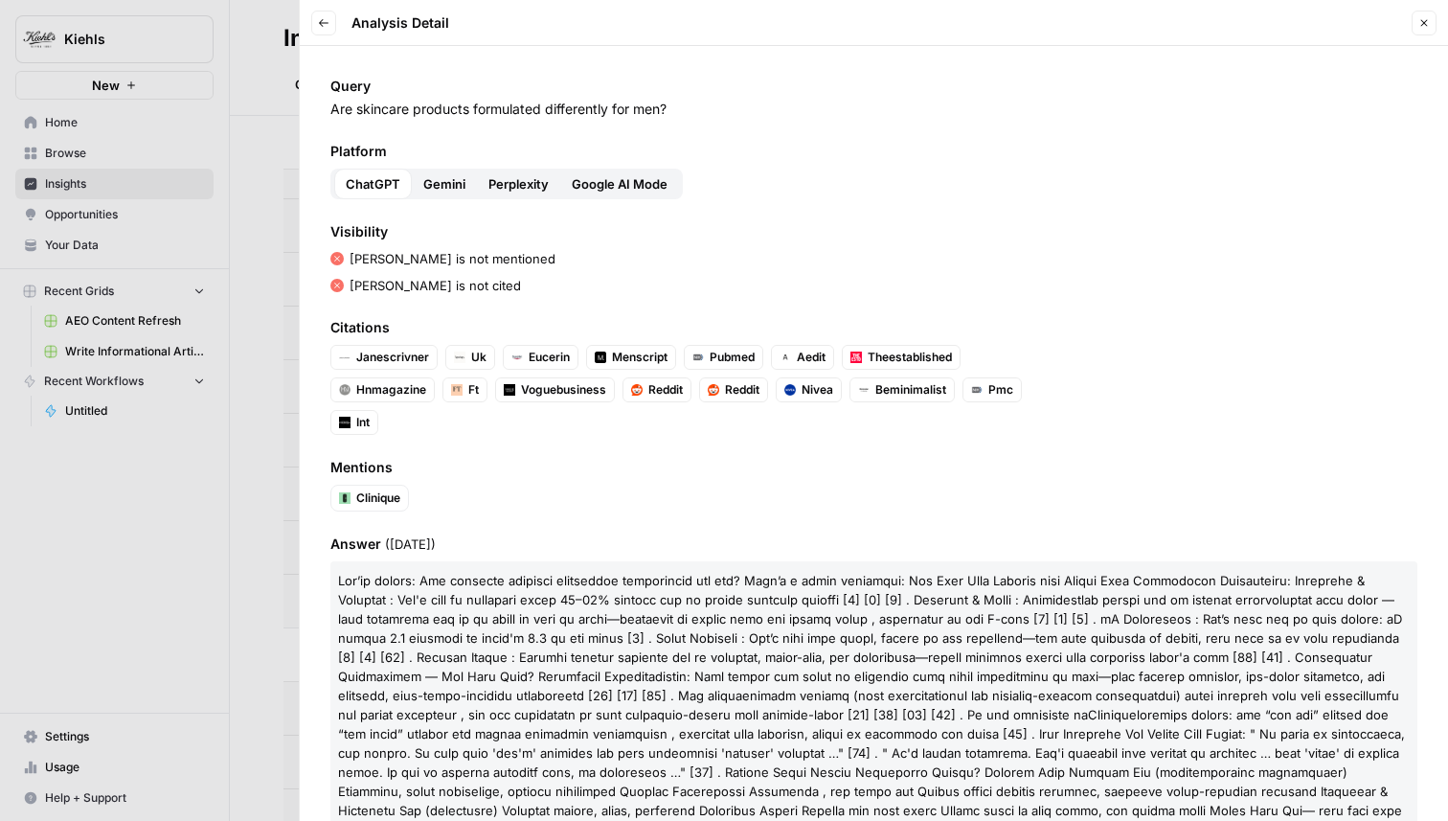
scroll to position [116, 0]
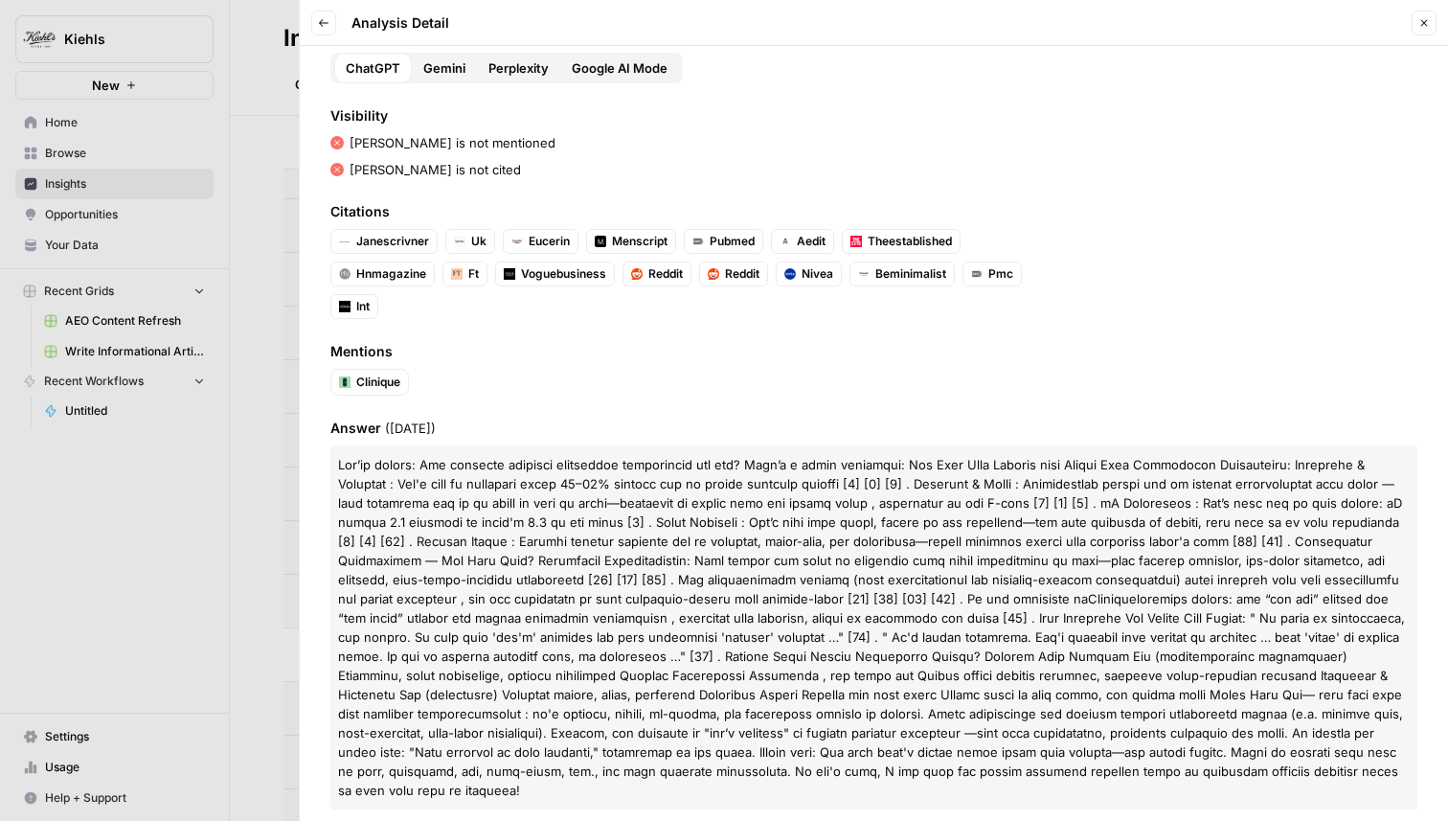
click at [329, 25] on icon "button" at bounding box center [323, 22] width 11 height 11
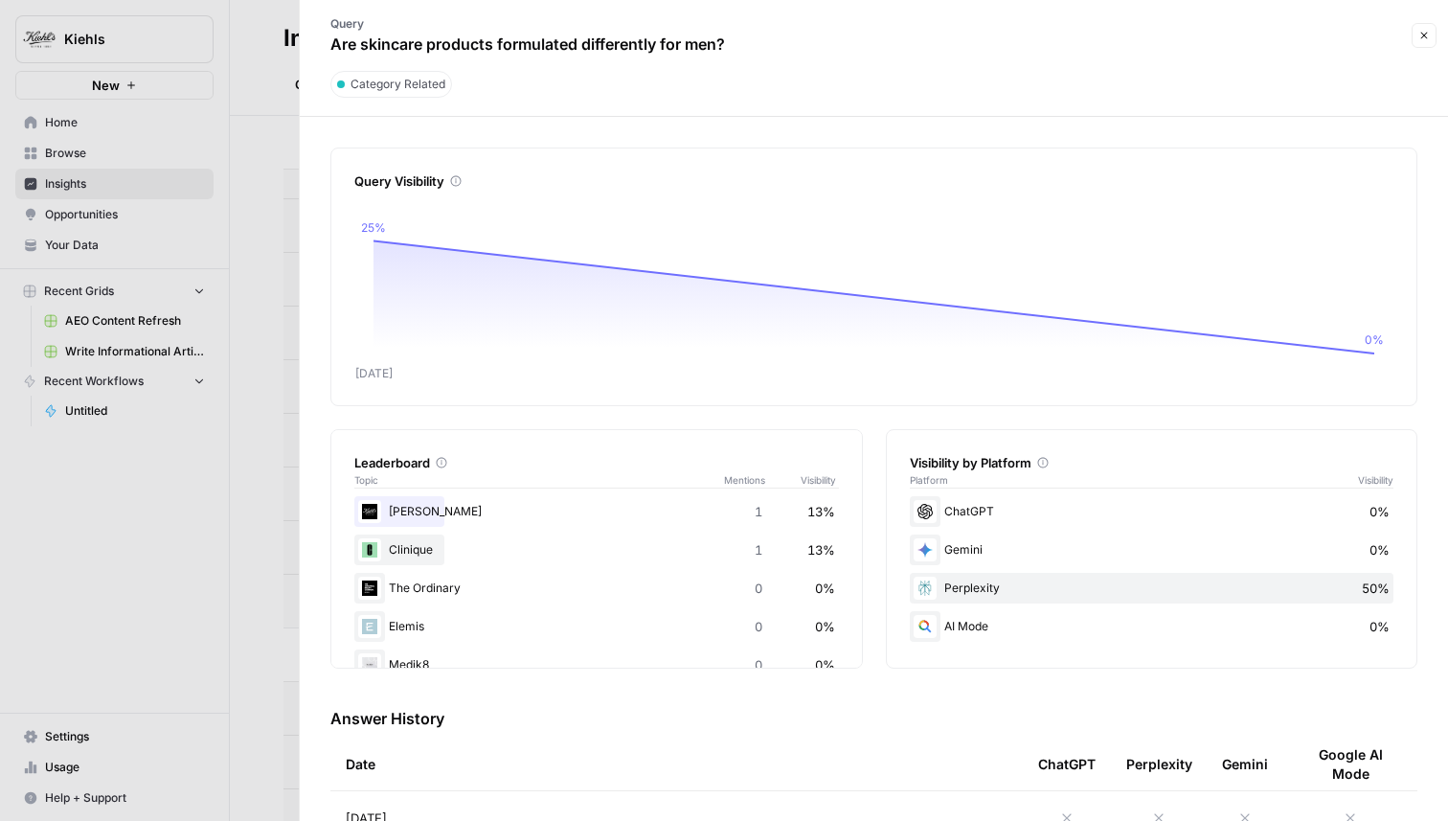
scroll to position [108, 0]
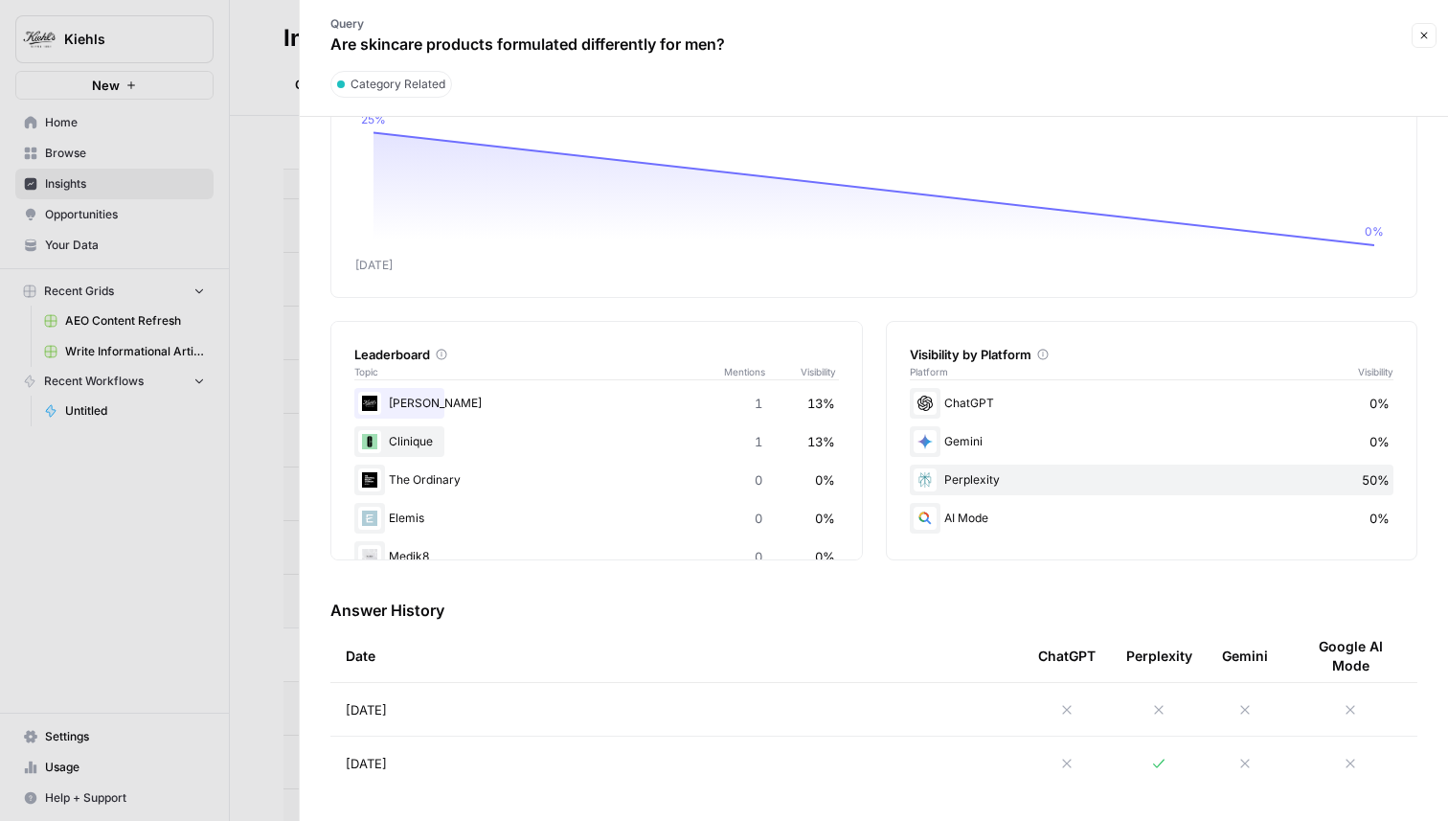
click at [1163, 762] on icon at bounding box center [1158, 763] width 15 height 15
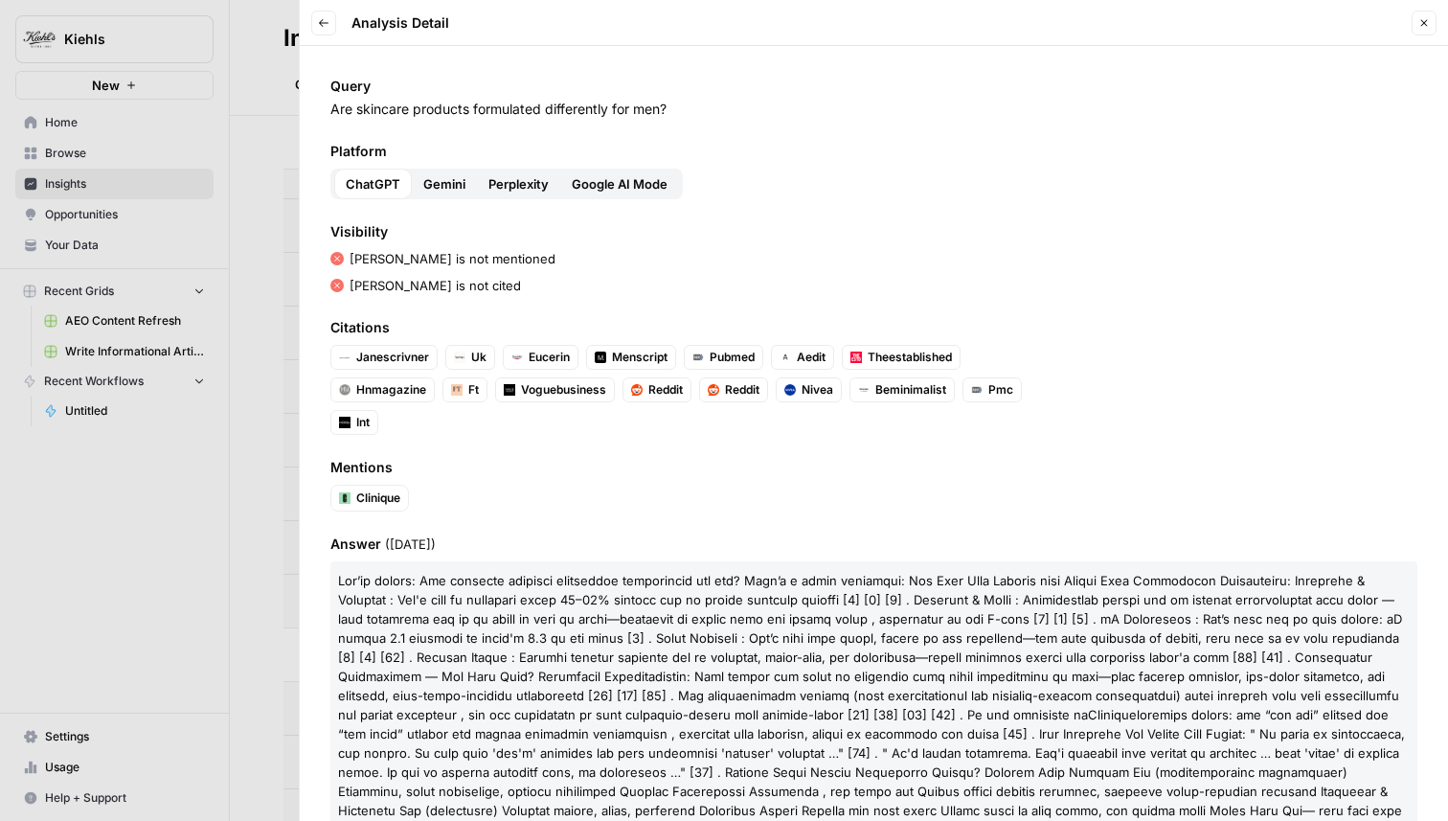
click at [511, 181] on span "Perplexity" at bounding box center [519, 183] width 60 height 19
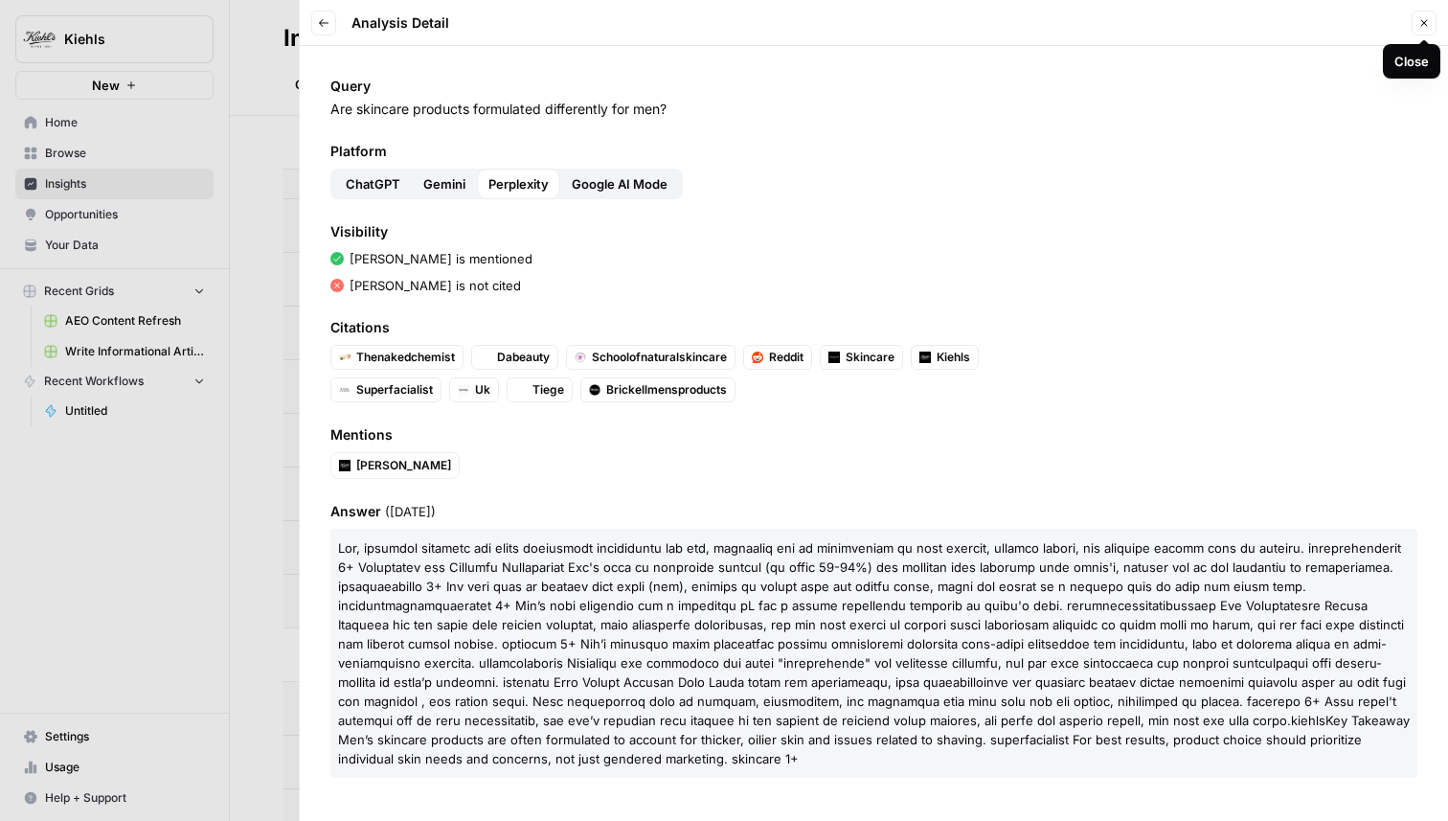
click at [1416, 25] on button "Close" at bounding box center [1424, 23] width 25 height 25
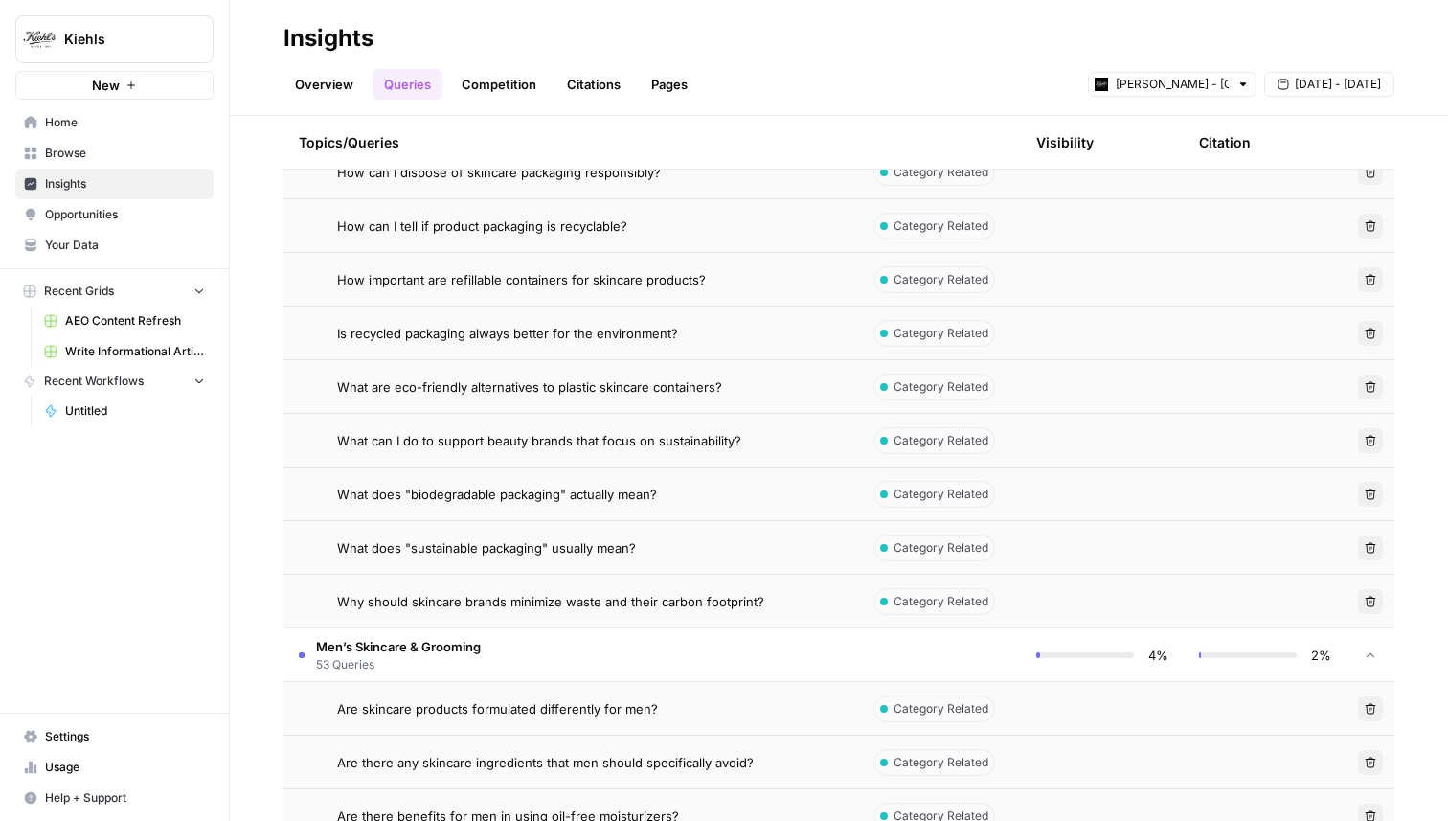
click at [570, 84] on link "Citations" at bounding box center [594, 84] width 77 height 31
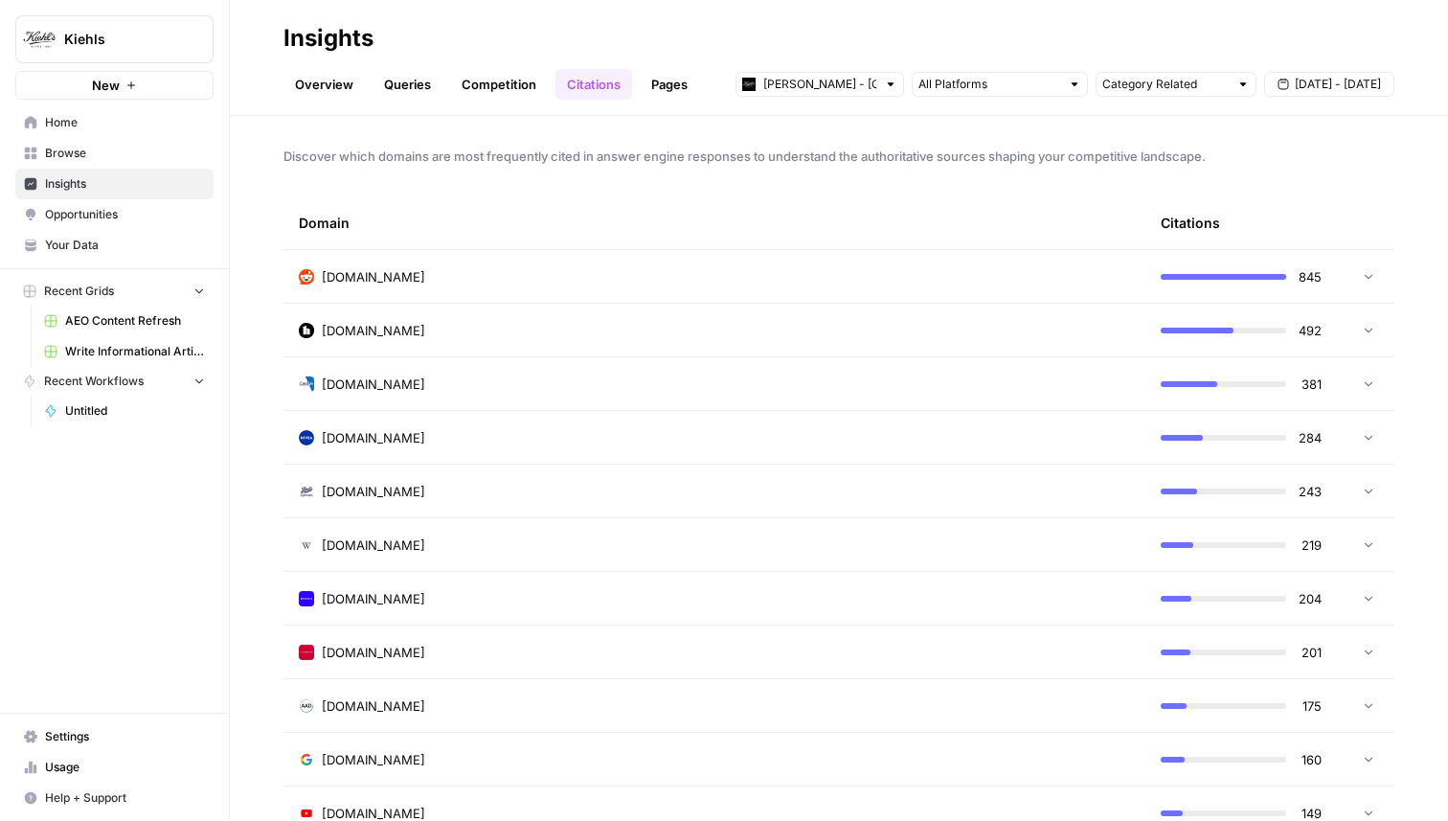
click at [120, 216] on span "Opportunities" at bounding box center [125, 214] width 160 height 17
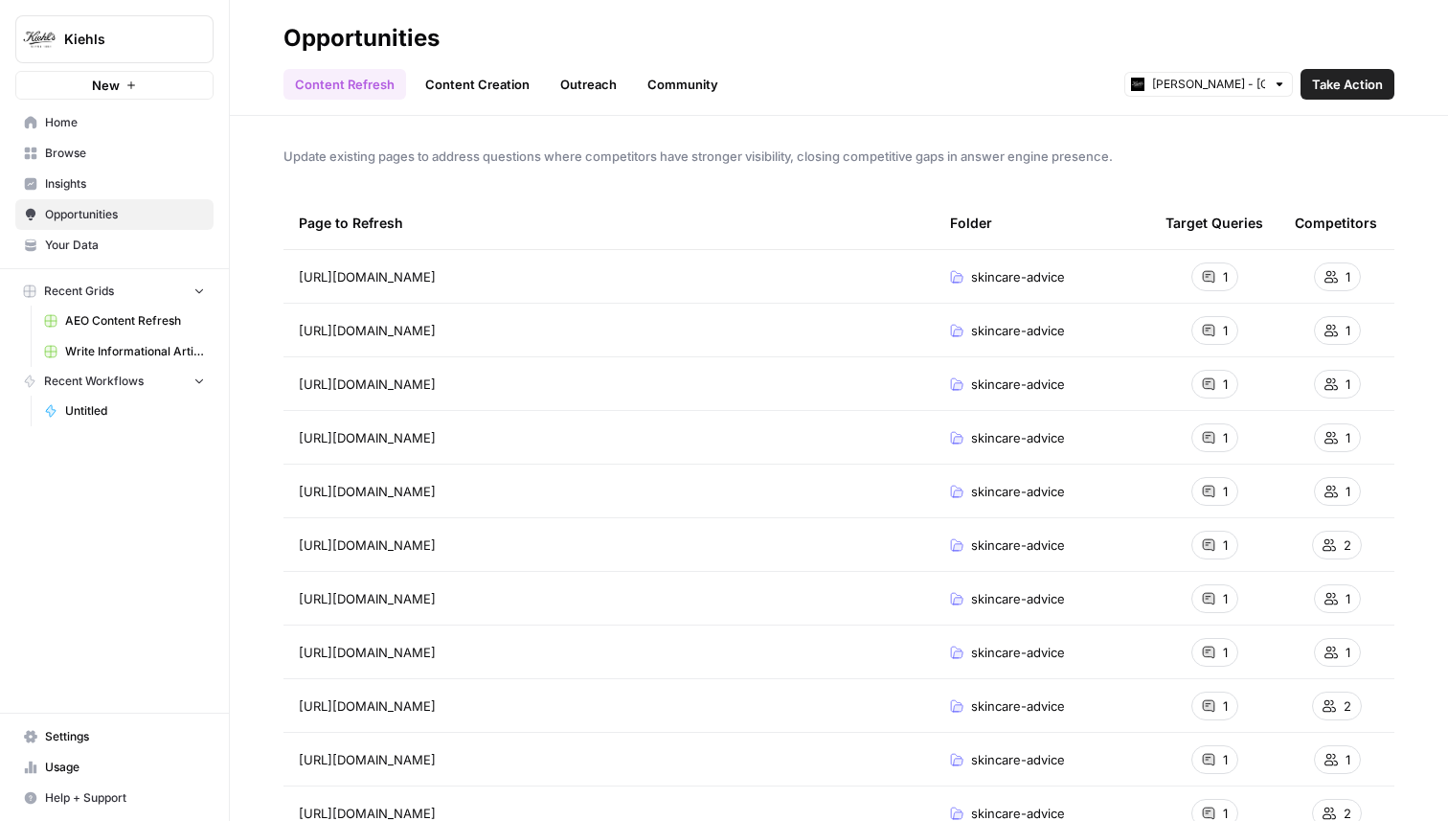
click at [660, 78] on link "Community" at bounding box center [683, 84] width 94 height 31
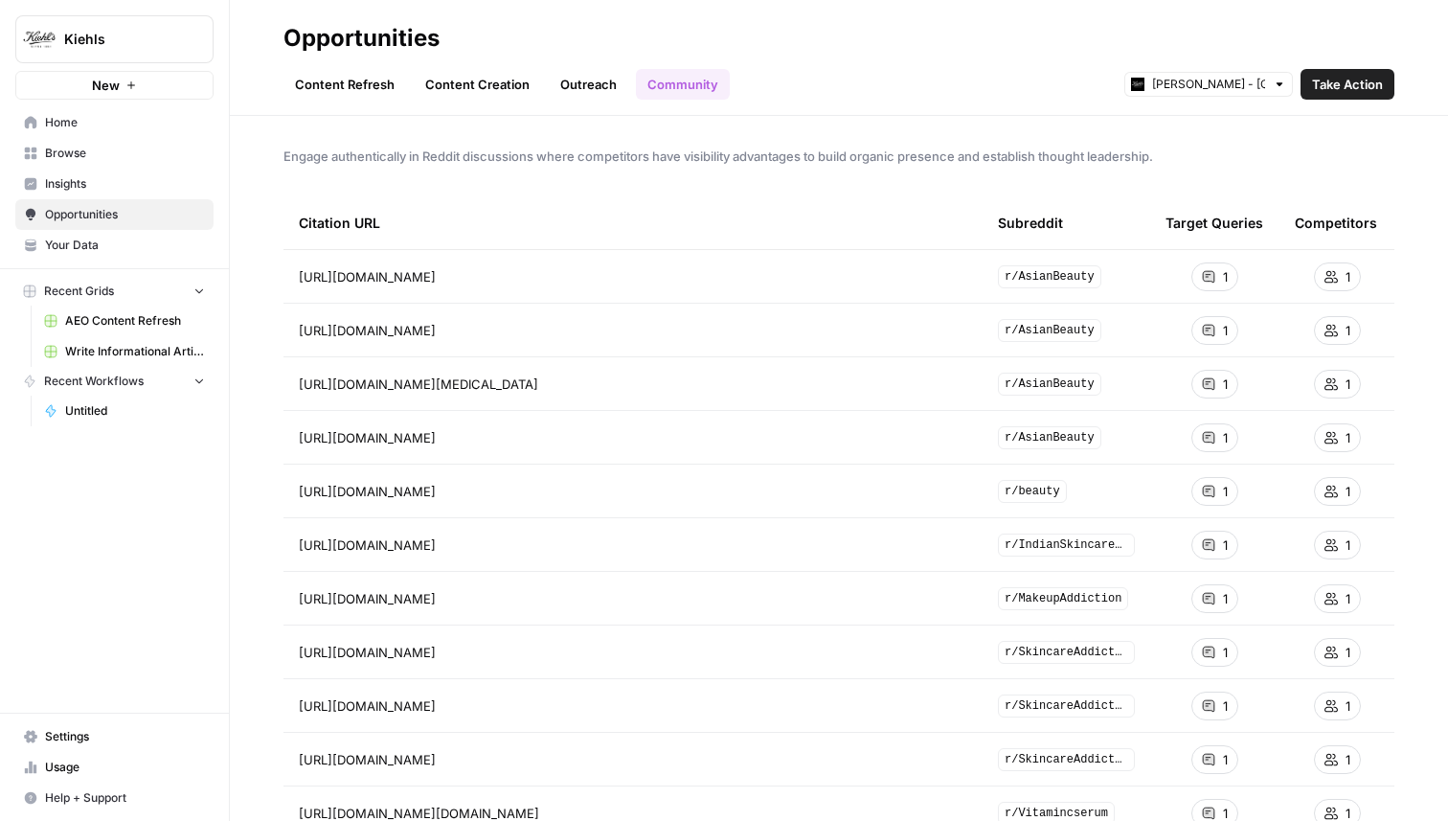
click at [1376, 83] on span "Take Action" at bounding box center [1347, 84] width 71 height 19
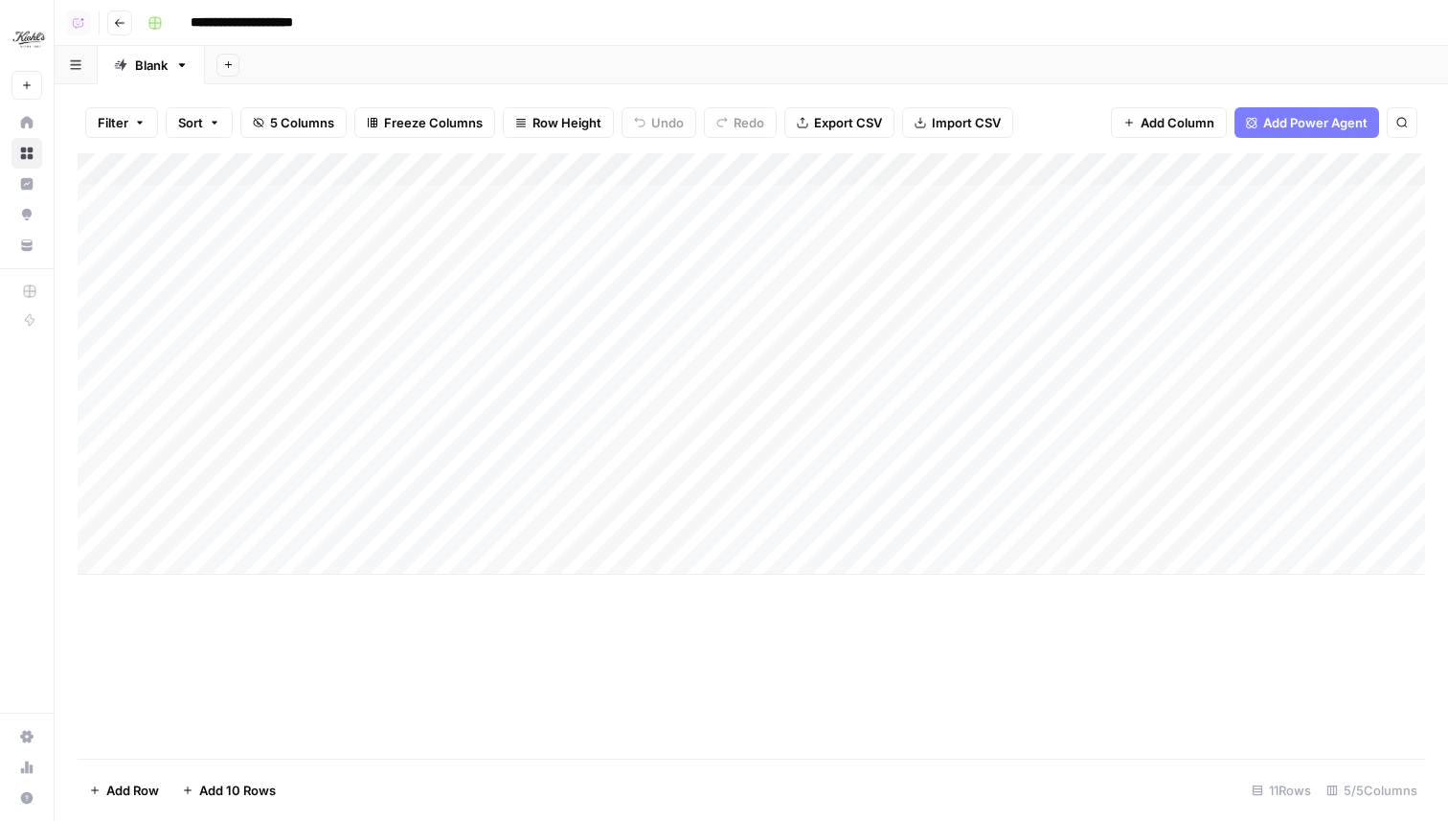
click at [121, 24] on icon "button" at bounding box center [119, 22] width 11 height 11
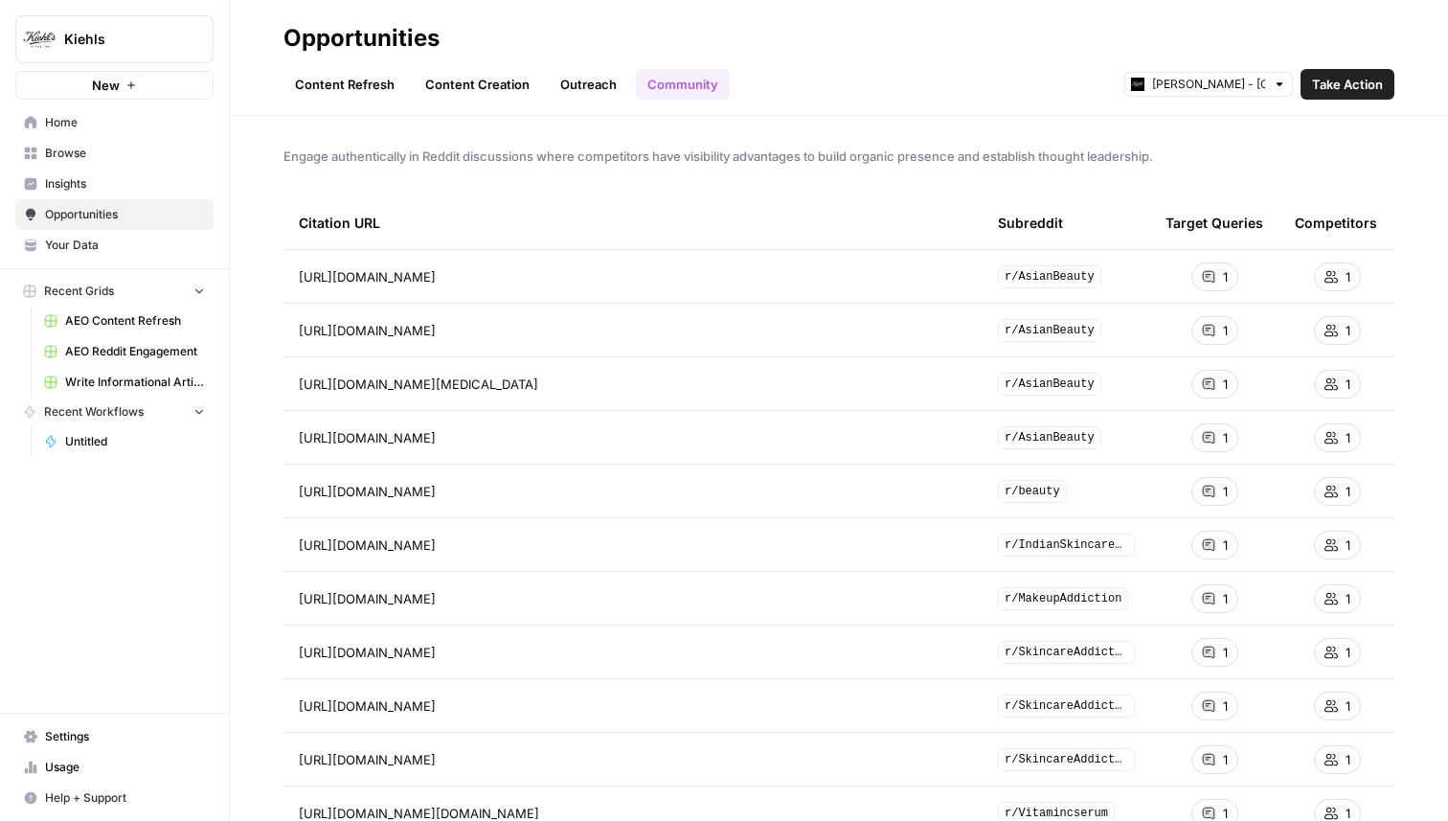
click at [481, 84] on link "Content Creation" at bounding box center [477, 84] width 127 height 31
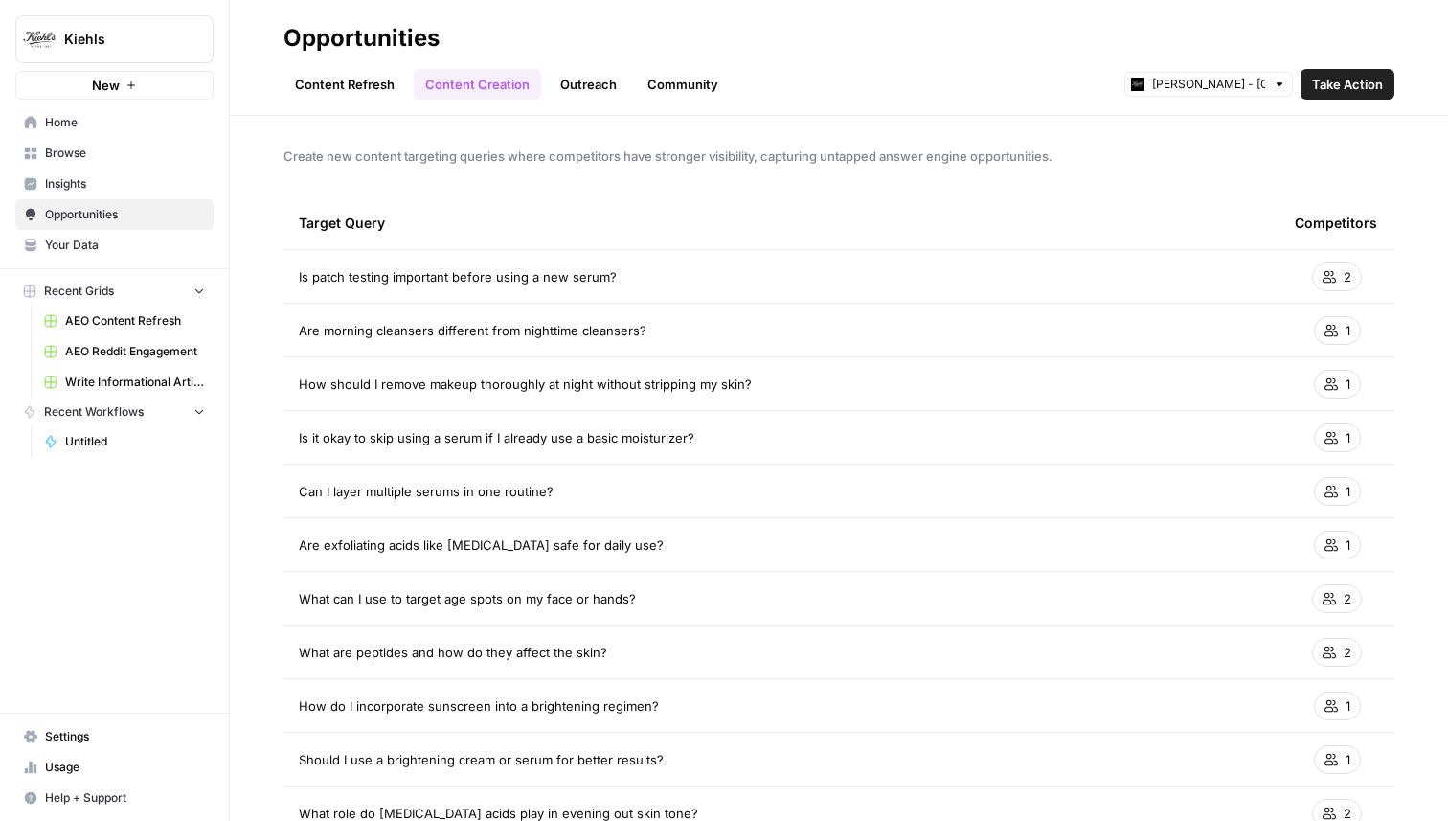
click at [107, 146] on span "Browse" at bounding box center [125, 153] width 160 height 17
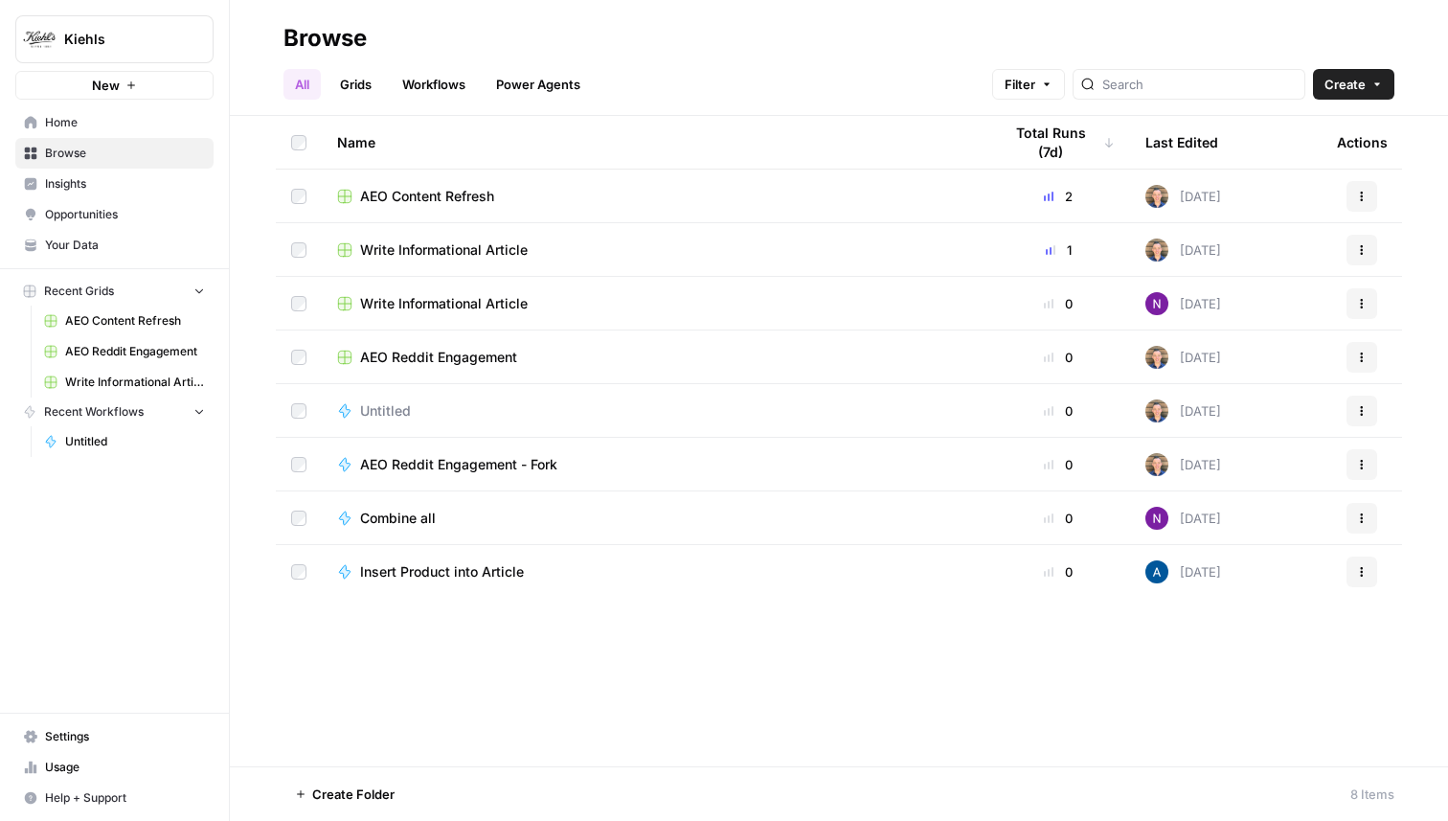
click at [81, 172] on link "Insights" at bounding box center [114, 184] width 198 height 31
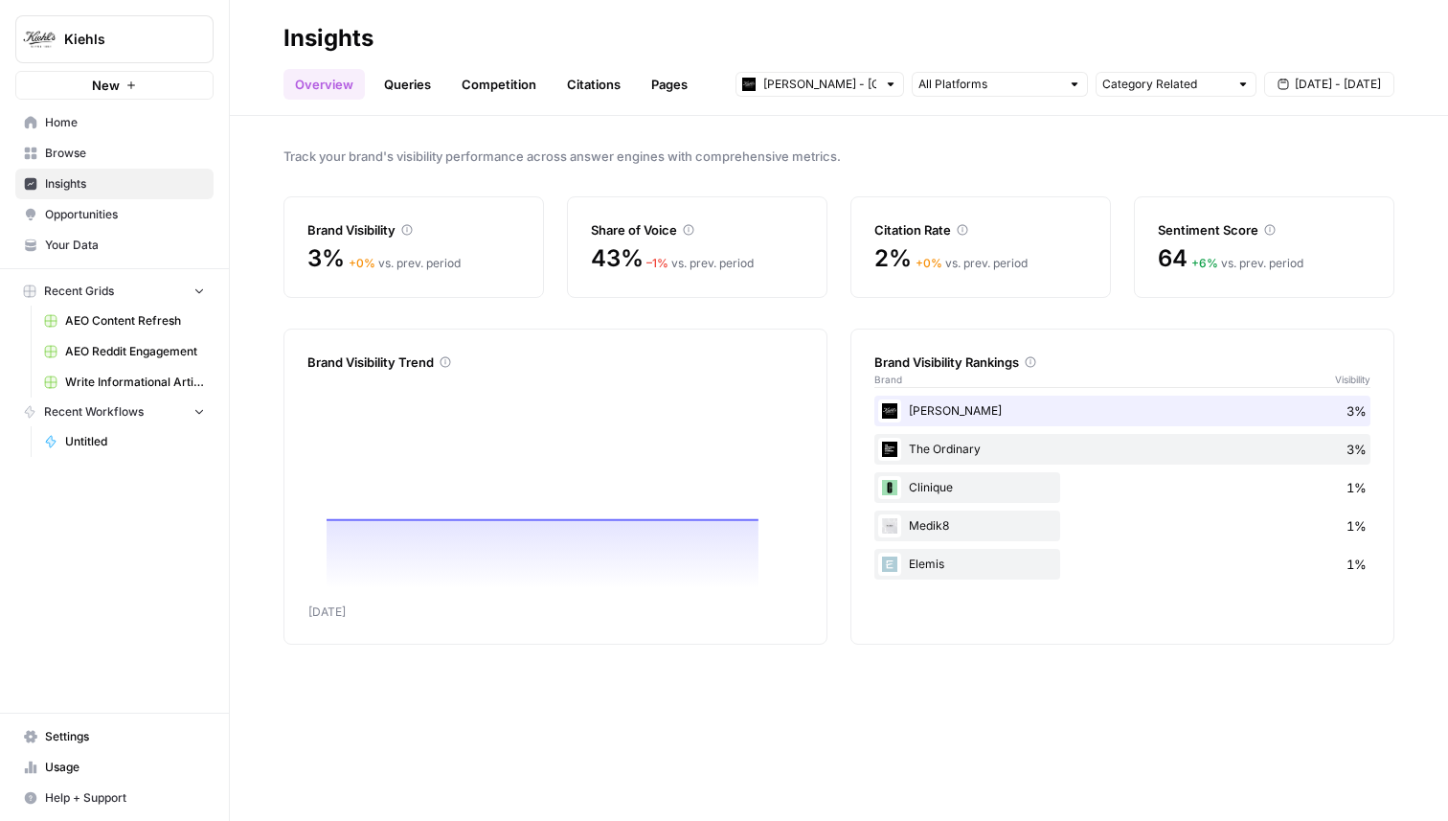
click at [651, 78] on link "Pages" at bounding box center [669, 84] width 59 height 31
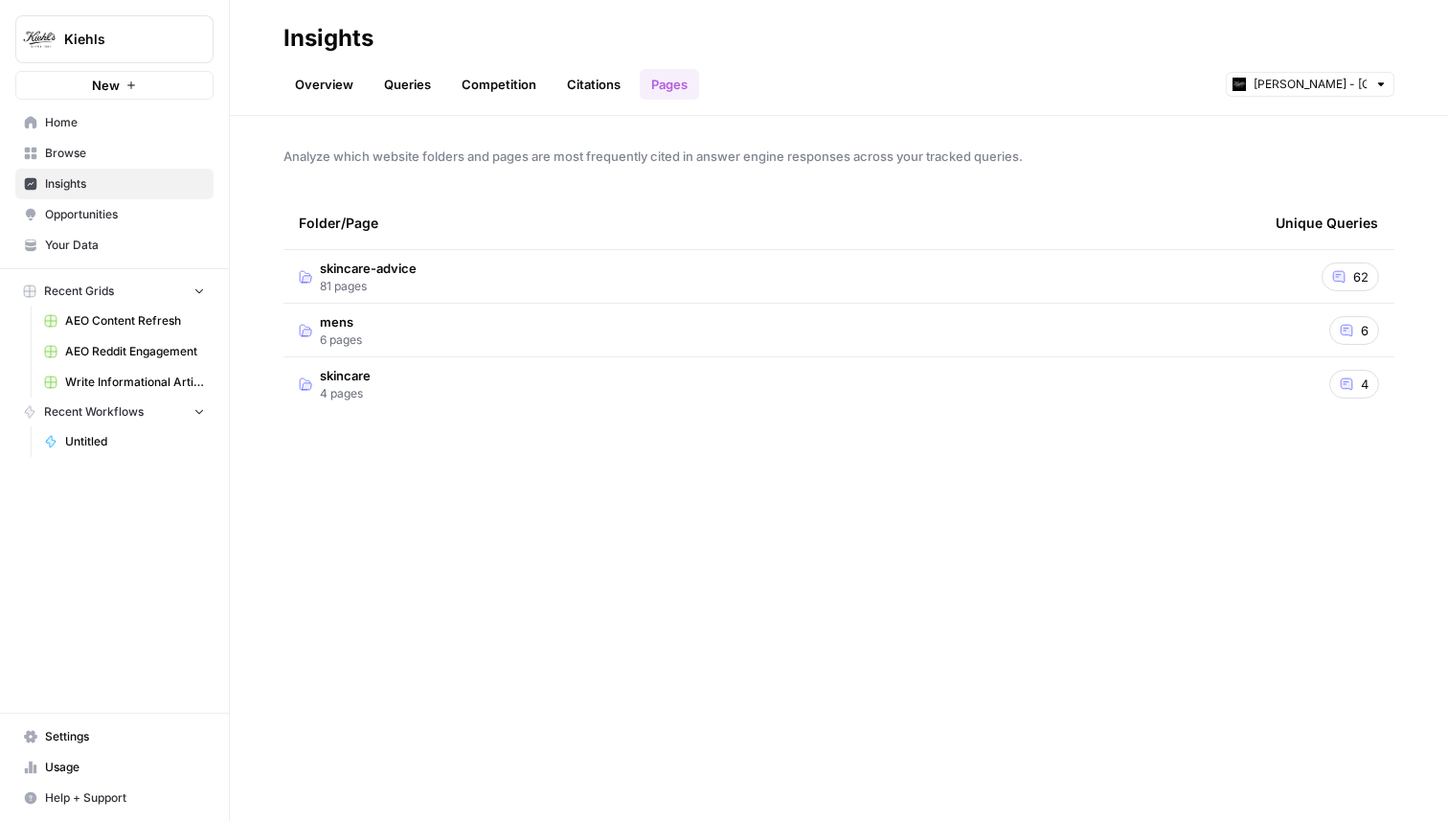
click at [415, 268] on span "skincare-advice" at bounding box center [368, 268] width 97 height 19
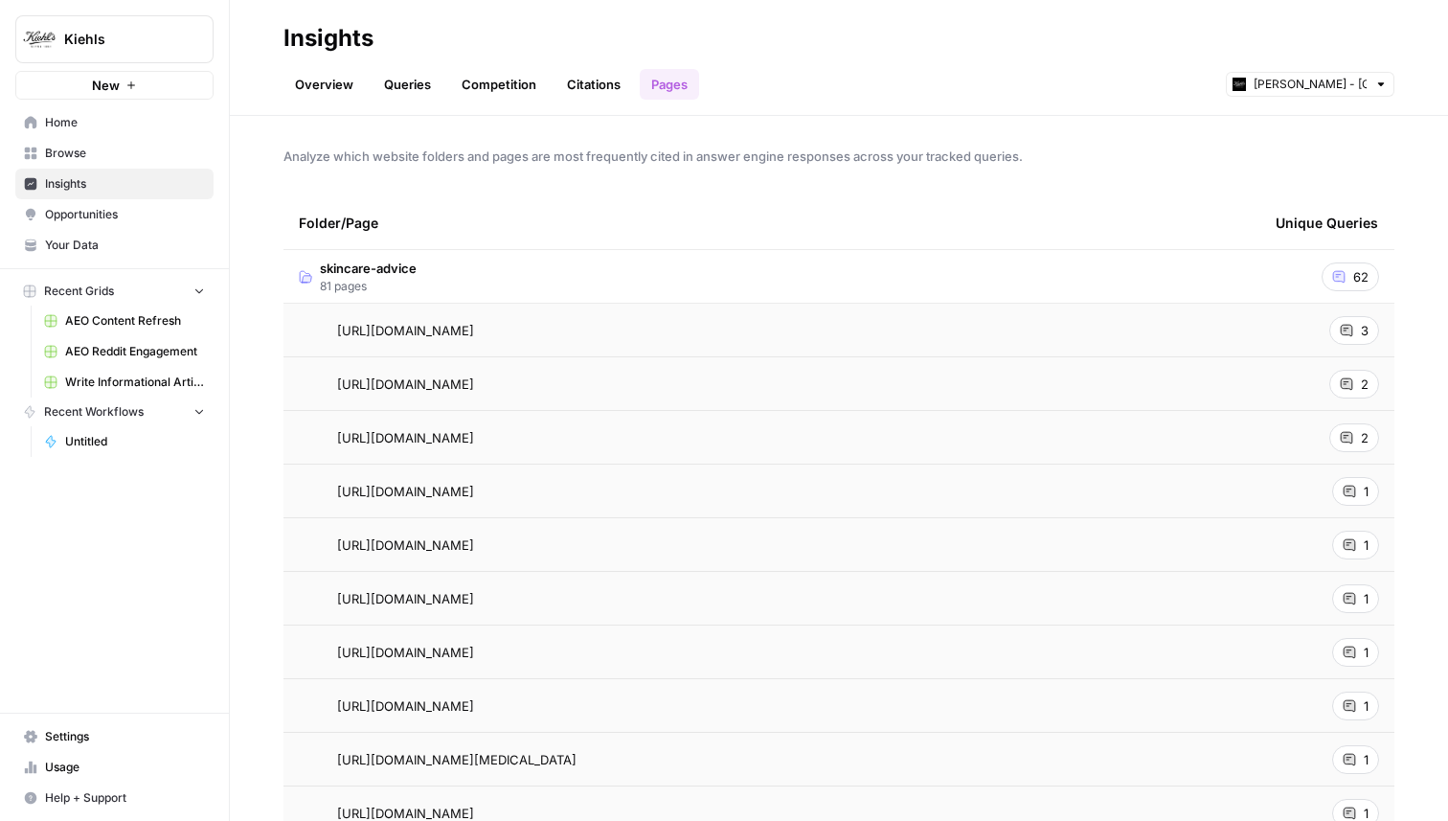
click at [80, 214] on span "Opportunities" at bounding box center [125, 214] width 160 height 17
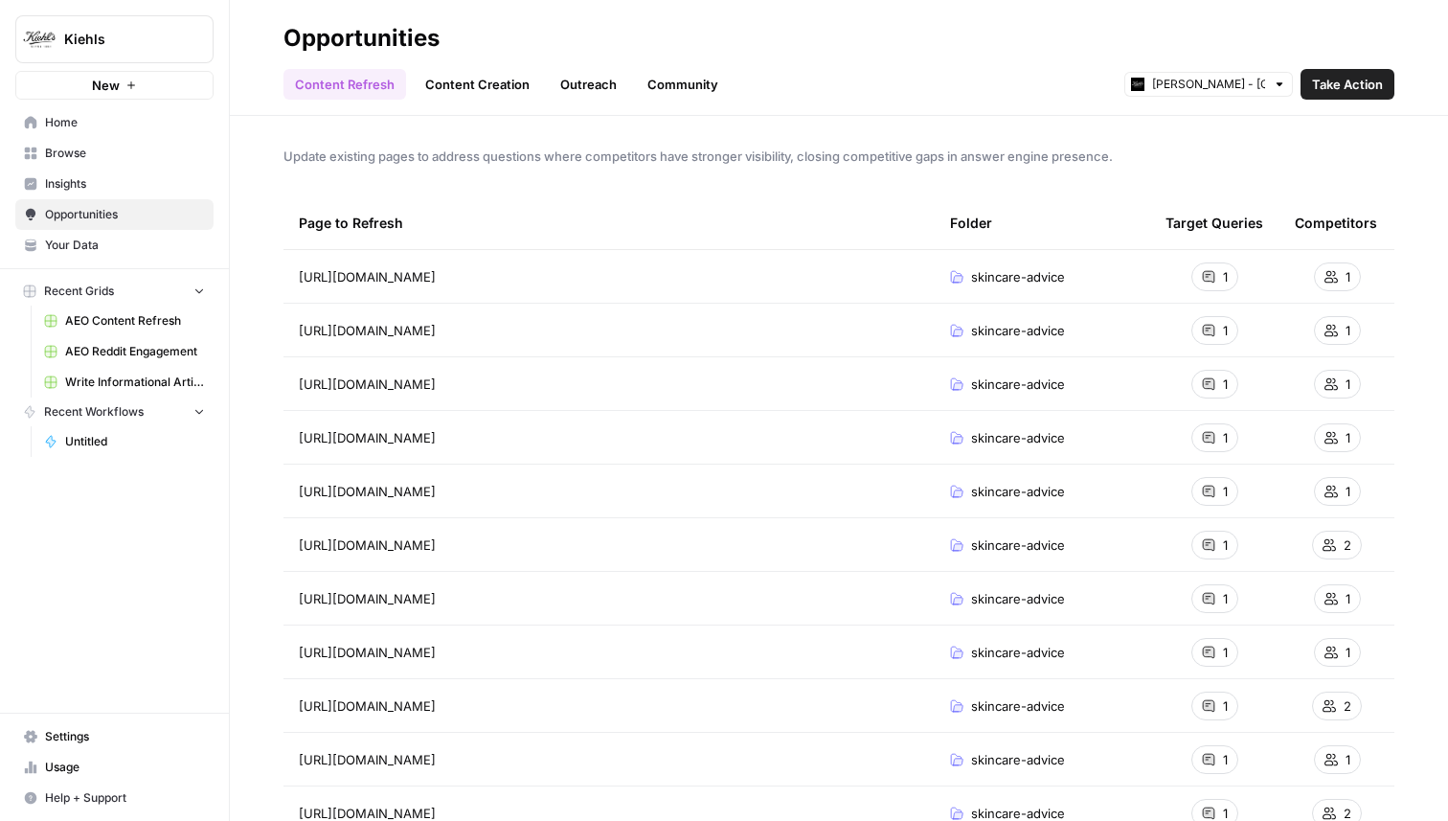
click at [656, 88] on link "Community" at bounding box center [683, 84] width 94 height 31
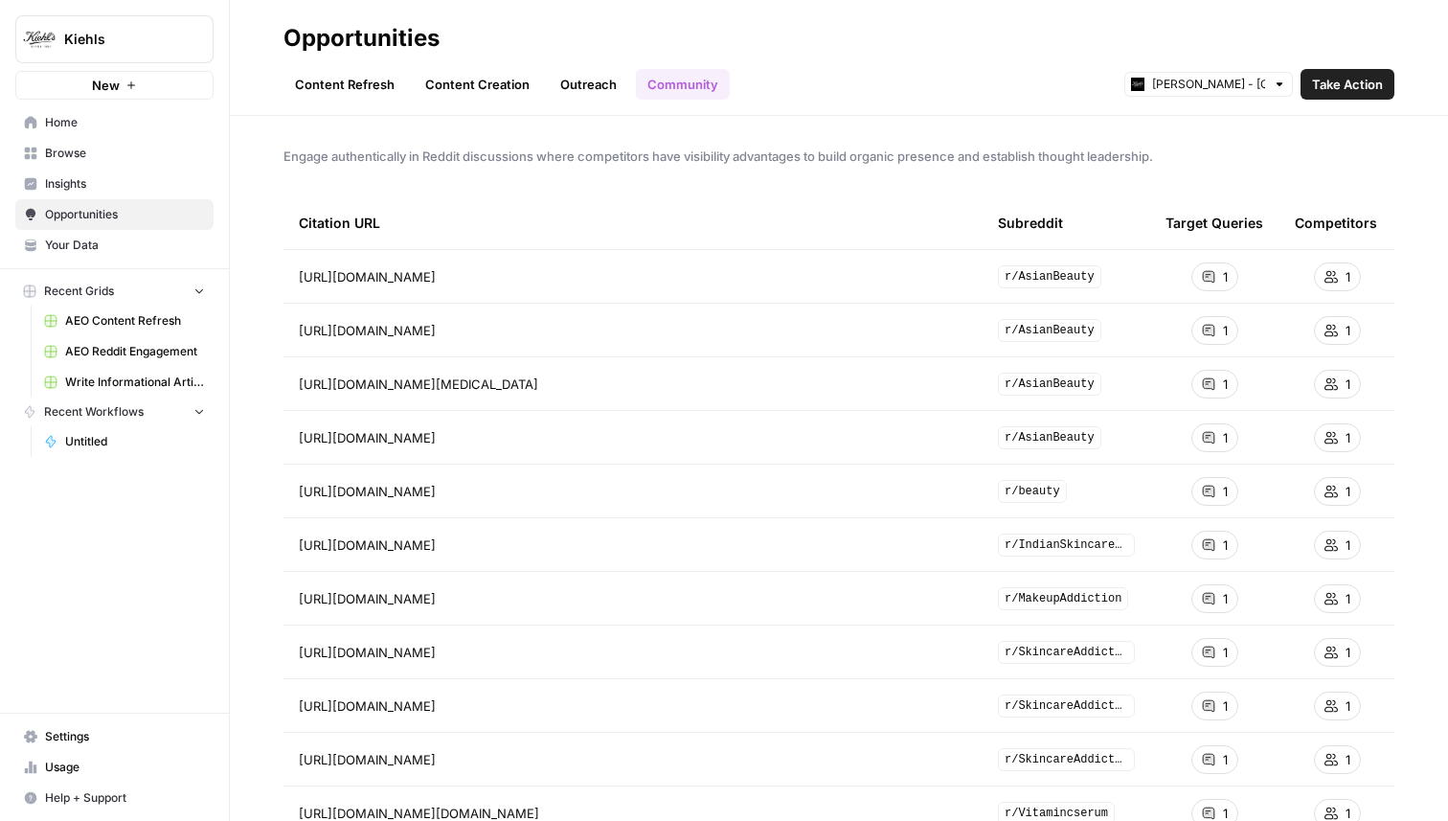
click at [1335, 80] on span "Take Action" at bounding box center [1347, 84] width 71 height 19
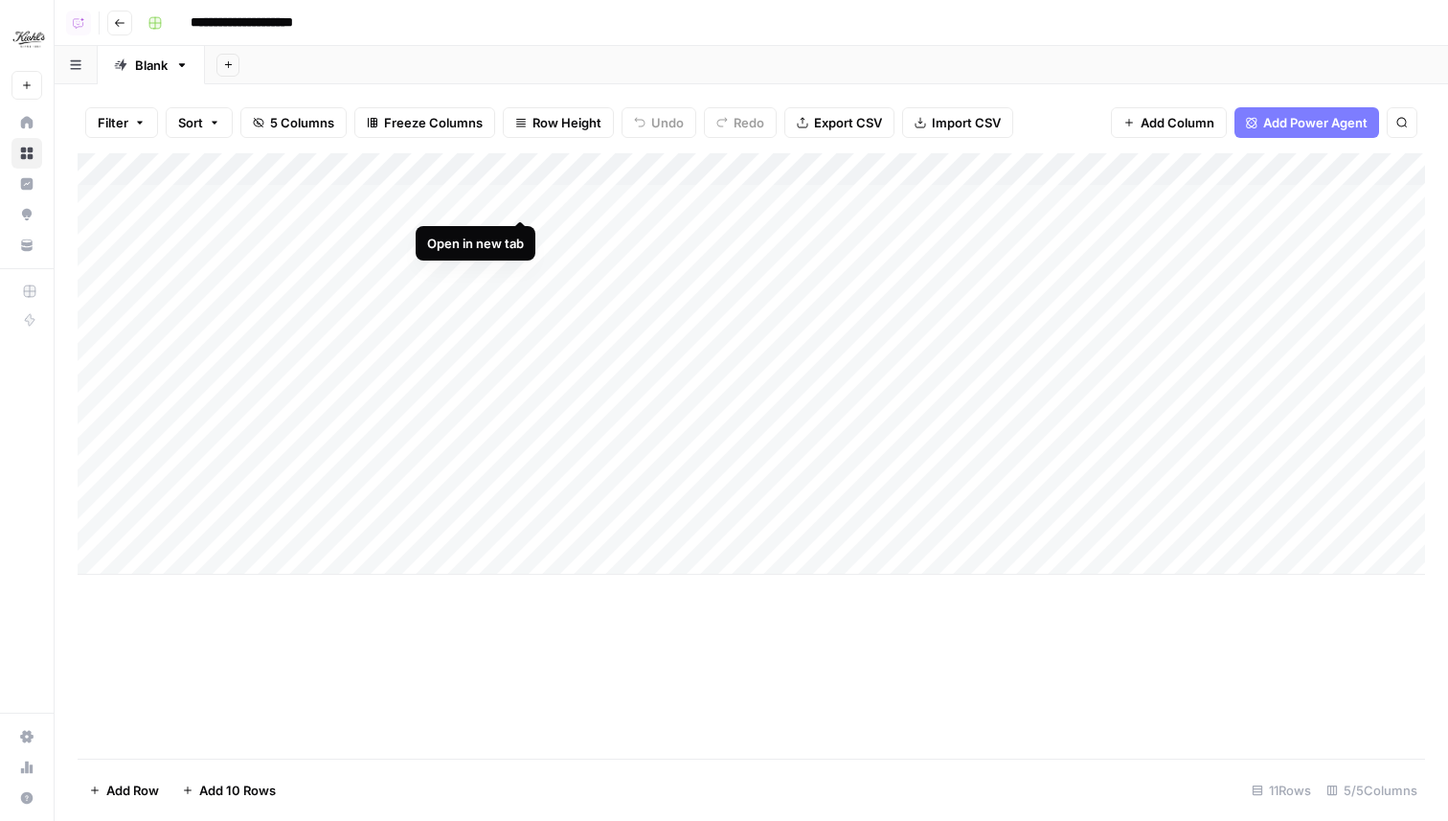
click at [520, 198] on div "Add Column" at bounding box center [752, 363] width 1348 height 421
click at [653, 196] on div "Add Column" at bounding box center [752, 363] width 1348 height 421
click at [740, 619] on div "Add Column" at bounding box center [752, 455] width 1348 height 605
click at [886, 168] on div "Add Column" at bounding box center [752, 396] width 1348 height 487
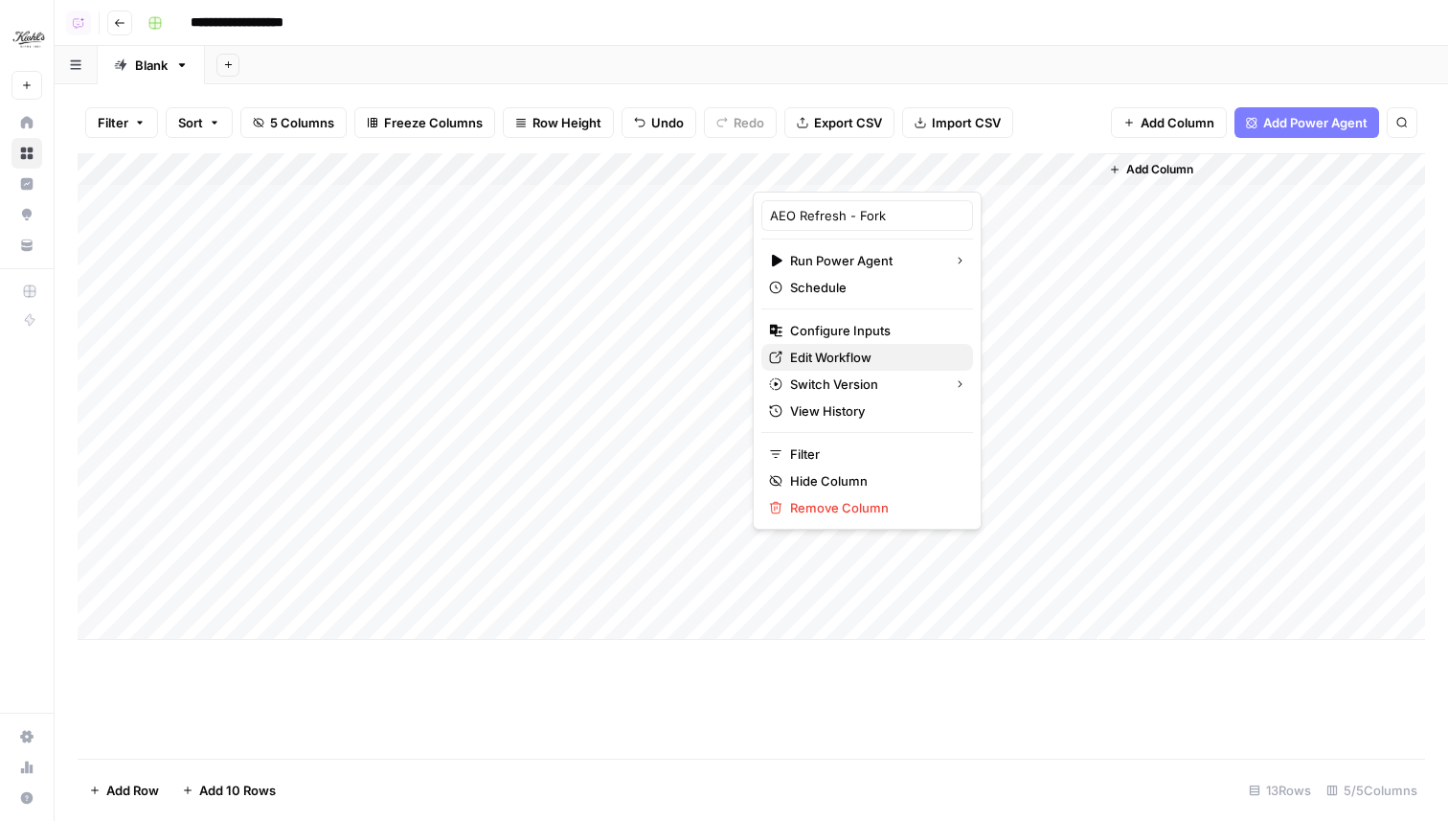
click at [853, 354] on span "Edit Workflow" at bounding box center [874, 357] width 168 height 19
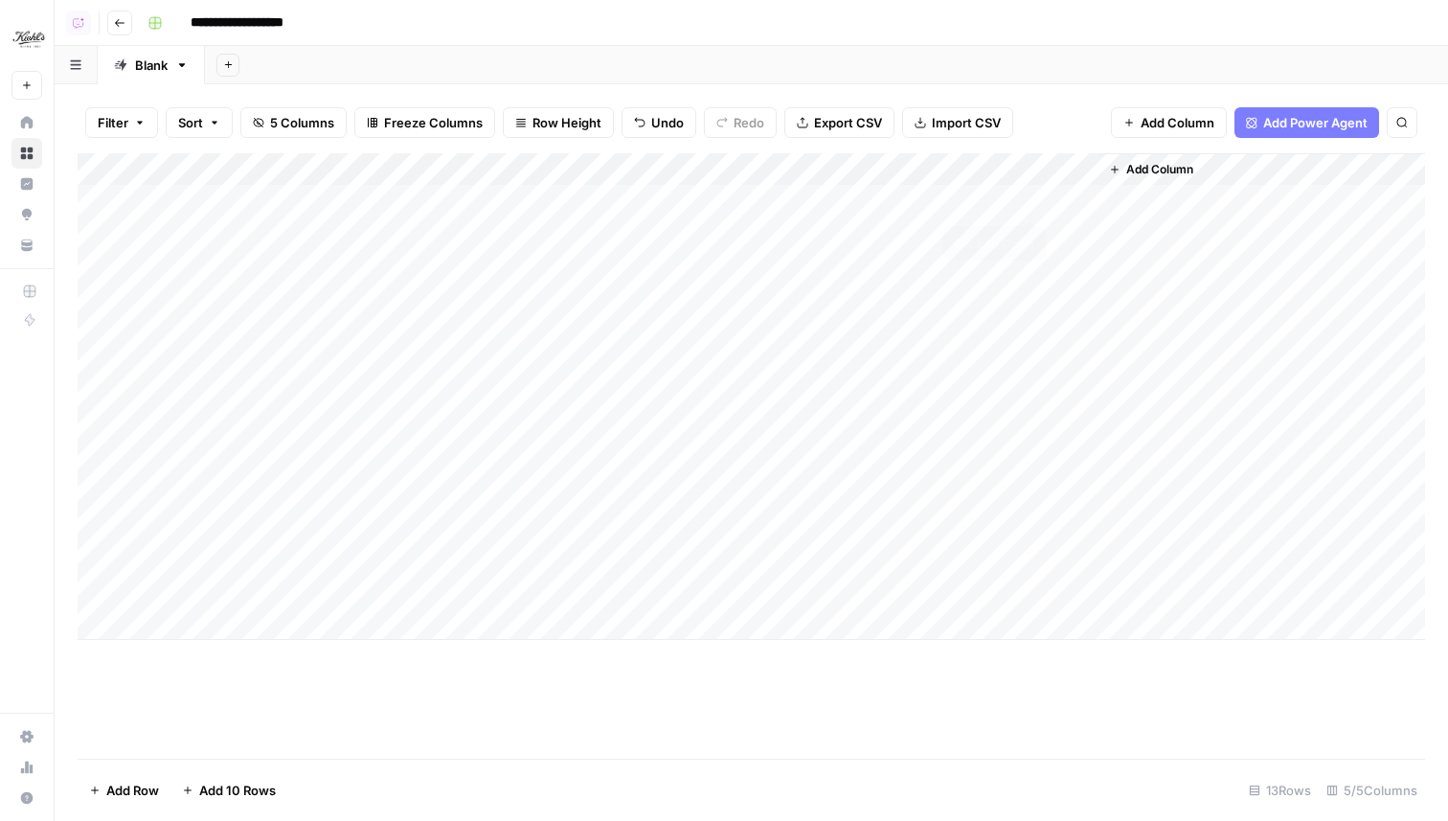
click at [1034, 199] on div "Add Column" at bounding box center [752, 396] width 1348 height 487
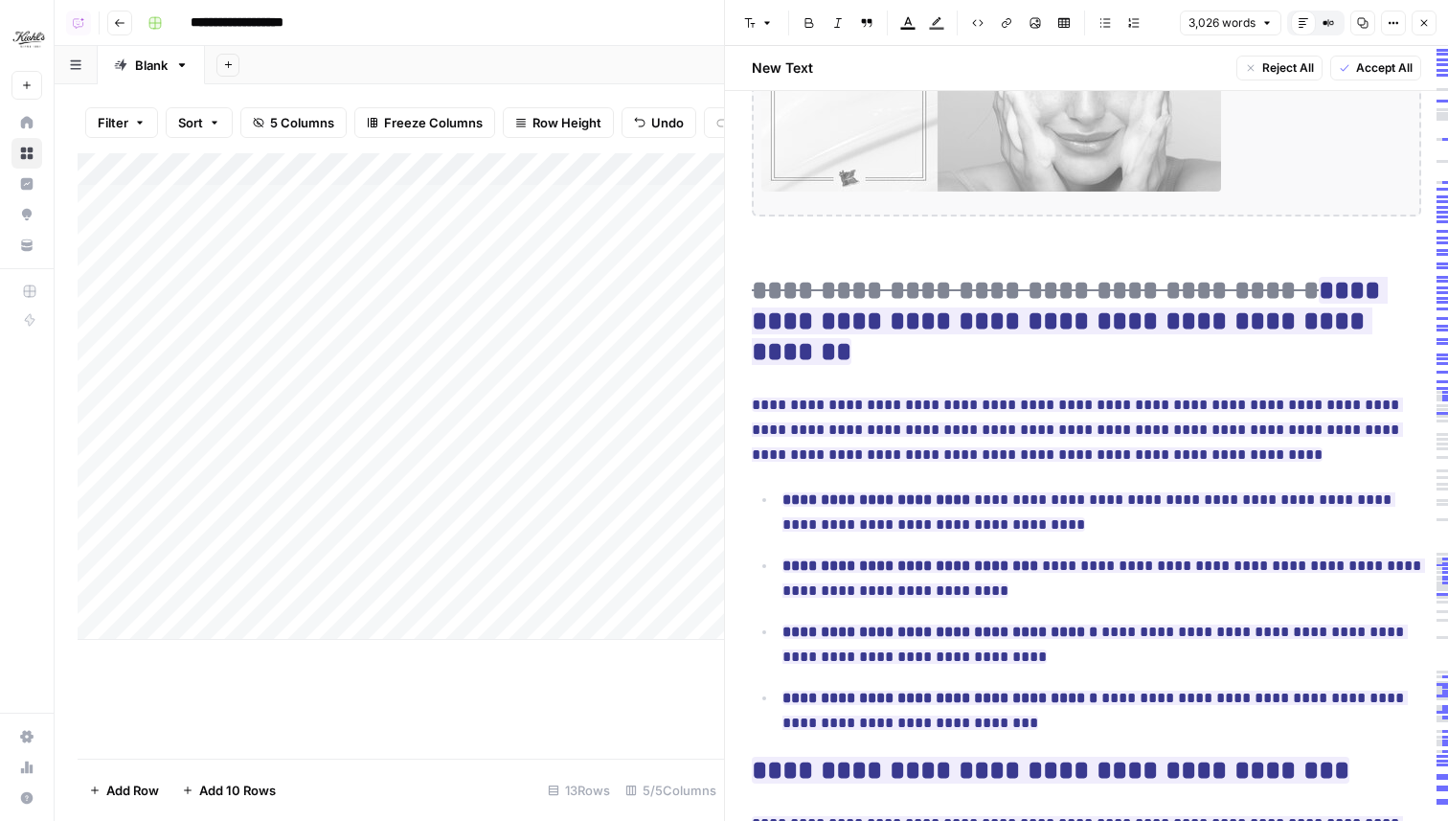
scroll to position [1622, 0]
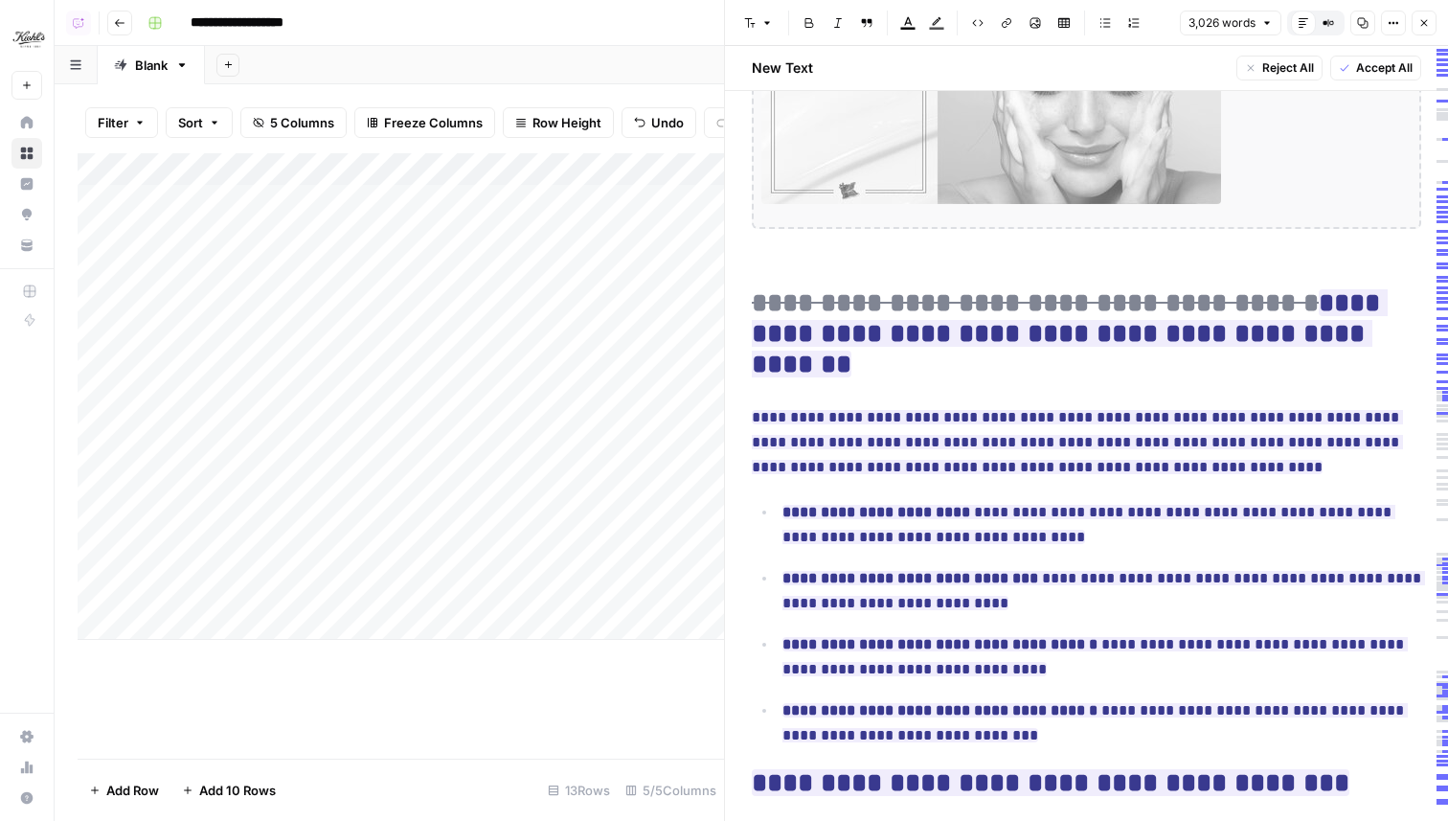
click at [1427, 21] on icon "button" at bounding box center [1424, 22] width 11 height 11
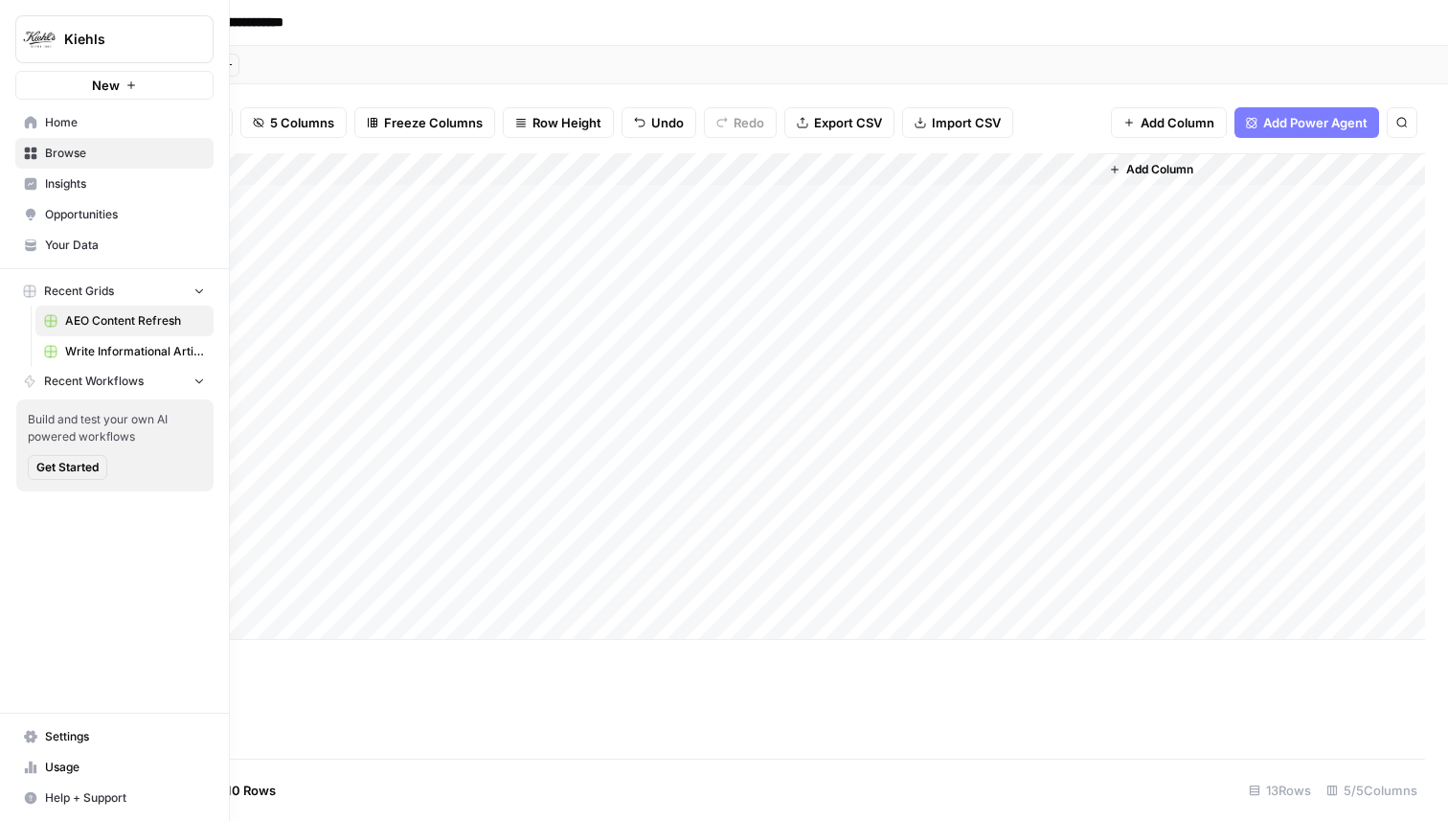
click at [66, 244] on span "Your Data" at bounding box center [125, 245] width 160 height 17
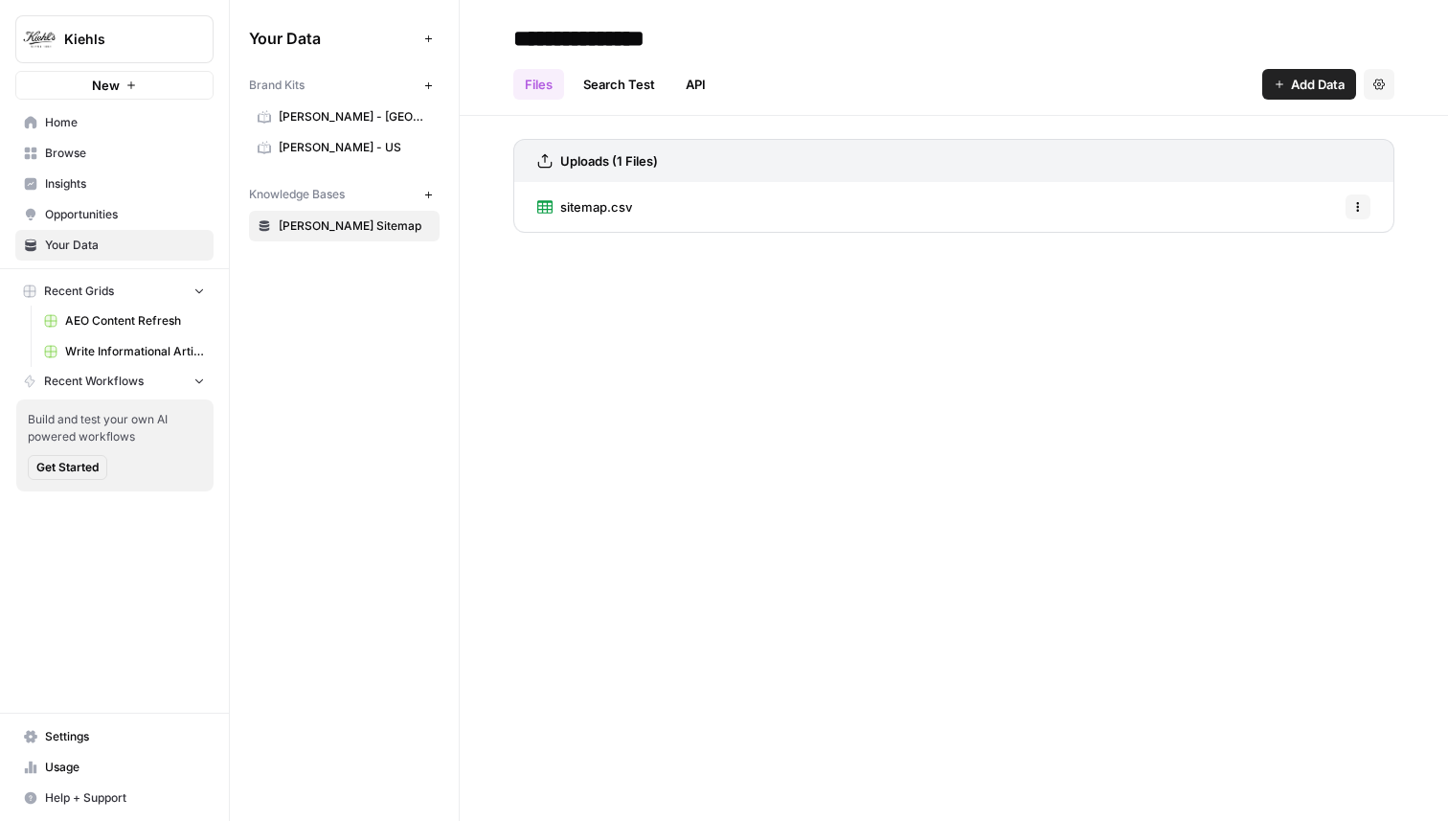
click at [284, 118] on span "Kiehl's - UK" at bounding box center [355, 116] width 152 height 17
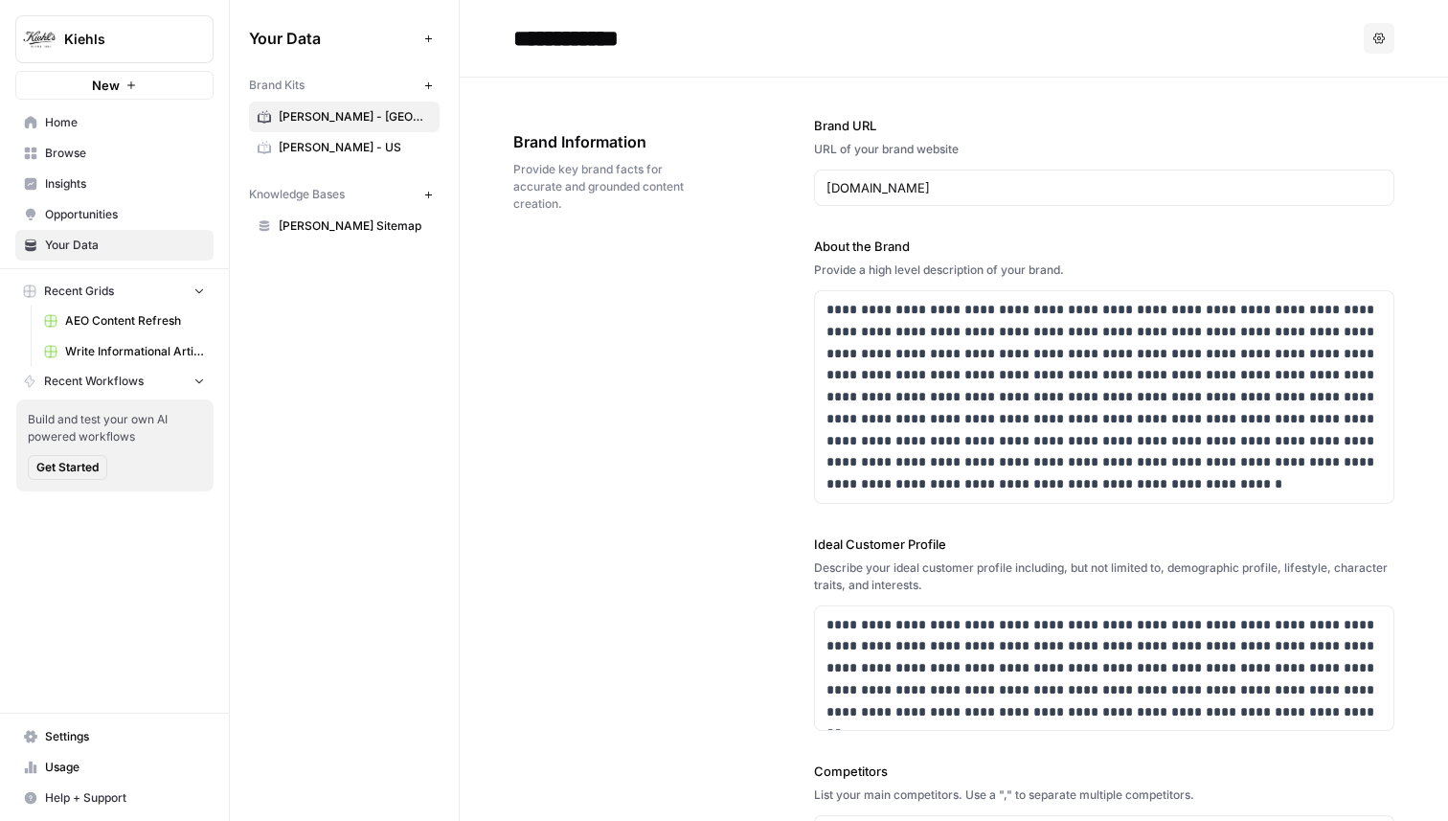
click at [288, 145] on span "Kiehl's - US" at bounding box center [355, 147] width 152 height 17
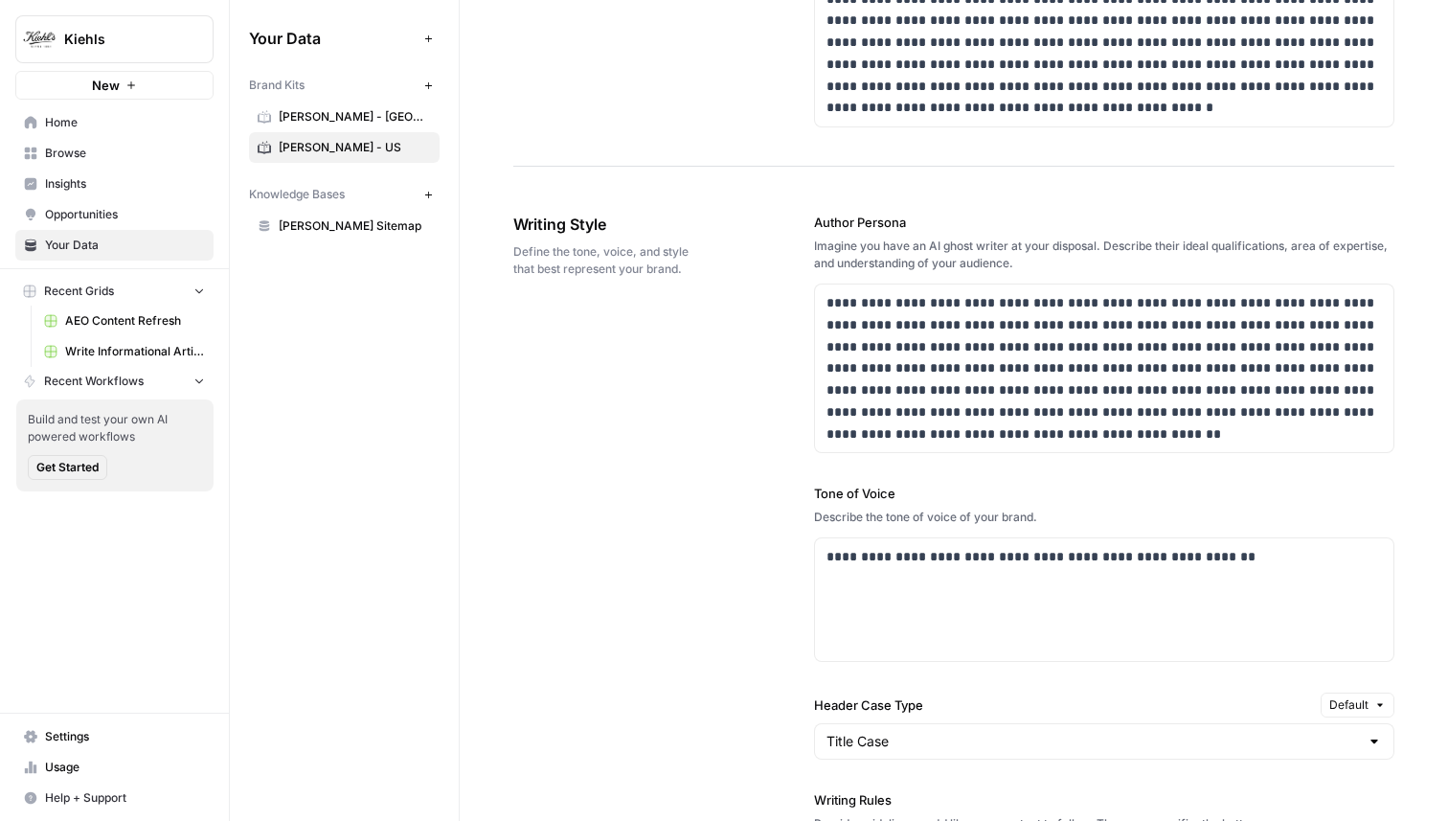
scroll to position [1070, 0]
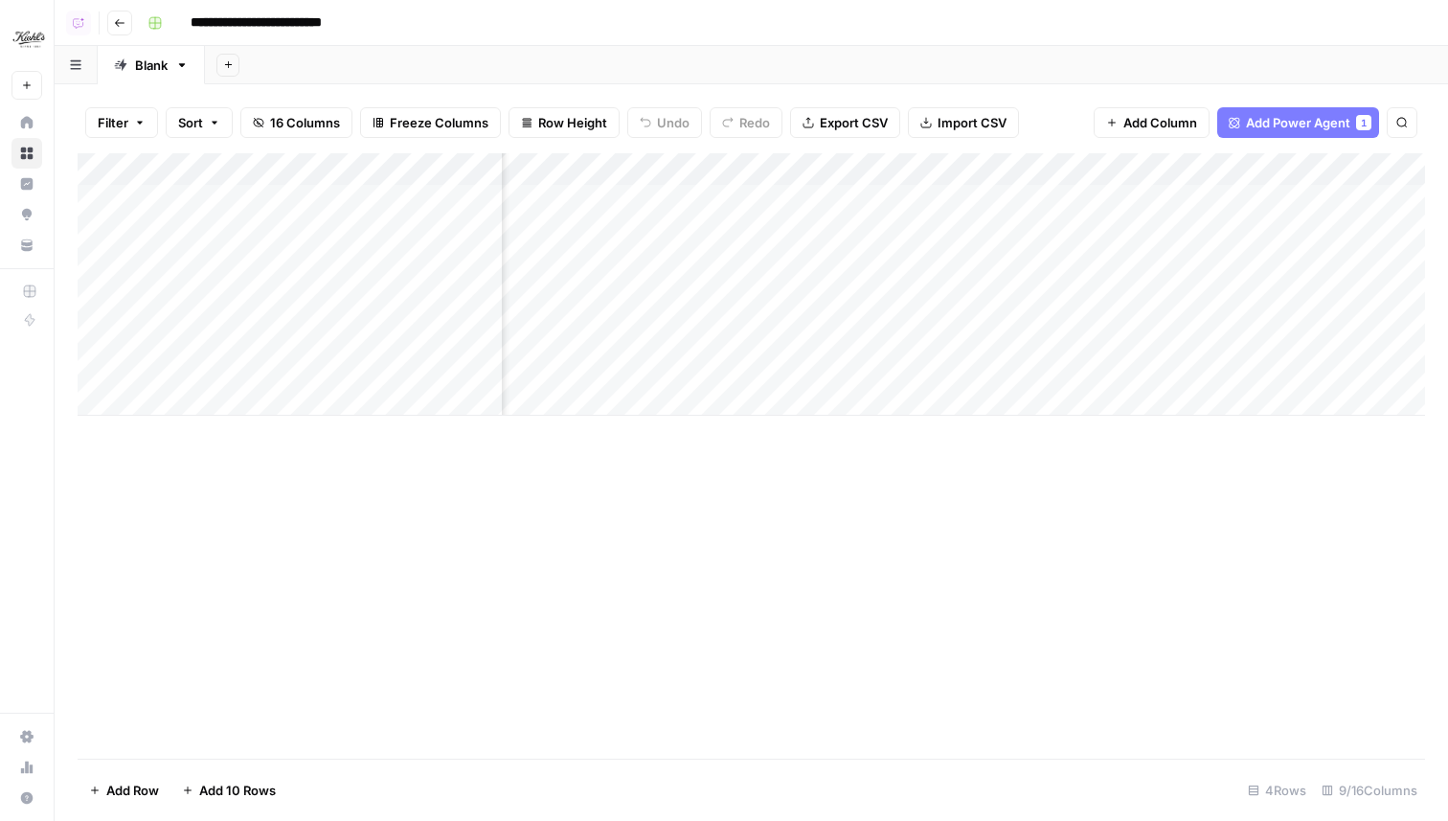
scroll to position [0, 907]
click at [930, 198] on div "Add Column" at bounding box center [752, 284] width 1348 height 262
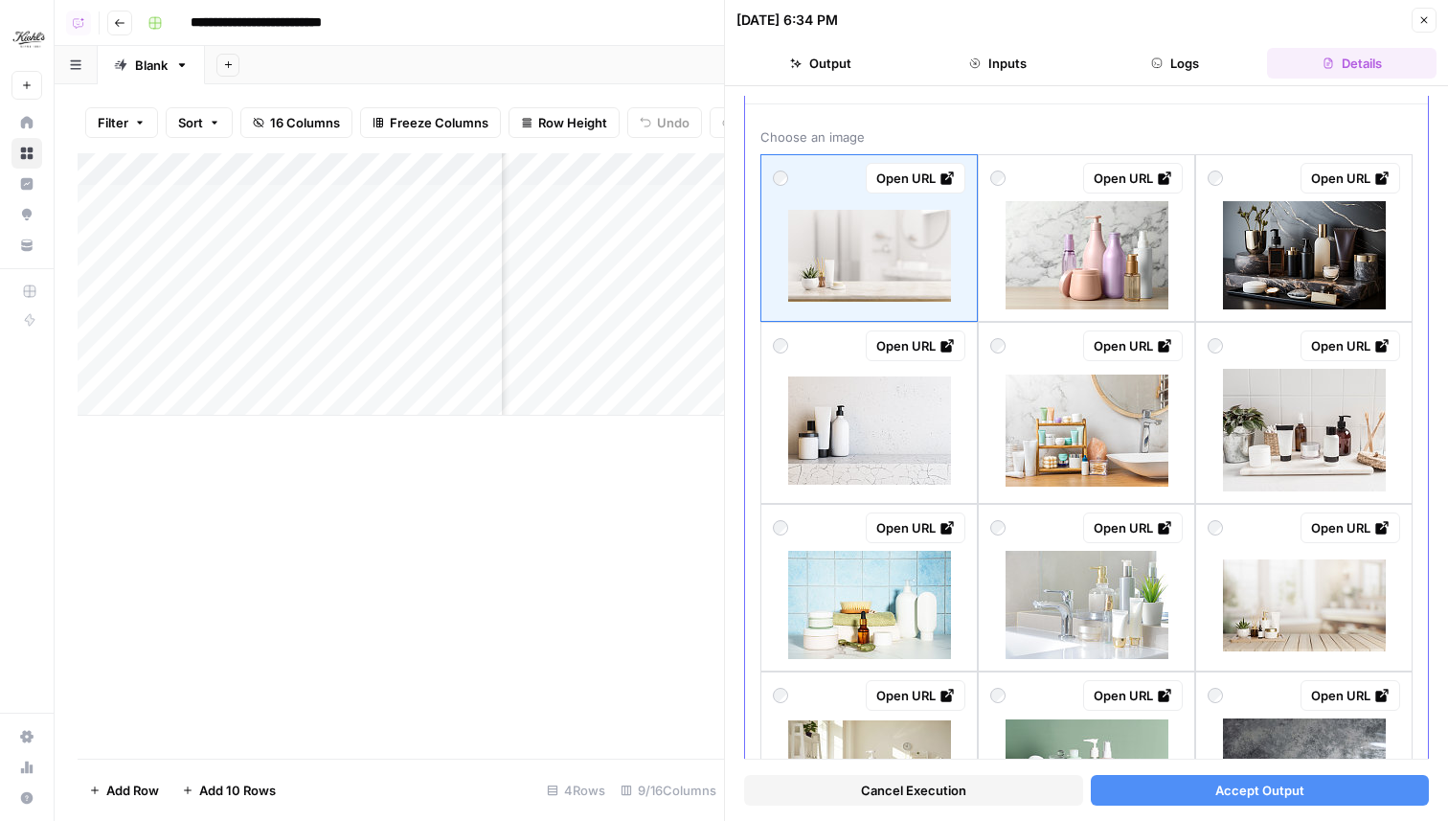
scroll to position [68, 0]
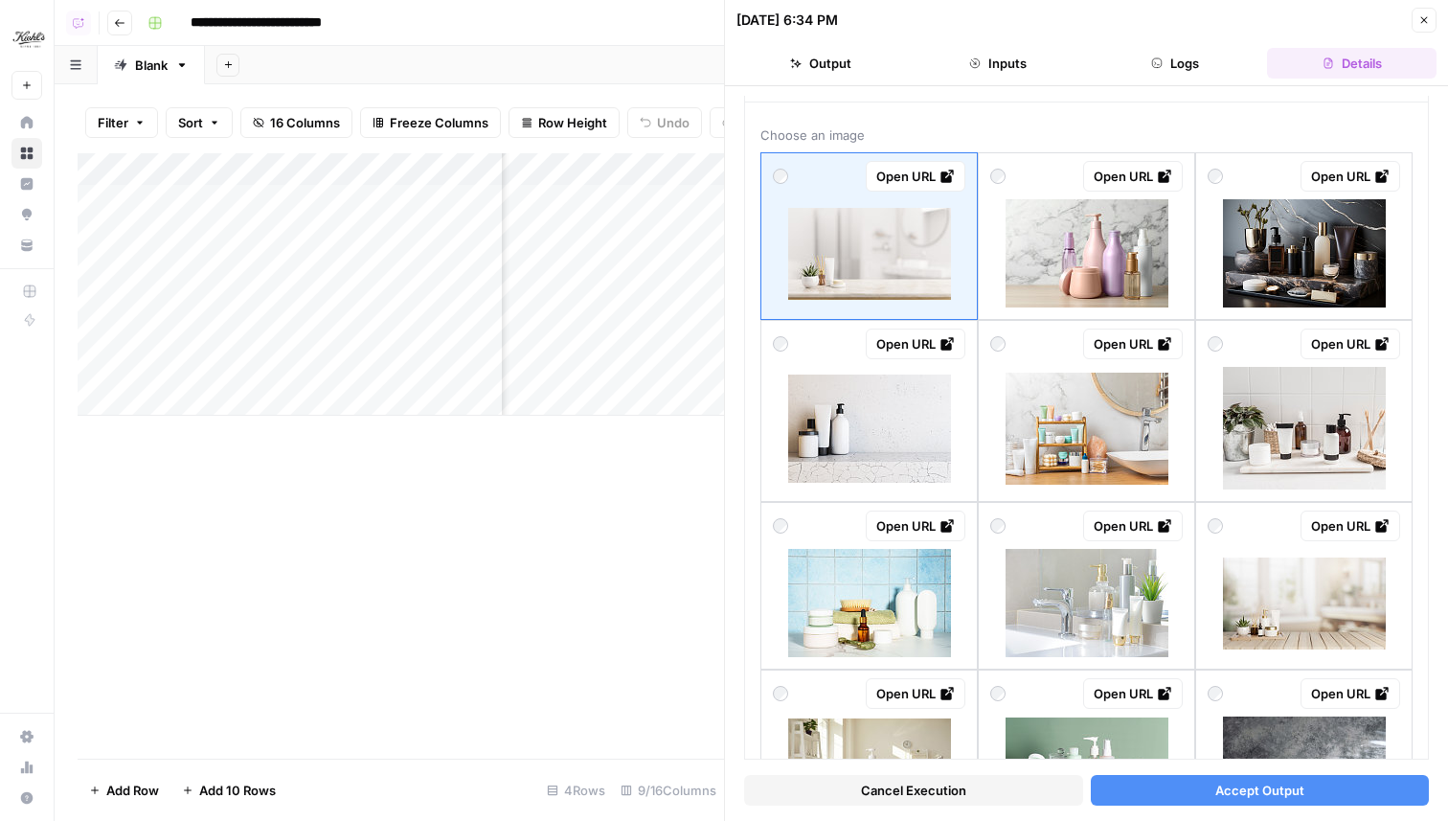
click at [1428, 16] on icon "button" at bounding box center [1424, 19] width 11 height 11
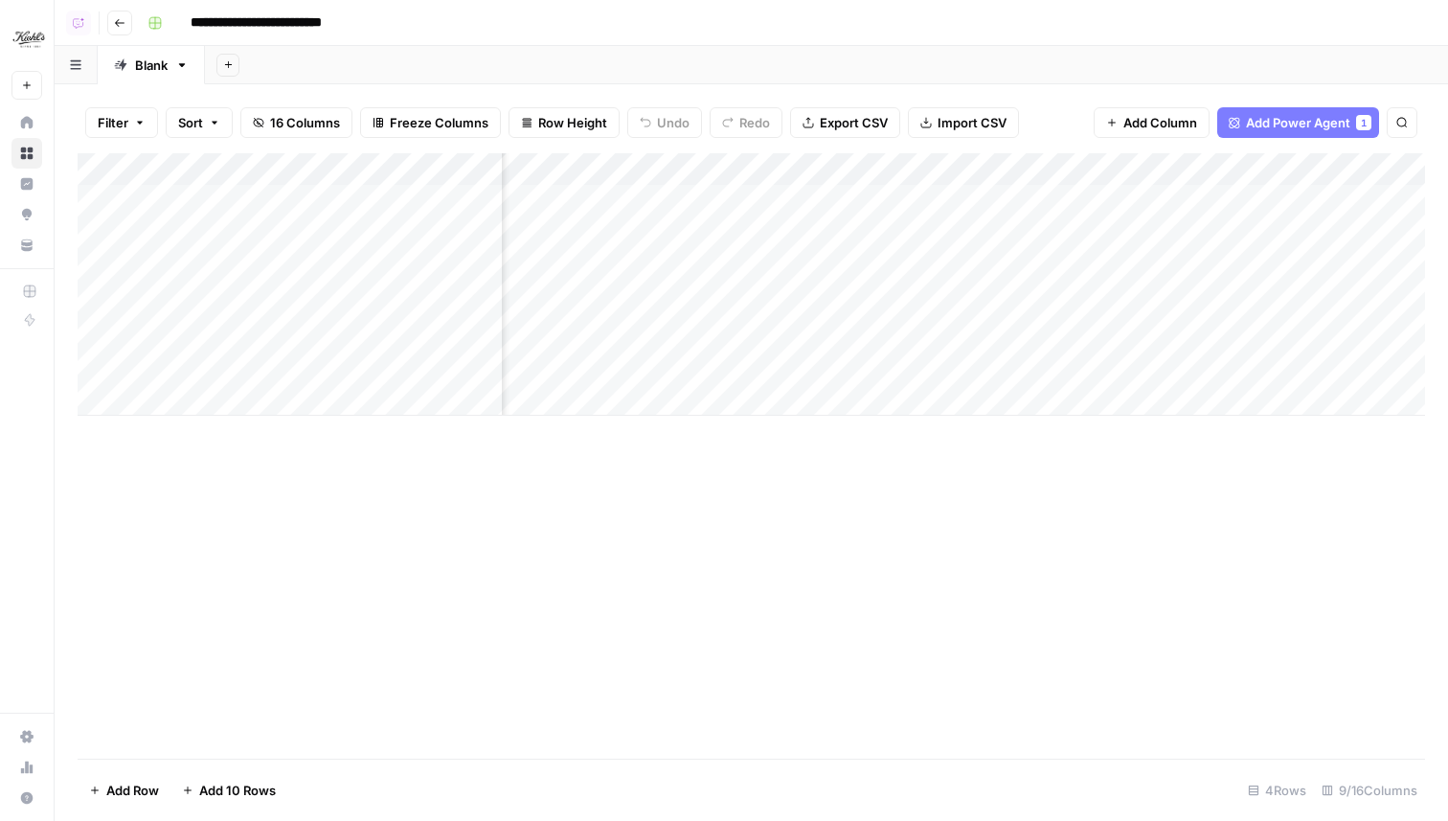
scroll to position [0, 380]
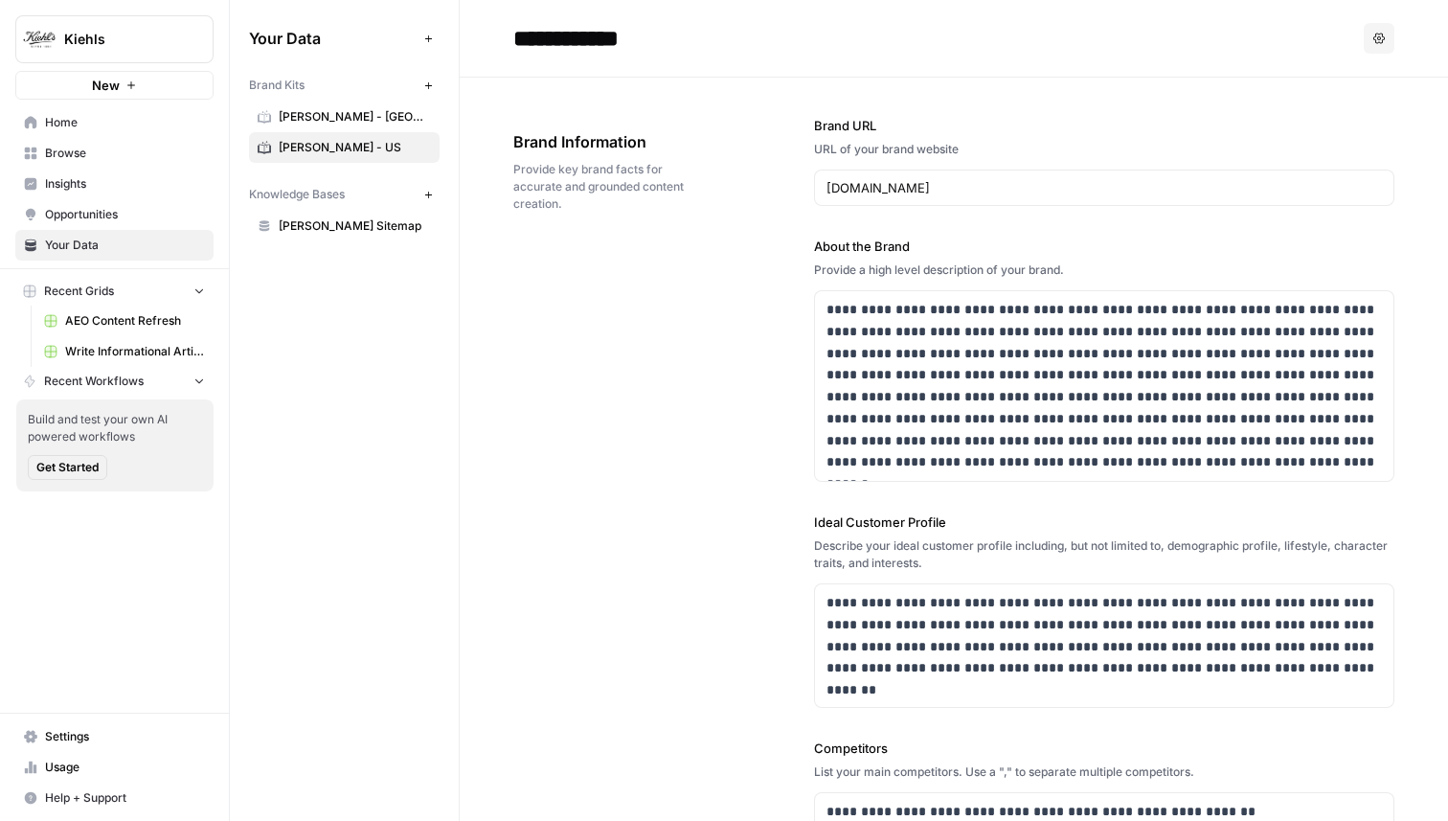
scroll to position [1070, 0]
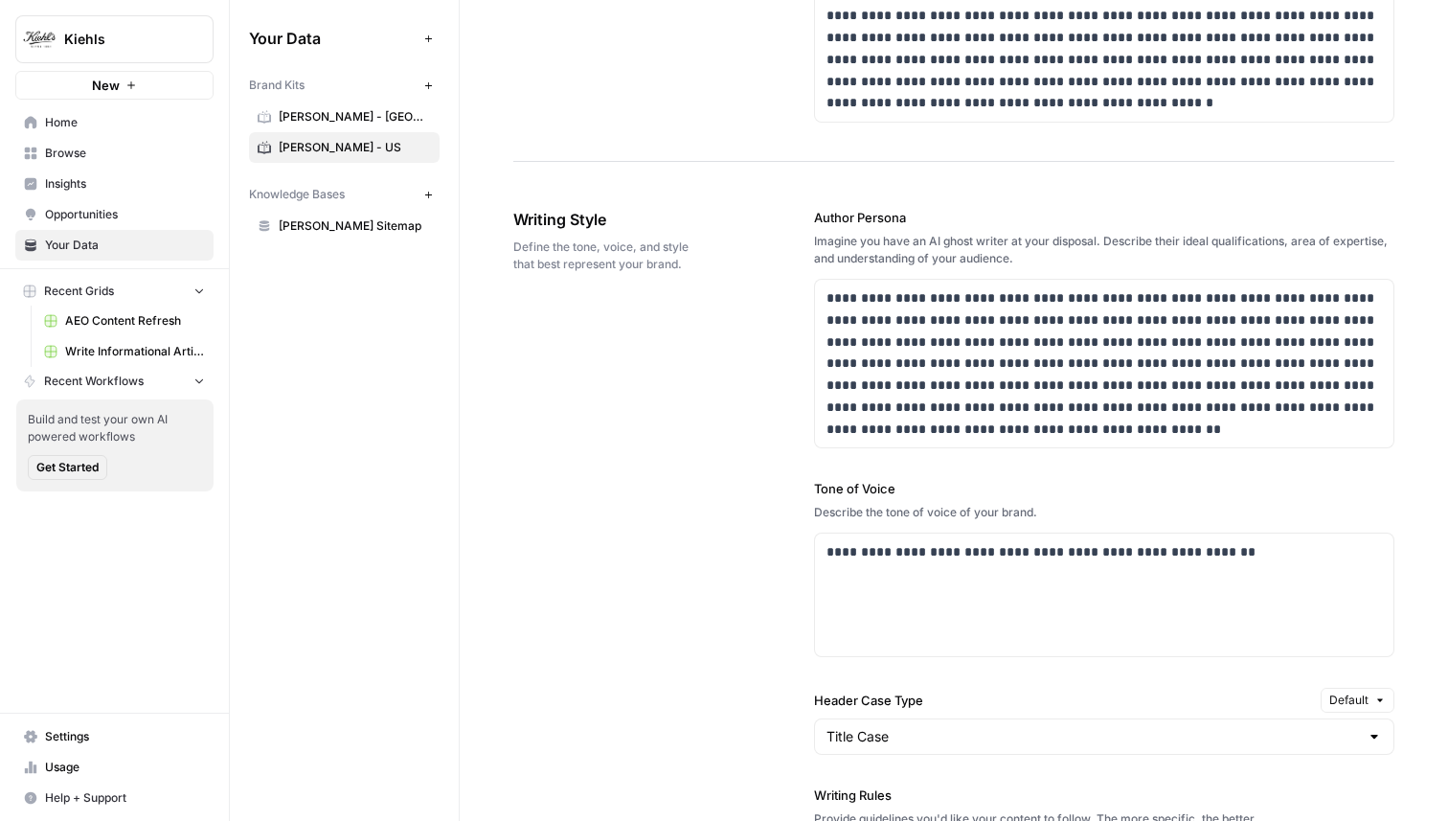
click at [73, 192] on span "Insights" at bounding box center [125, 183] width 160 height 17
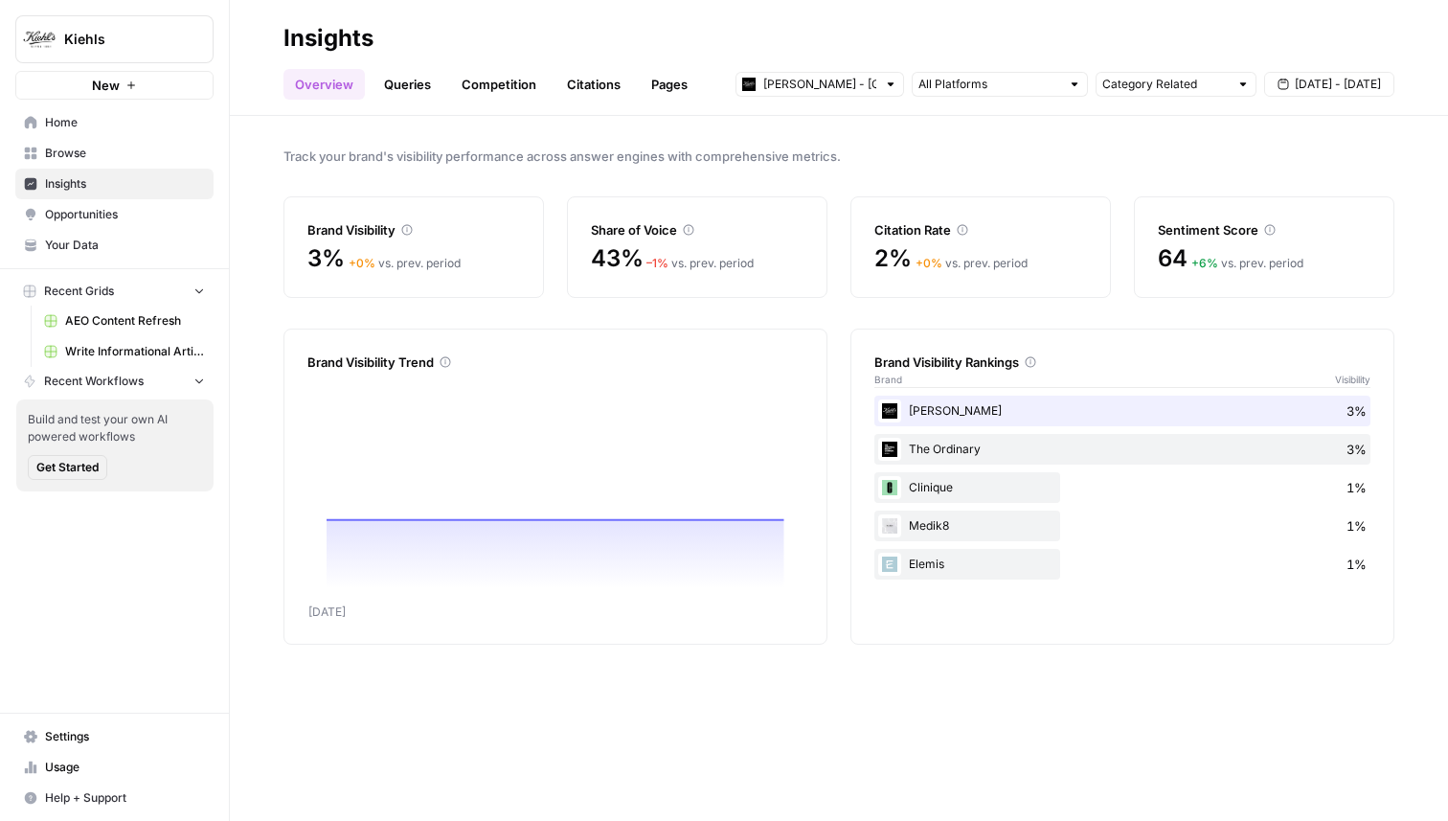
click at [512, 94] on link "Competition" at bounding box center [499, 84] width 98 height 31
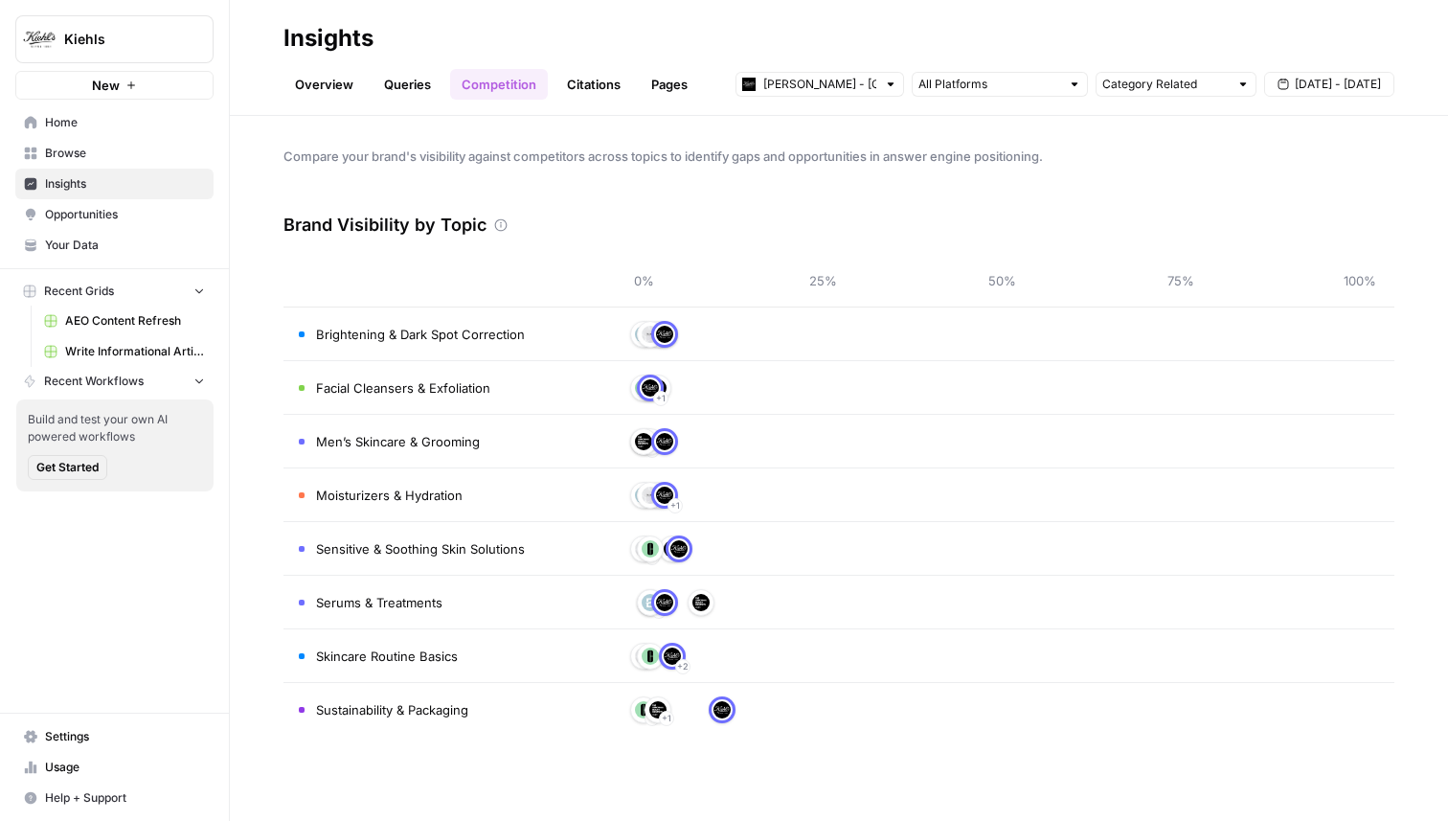
click at [423, 81] on link "Queries" at bounding box center [408, 84] width 70 height 31
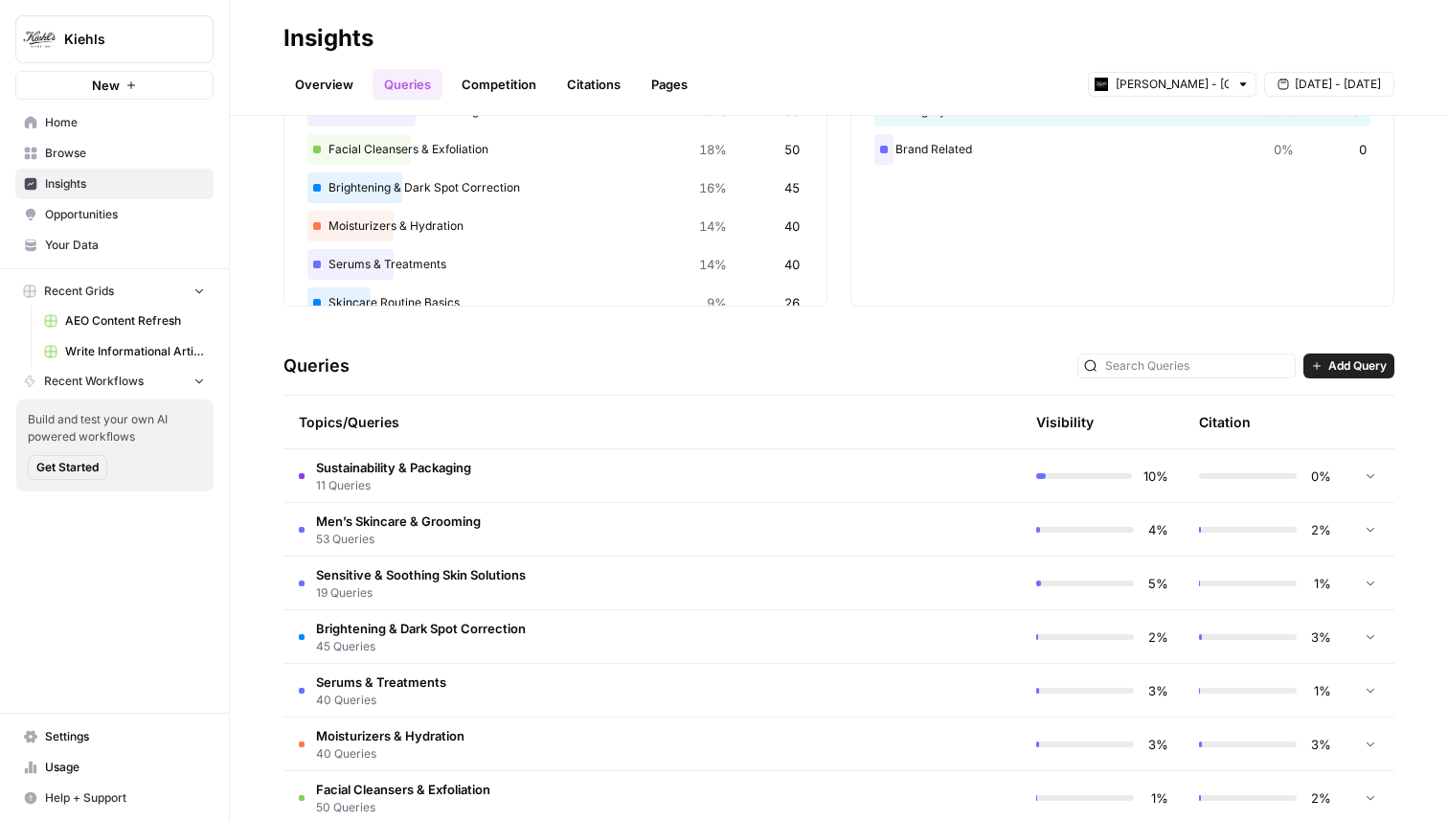
click at [900, 470] on td at bounding box center [939, 475] width 163 height 53
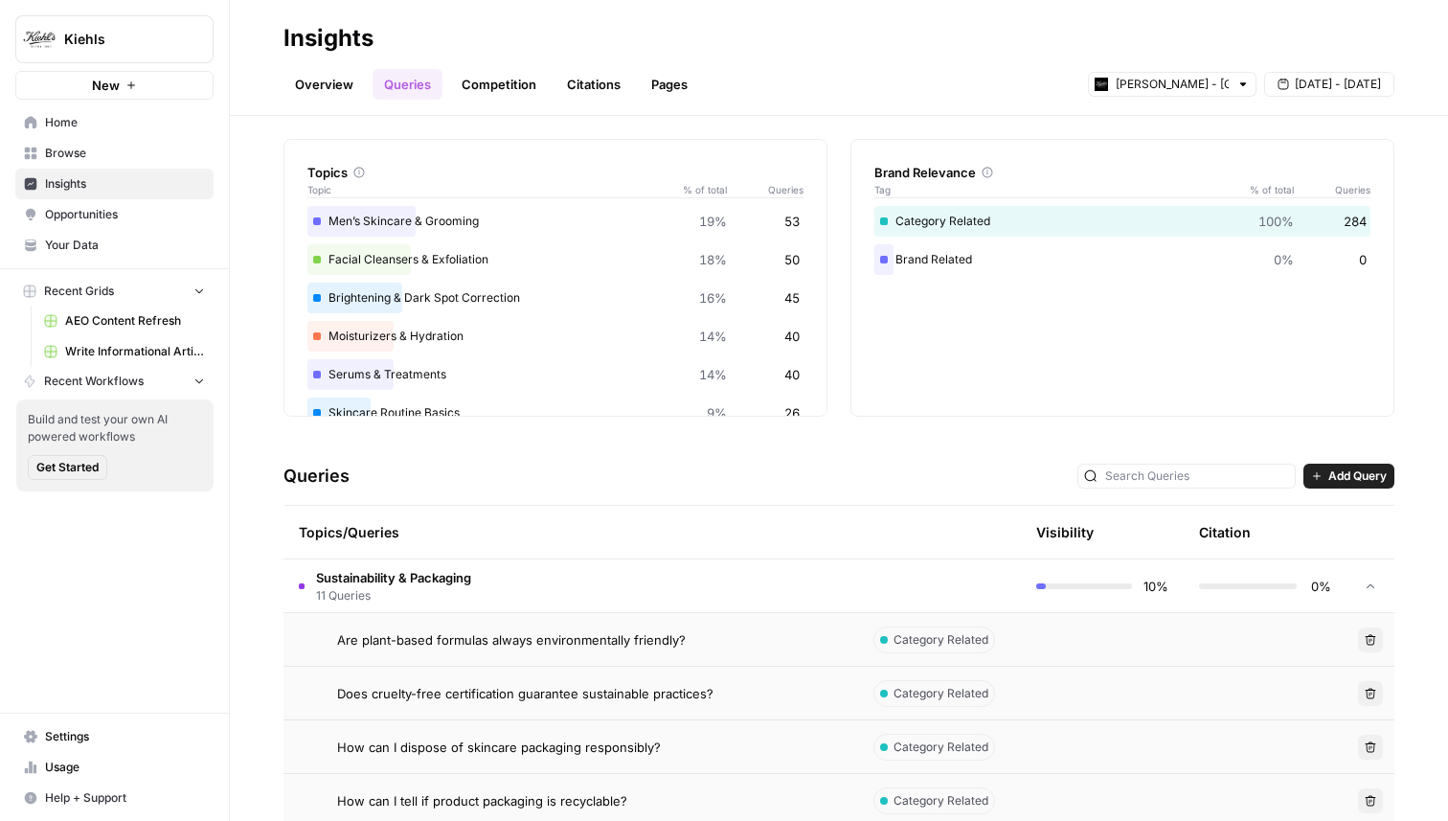
scroll to position [846, 0]
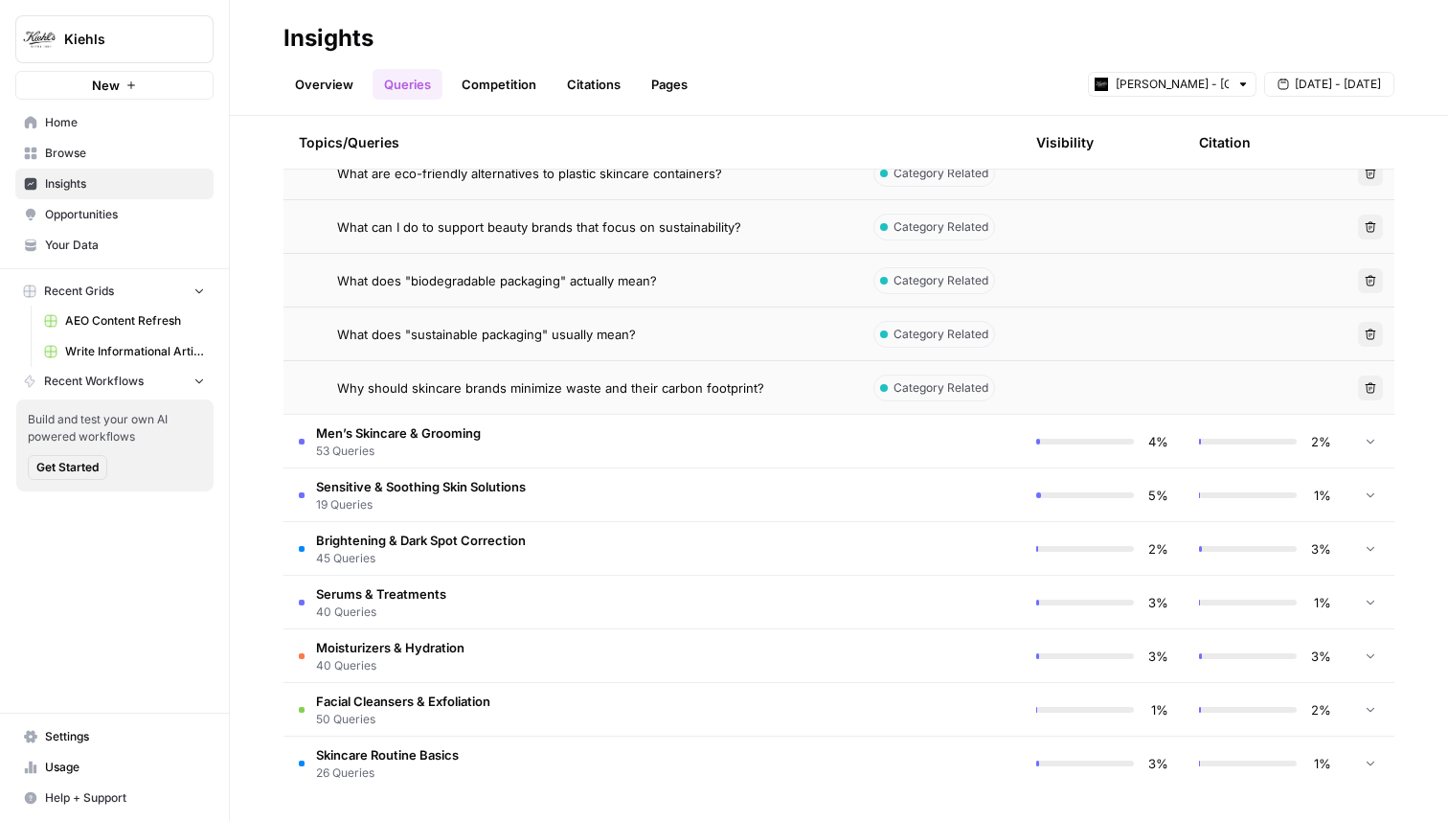
click at [522, 556] on span "45 Queries" at bounding box center [421, 558] width 210 height 17
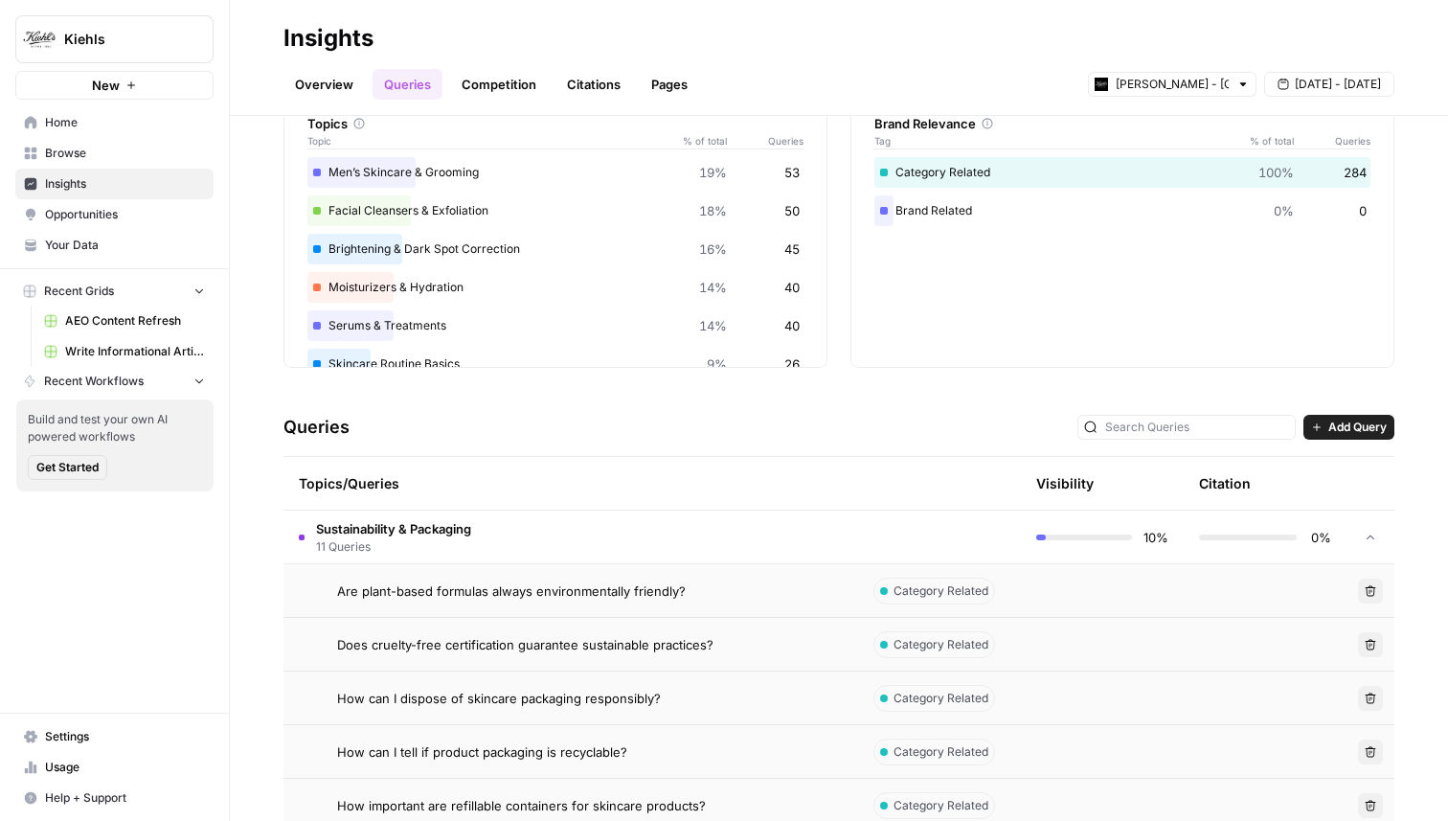
scroll to position [0, 0]
